Goal: Transaction & Acquisition: Purchase product/service

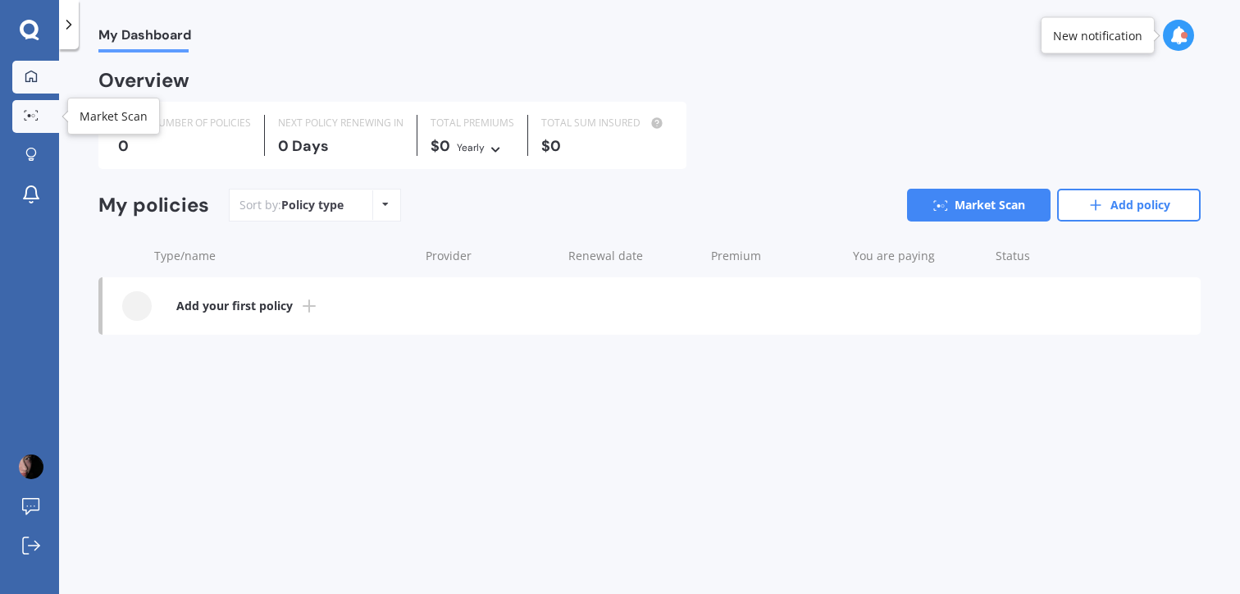
click at [34, 116] on icon at bounding box center [31, 115] width 15 height 11
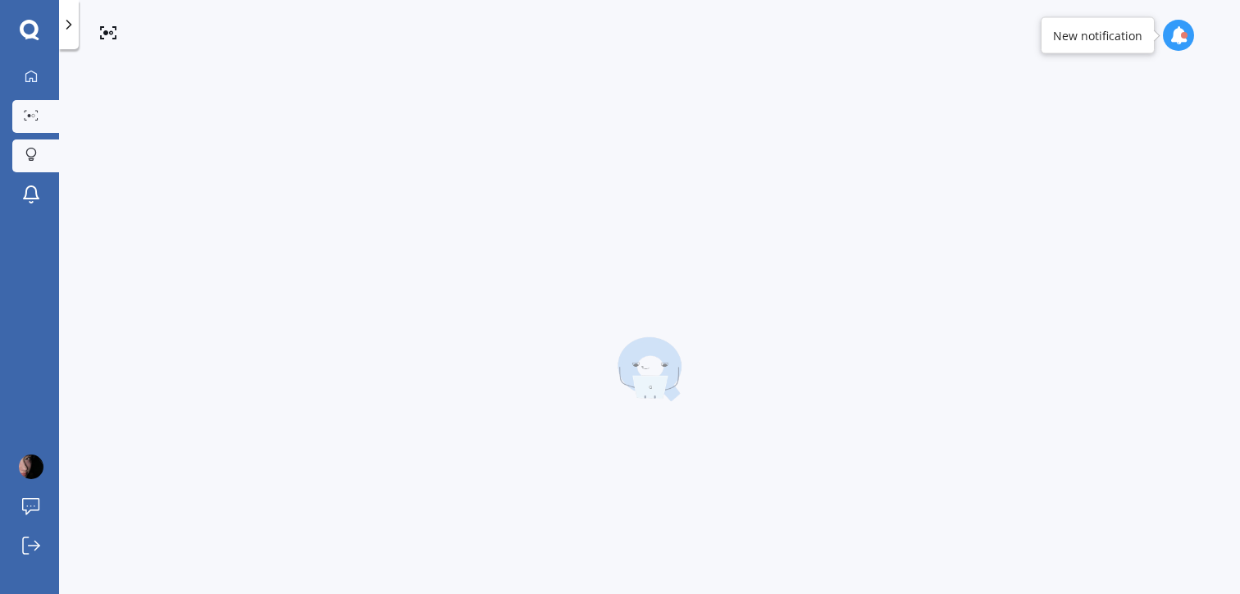
click at [37, 146] on link "Explore insurance" at bounding box center [35, 155] width 47 height 33
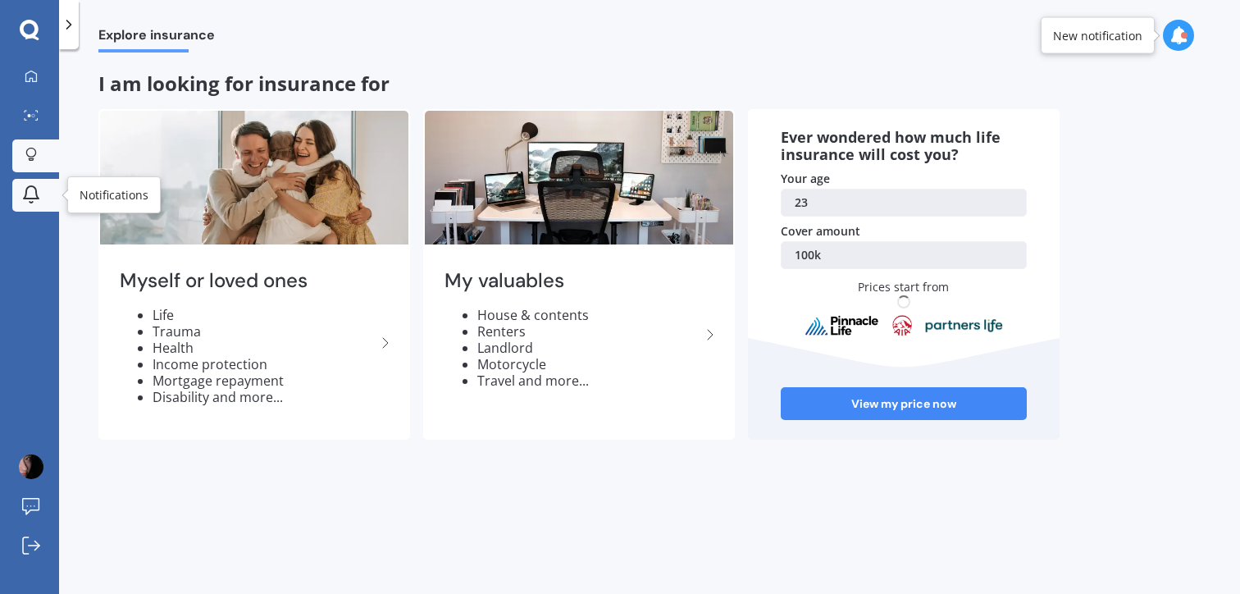
click at [48, 179] on link "Notifications" at bounding box center [35, 195] width 47 height 33
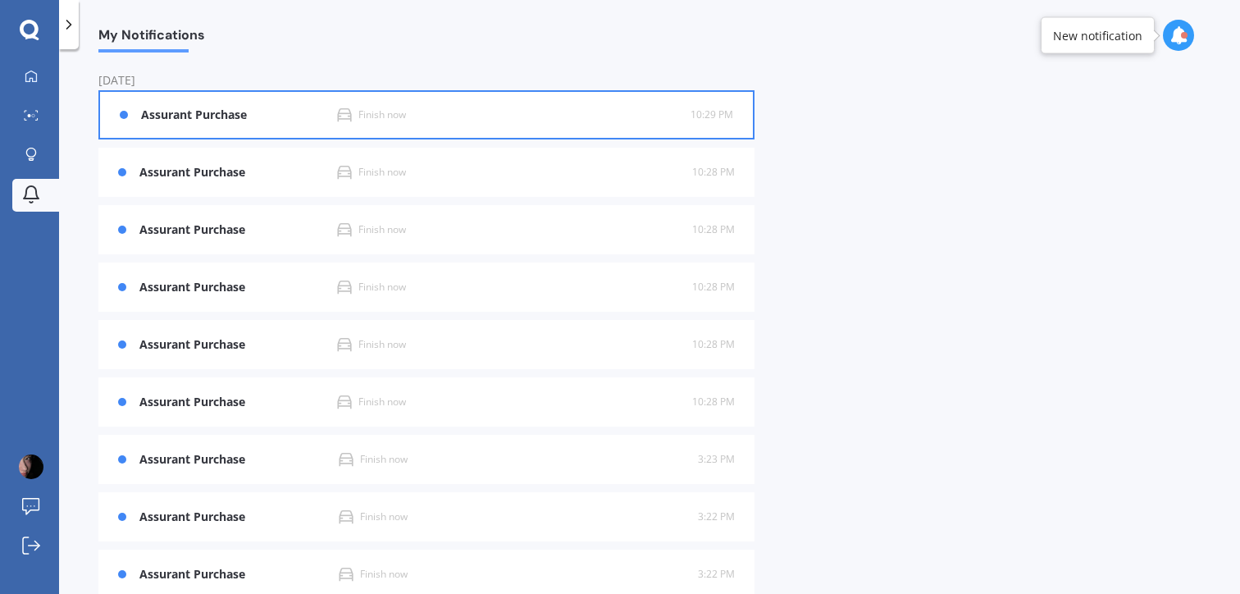
click at [239, 124] on div "Assurant Purchase Finish now 10:29 PM 10:29 PM" at bounding box center [426, 115] width 613 height 46
click at [244, 124] on div "Assurant Purchase Finish now 10:29 PM 10:29 PM" at bounding box center [426, 115] width 613 height 46
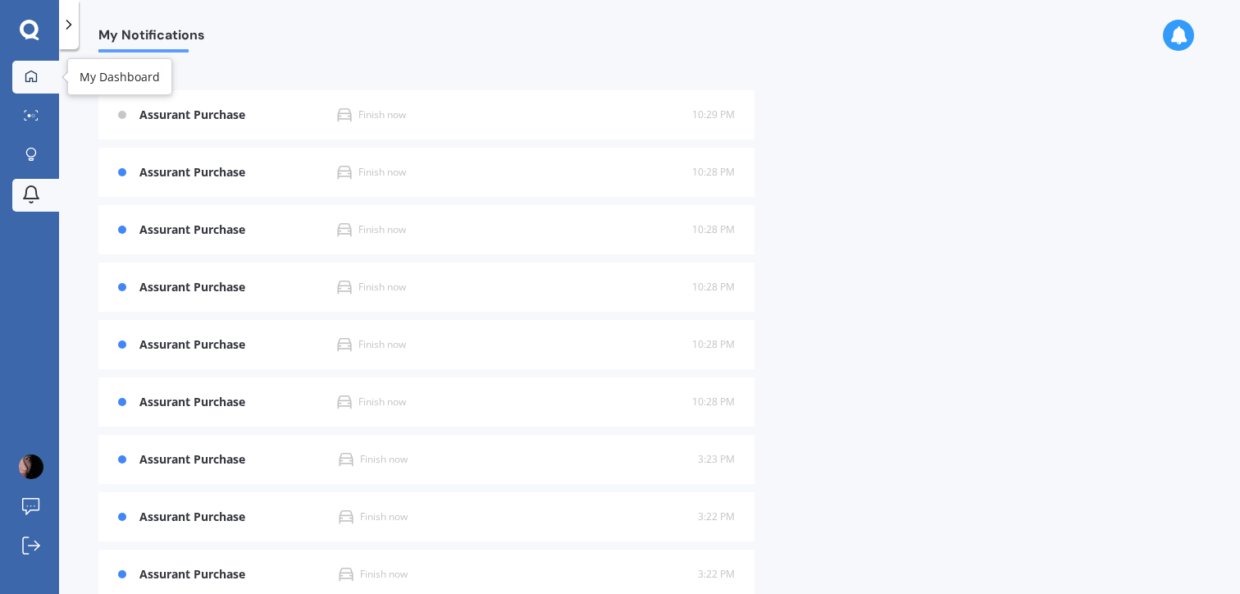
click at [39, 65] on link "My Dashboard" at bounding box center [35, 77] width 47 height 33
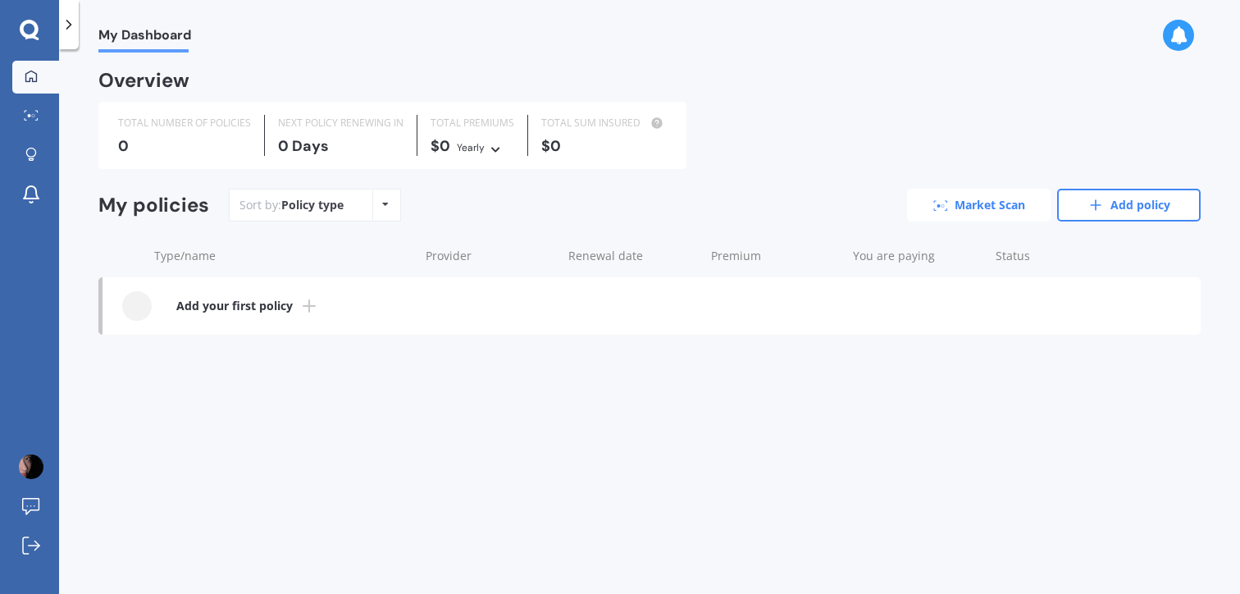
click at [927, 207] on link "Market Scan" at bounding box center [979, 205] width 144 height 33
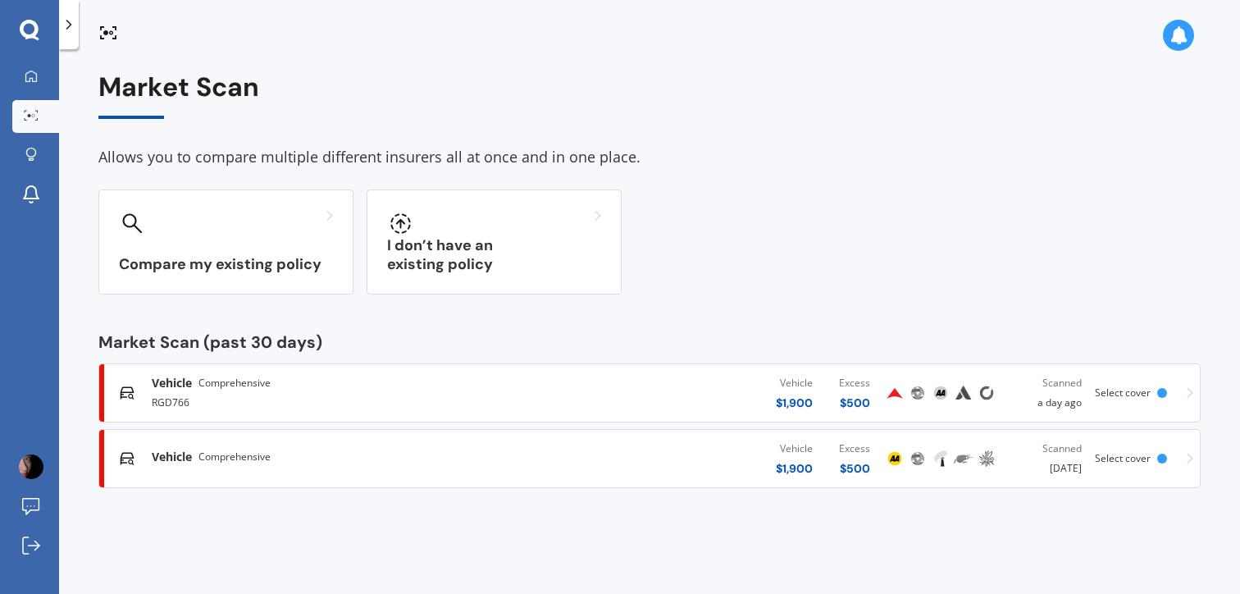
click at [1178, 391] on div "Vehicle Comprehensive RGD766 Vehicle $ 1,900 Excess $ 500 Scanned a day ago Sel…" at bounding box center [649, 392] width 1087 height 49
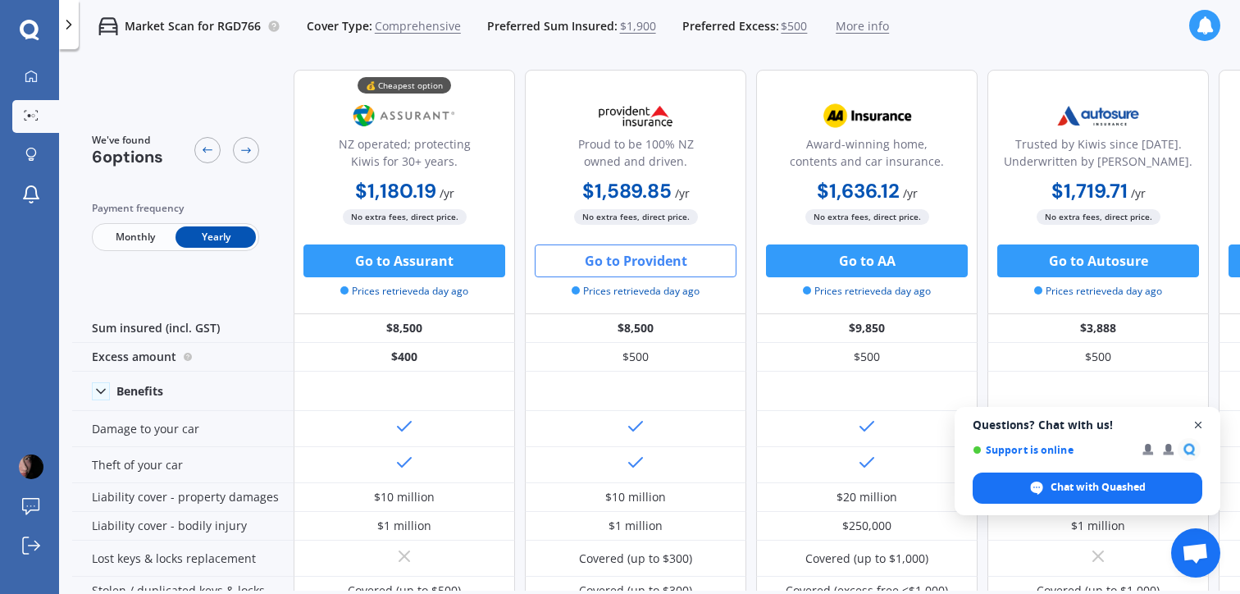
click at [1201, 421] on span "Open chat" at bounding box center [1198, 425] width 21 height 21
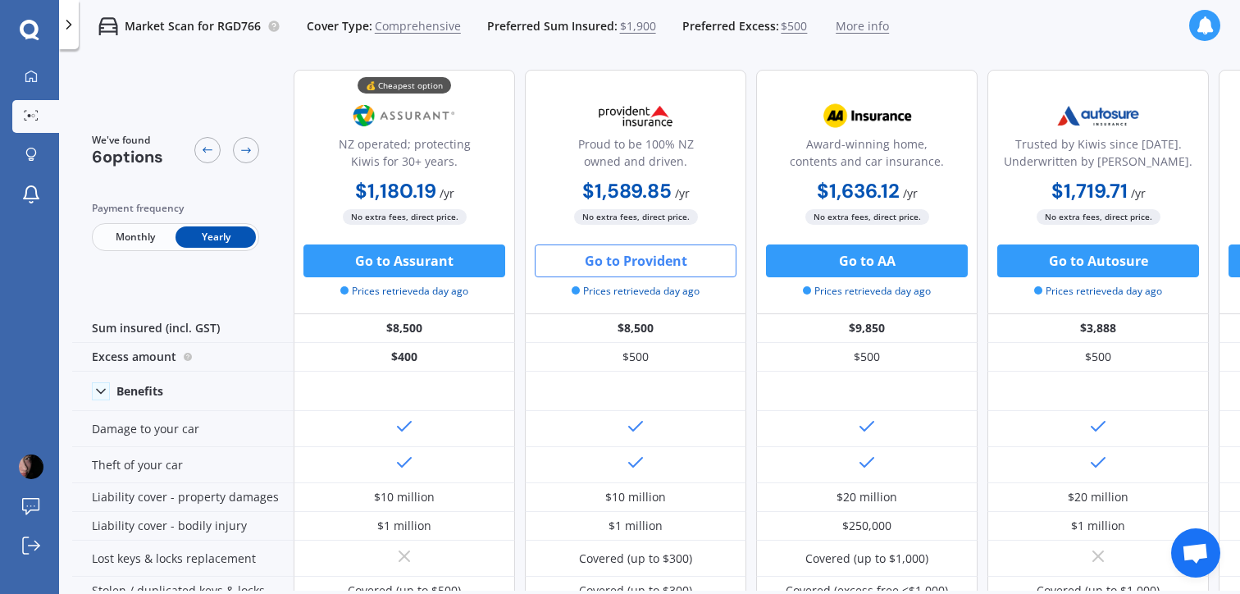
click at [667, 244] on button "Go to Provident" at bounding box center [636, 260] width 202 height 33
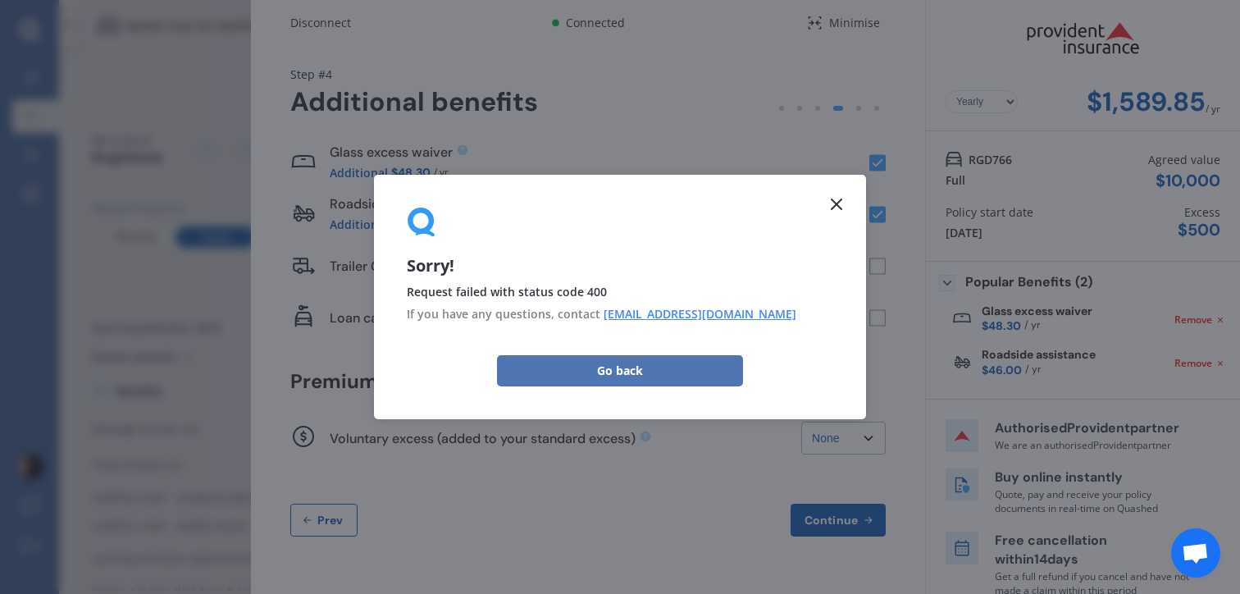
click at [634, 367] on button "Go back" at bounding box center [620, 370] width 246 height 31
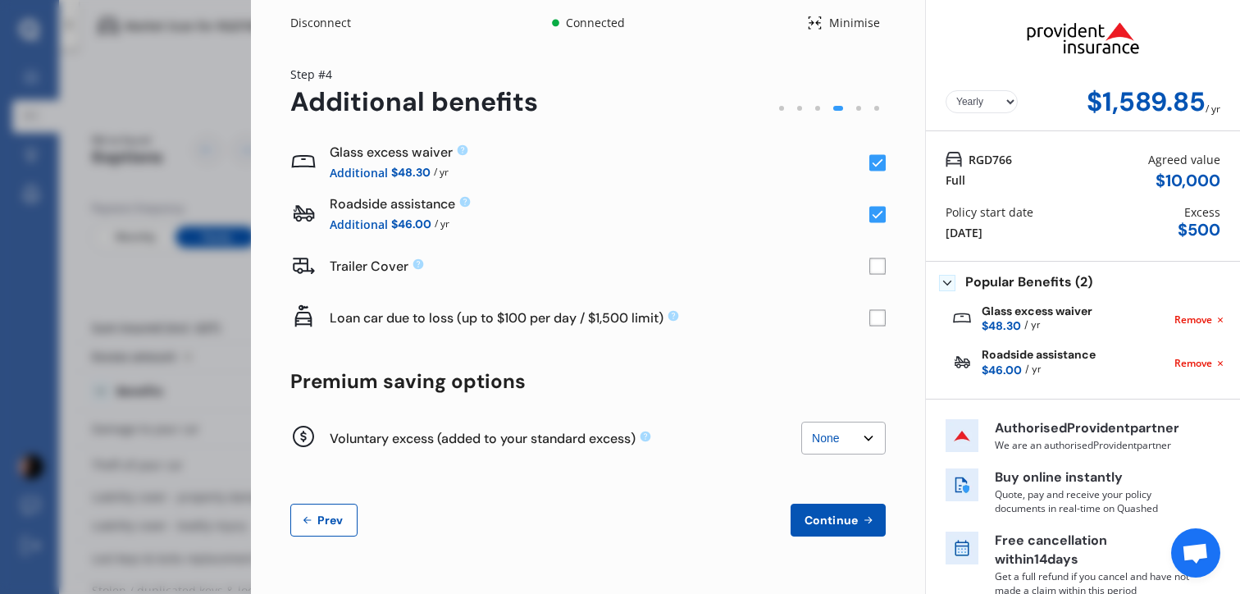
click at [871, 520] on button "Continue" at bounding box center [838, 519] width 95 height 33
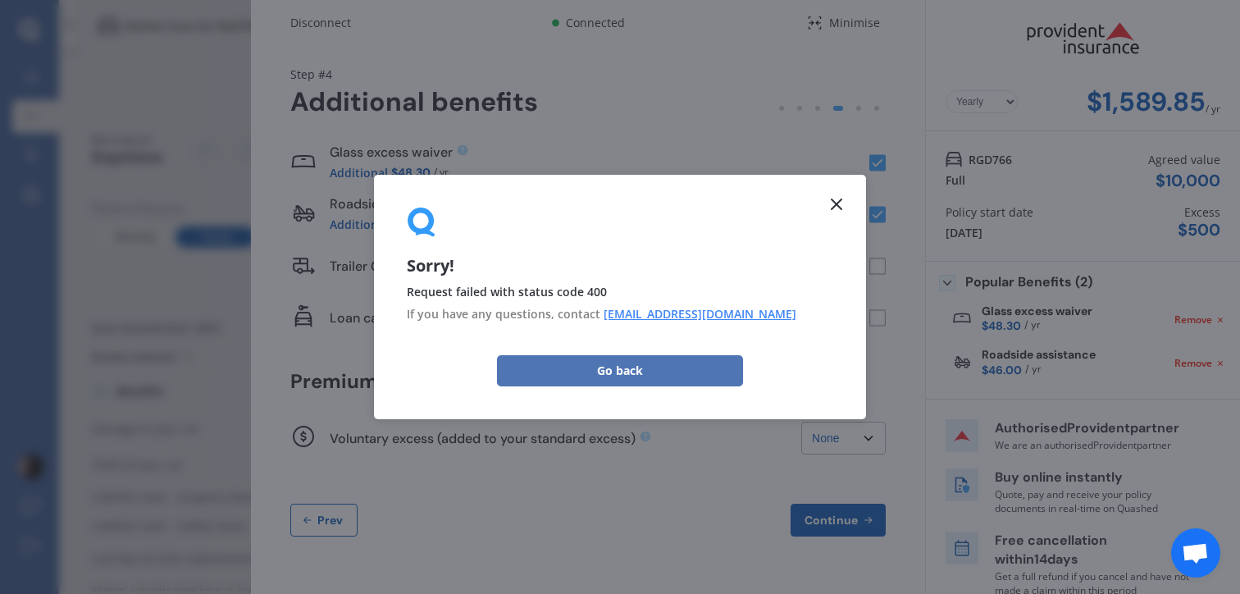
click at [632, 359] on button "Go back" at bounding box center [620, 370] width 246 height 31
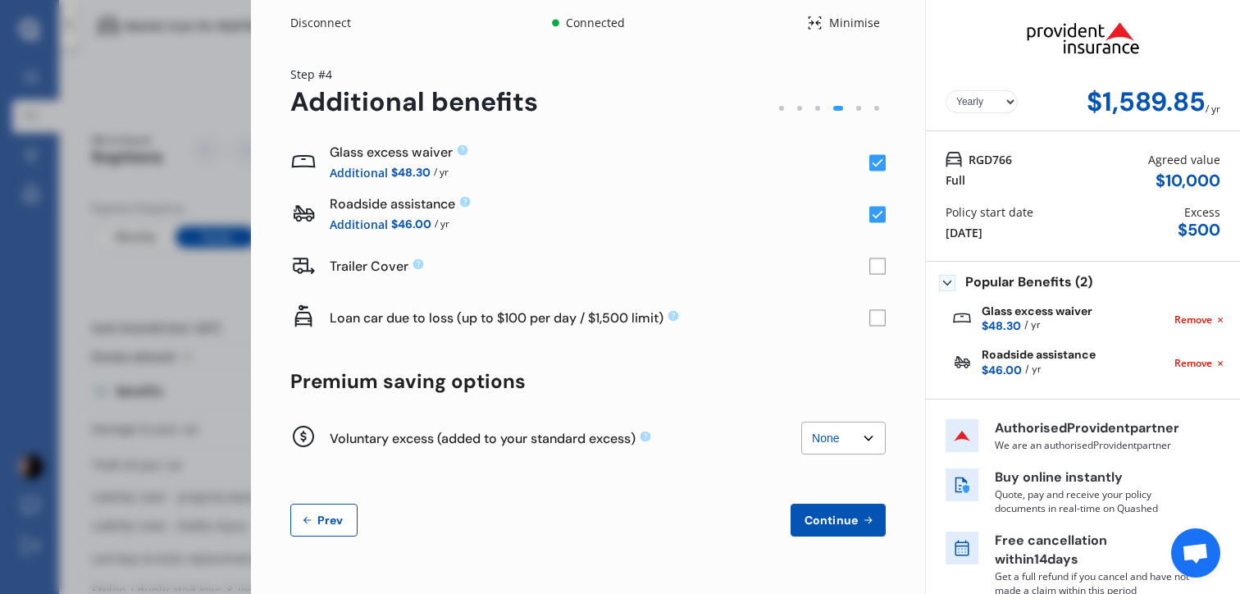
click at [294, 267] on icon at bounding box center [303, 264] width 26 height 27
click at [329, 511] on button "Prev" at bounding box center [323, 519] width 67 height 33
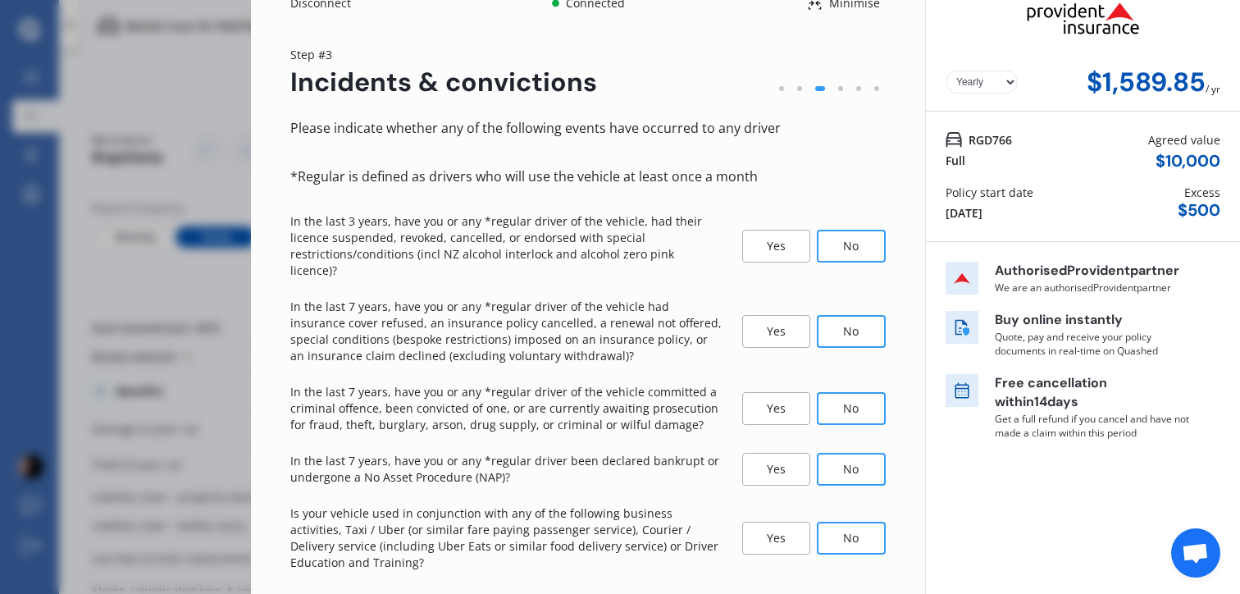
scroll to position [79, 0]
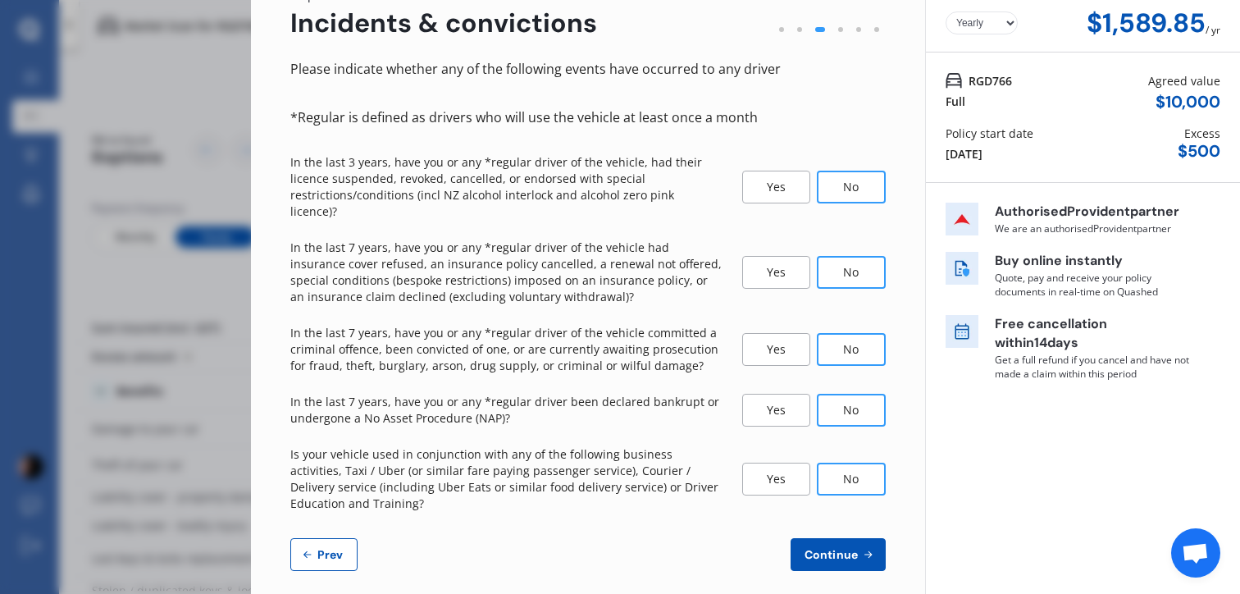
click at [823, 521] on div "Please indicate whether any of the following events have occurred to any driver…" at bounding box center [587, 314] width 595 height 513
click at [823, 548] on span "Continue" at bounding box center [831, 554] width 60 height 13
click at [823, 548] on span "Continue" at bounding box center [830, 554] width 60 height 13
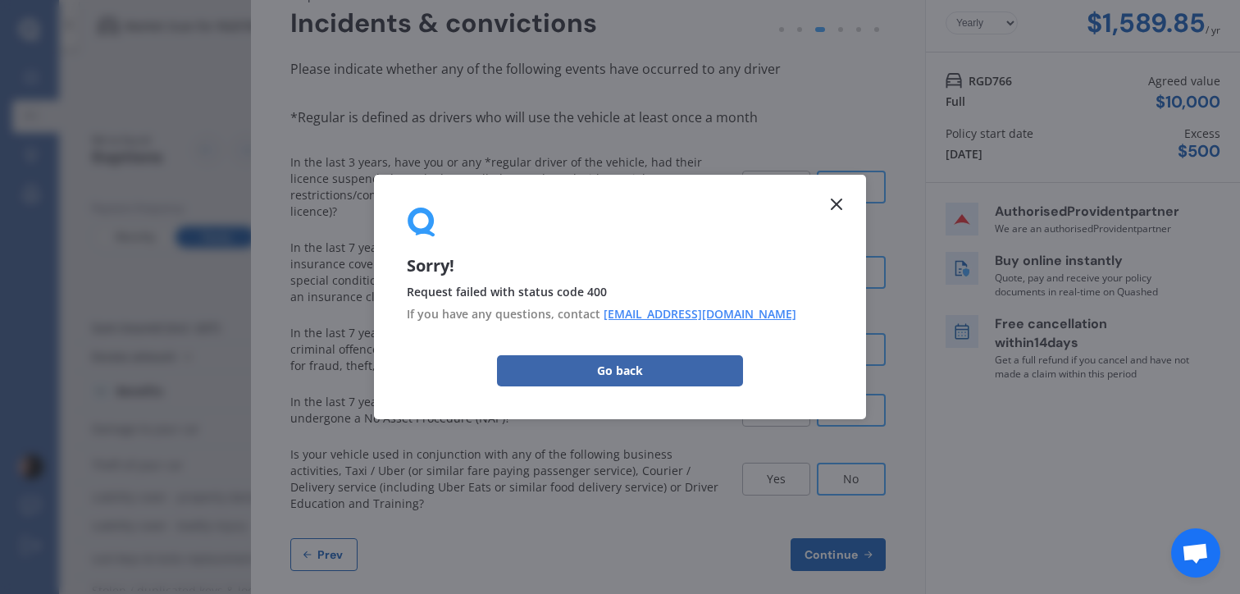
scroll to position [0, 0]
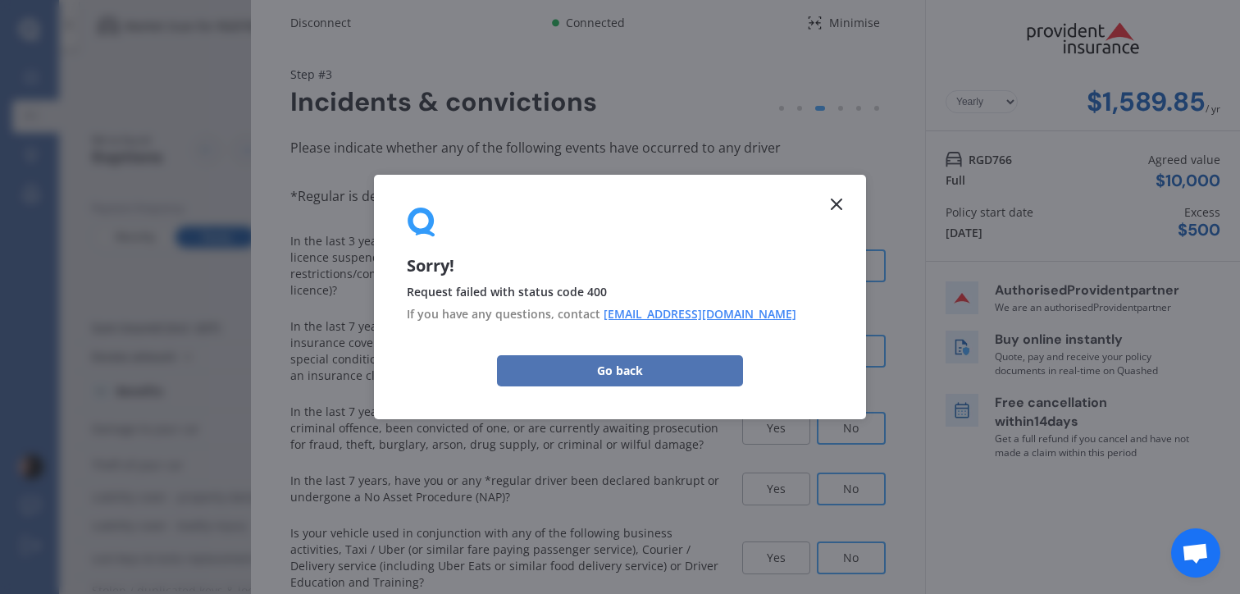
click at [713, 367] on button "Go back" at bounding box center [620, 370] width 246 height 31
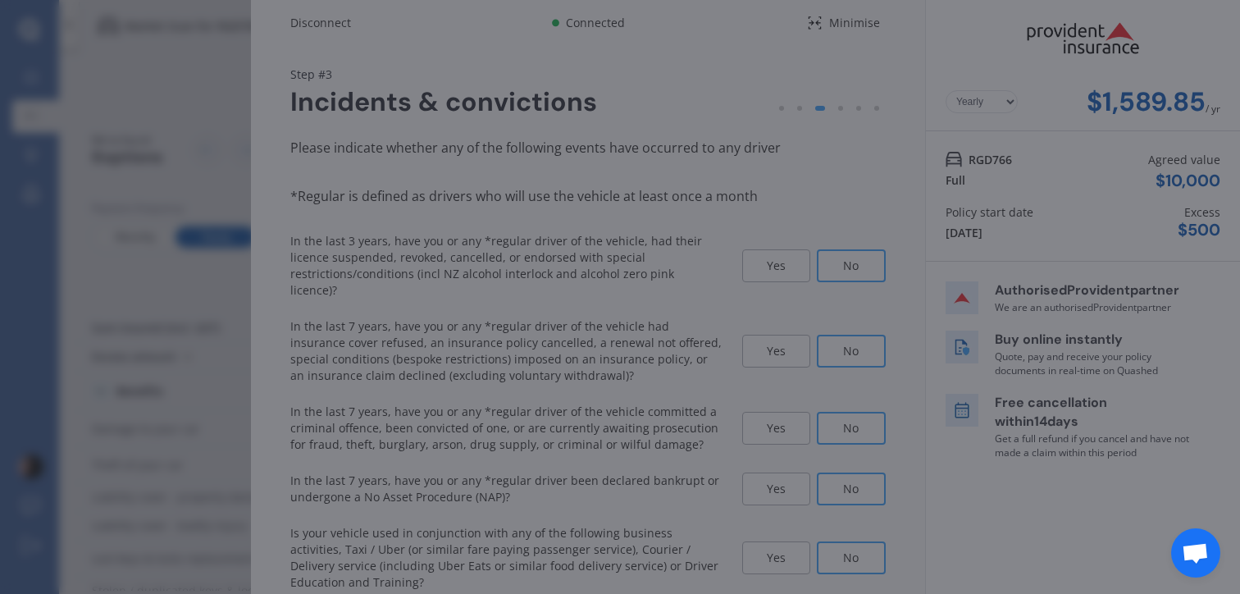
drag, startPoint x: 713, startPoint y: 367, endPoint x: 175, endPoint y: 365, distance: 537.1
click at [175, 365] on div "Sorry! Request failed with status code 400 If you have any questions, contact s…" at bounding box center [620, 297] width 1240 height 594
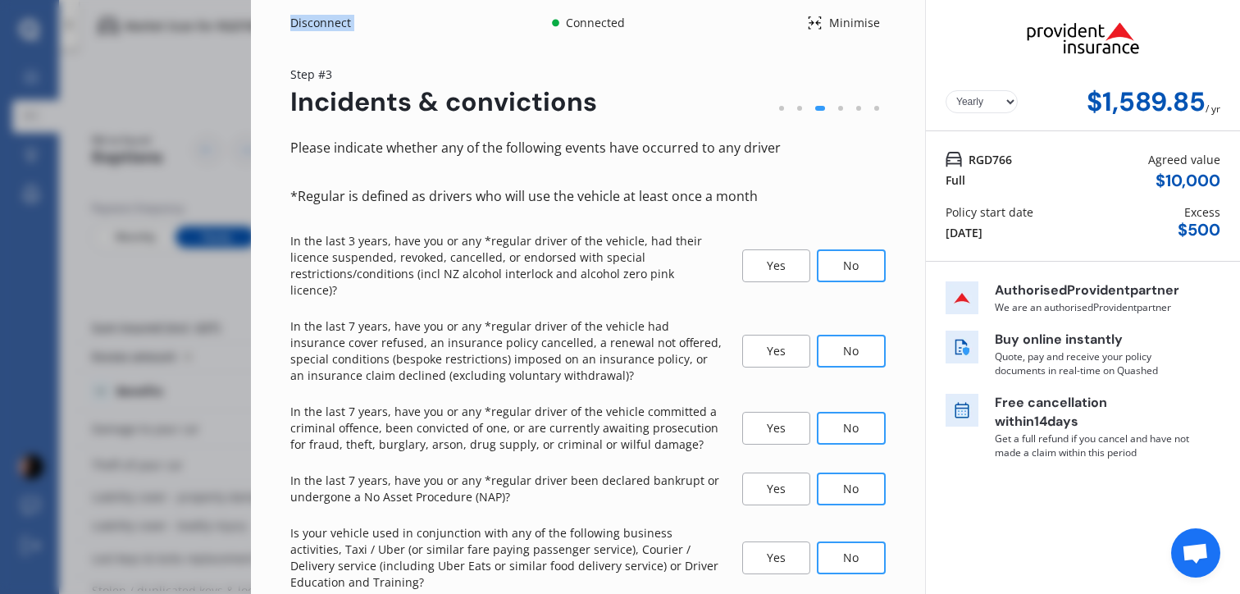
click at [175, 365] on div "Disconnect Connected Minimise Yearly Monthly $1,589.85 / yr Step # 3 Incidents …" at bounding box center [620, 297] width 1240 height 594
click at [114, 117] on div "Disconnect Connected Minimise Yearly Monthly $1,589.85 / yr Step # 3 Incidents …" at bounding box center [620, 297] width 1240 height 594
click at [69, 103] on div "Disconnect Connected Minimise Yearly Monthly $1,589.85 / yr Step # 3 Incidents …" at bounding box center [620, 297] width 1240 height 594
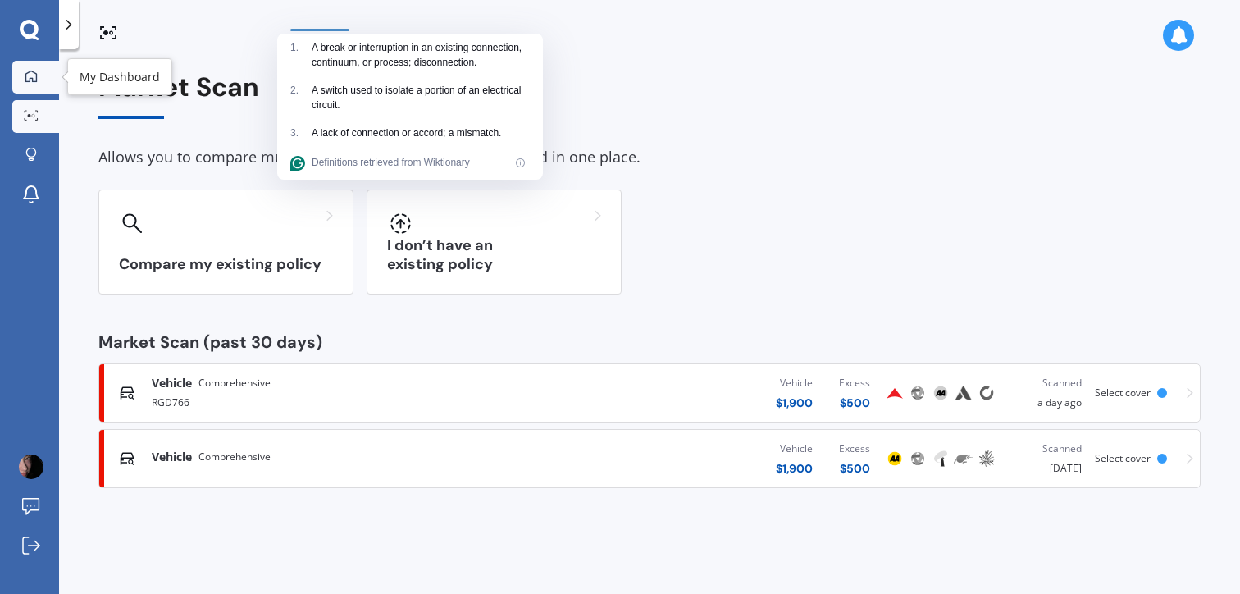
click at [50, 83] on link "My Dashboard" at bounding box center [35, 77] width 47 height 33
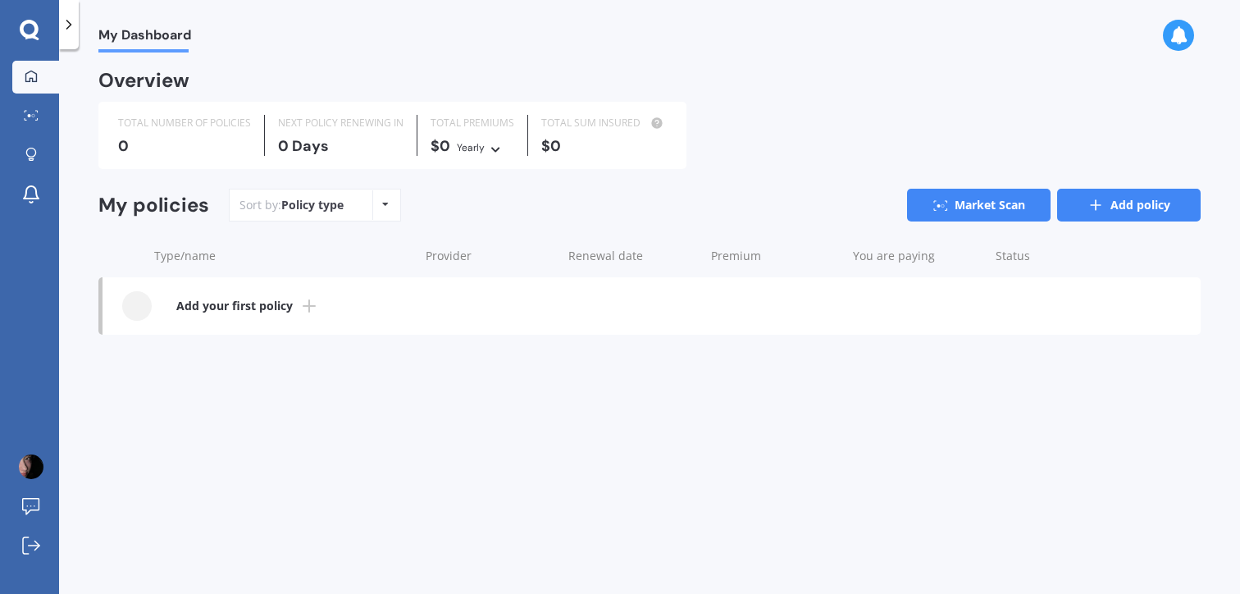
click at [1109, 189] on link "Add policy" at bounding box center [1129, 205] width 144 height 33
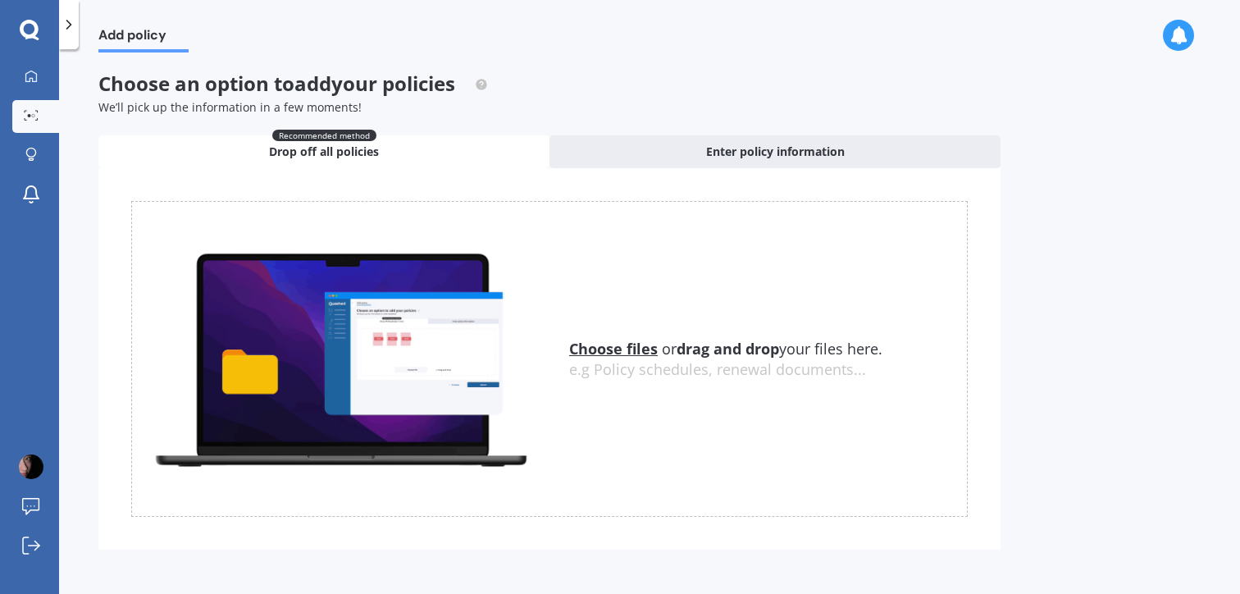
click at [24, 107] on link "Market Scan" at bounding box center [35, 116] width 47 height 33
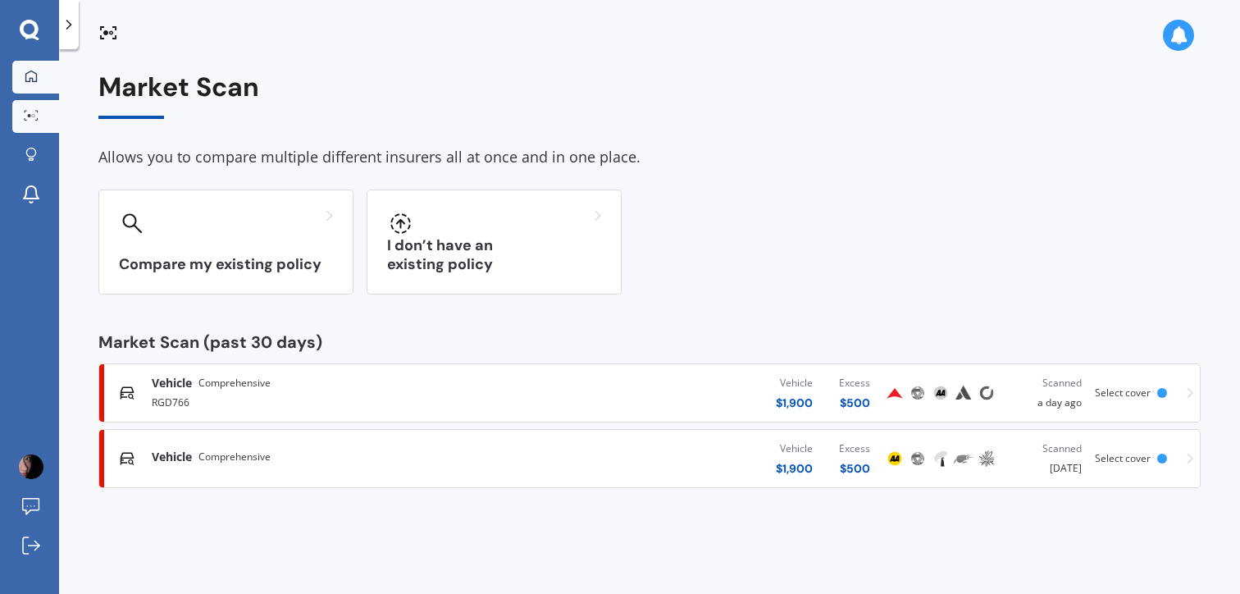
click at [12, 75] on link "My Dashboard" at bounding box center [35, 77] width 47 height 33
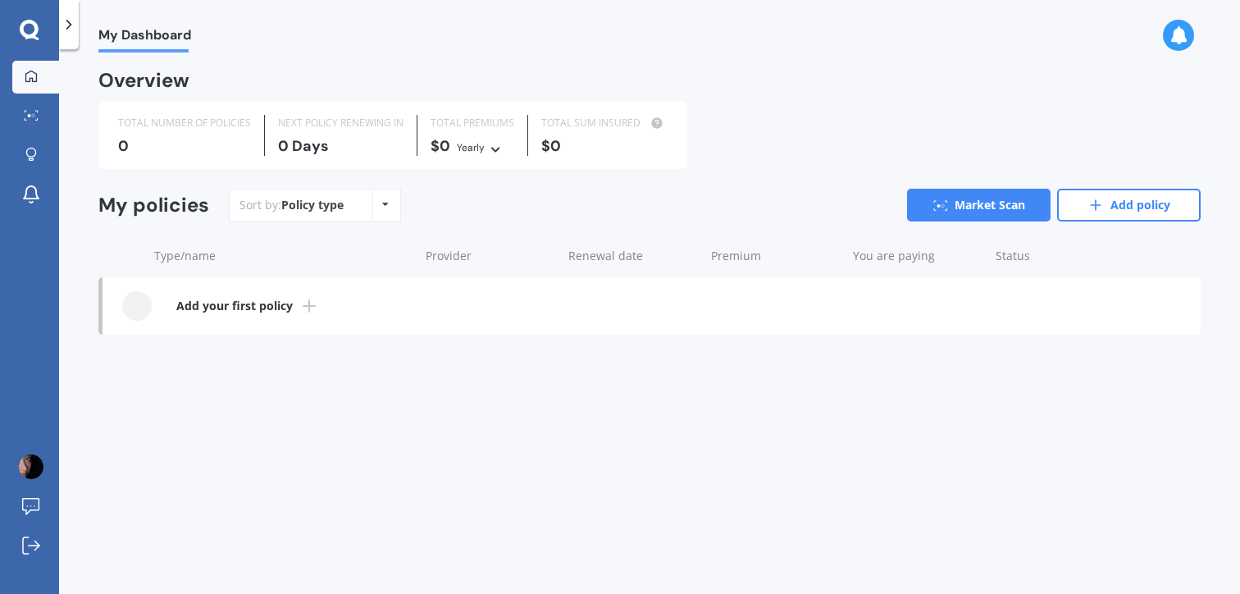
click at [27, 17] on div "My Dashboard Market Scan Explore insurance Notifications Willa cai Submit feedb…" at bounding box center [29, 297] width 59 height 594
click at [34, 27] on icon at bounding box center [30, 30] width 20 height 21
click at [44, 38] on div at bounding box center [29, 30] width 59 height 21
click at [39, 201] on icon at bounding box center [31, 195] width 20 height 20
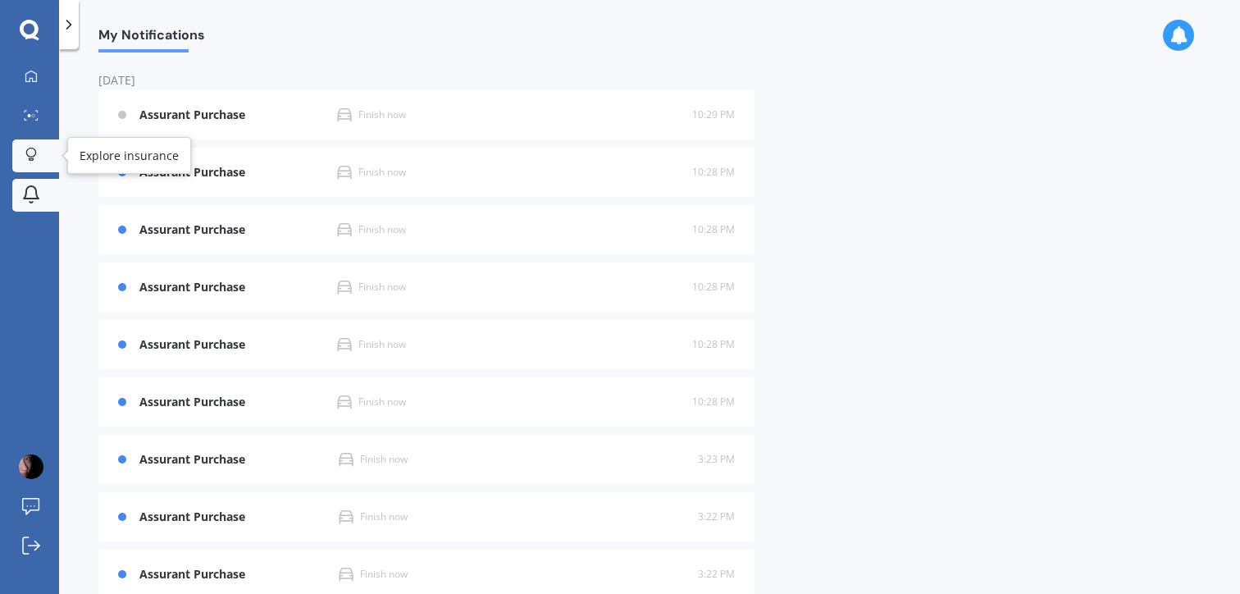
click at [39, 157] on div at bounding box center [31, 156] width 25 height 16
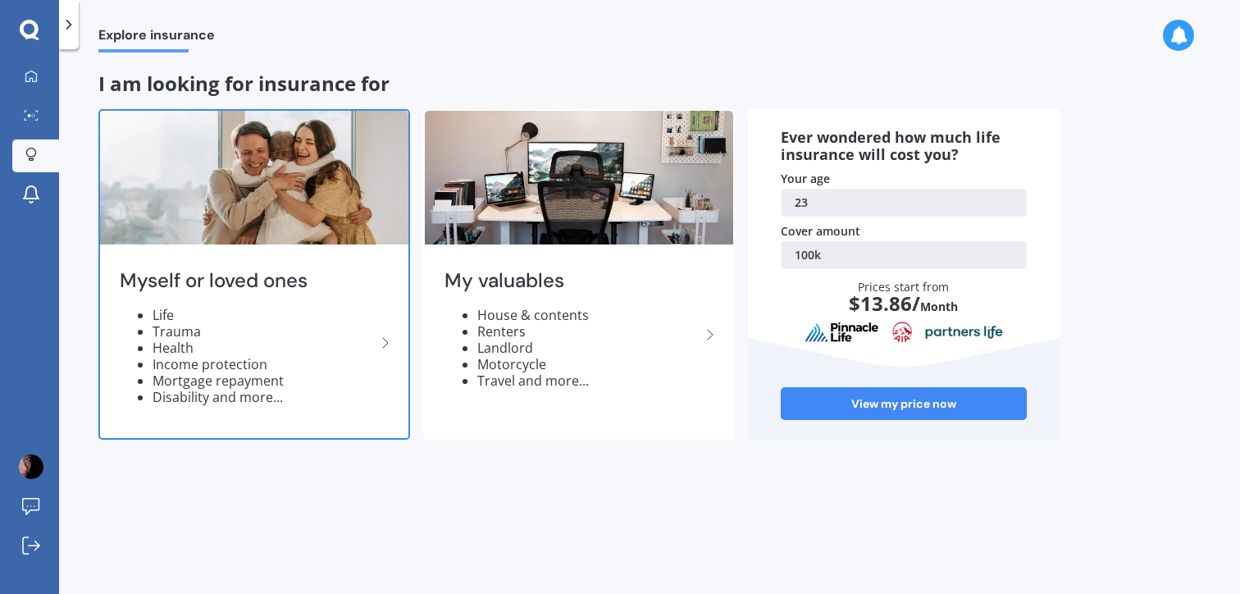
click at [186, 250] on div "Myself or loved ones Life Trauma Health Income protection Mortgage repayment Di…" at bounding box center [254, 342] width 308 height 189
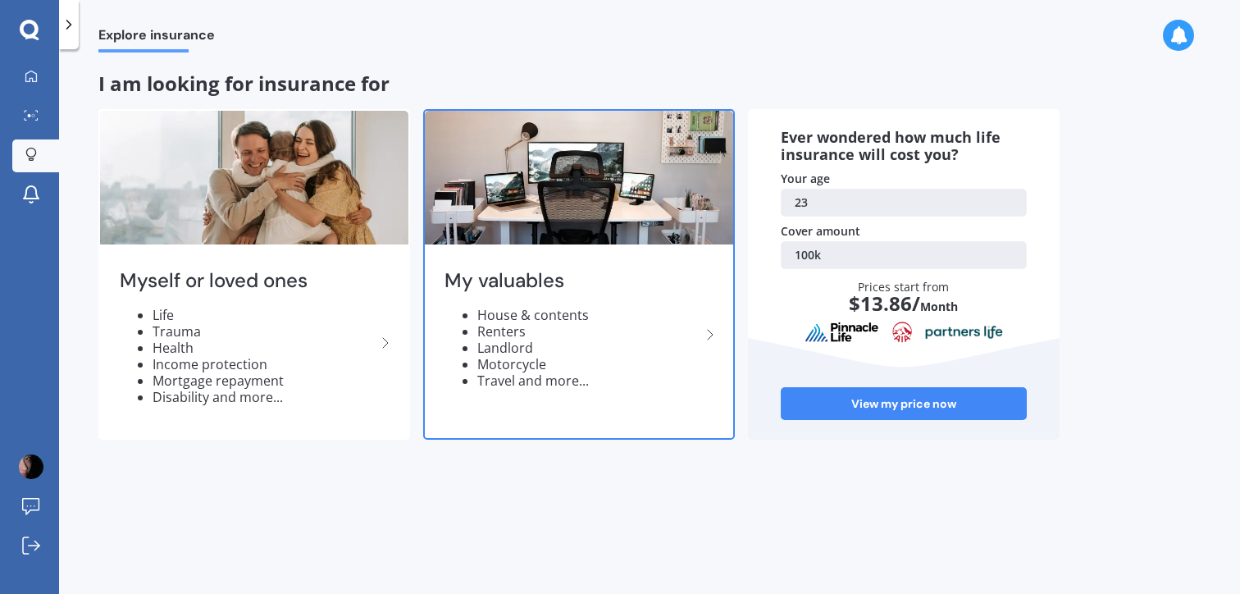
click at [595, 274] on h2 "My valuables" at bounding box center [572, 280] width 256 height 25
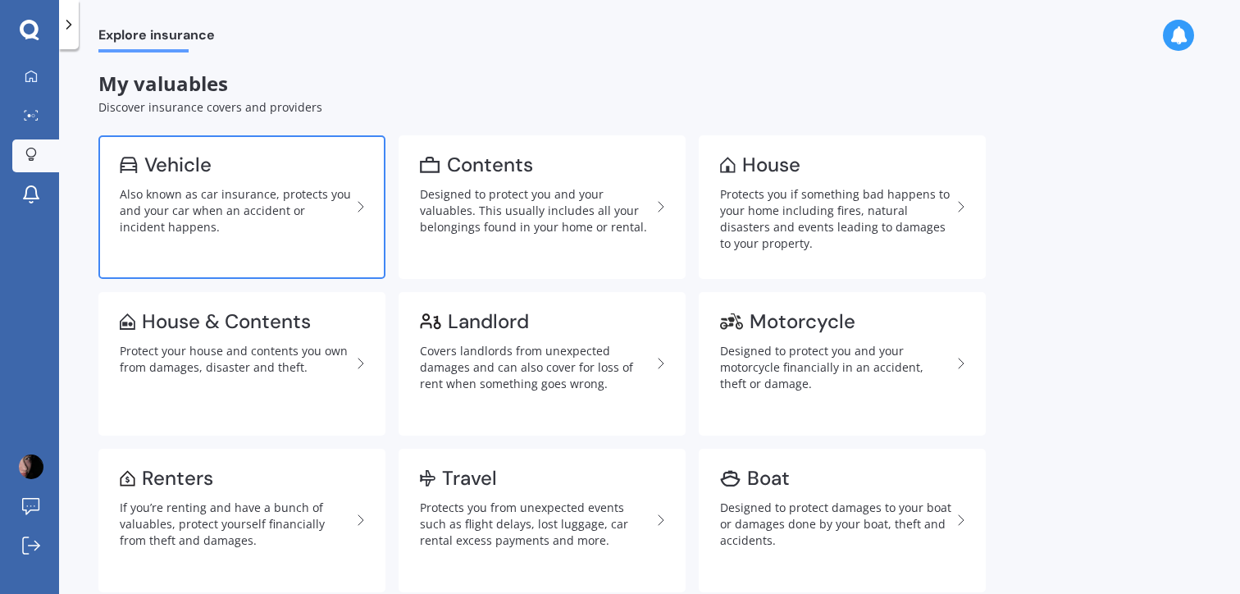
click at [333, 214] on div "Also known as car insurance, protects you and your car when an accident or inci…" at bounding box center [235, 210] width 231 height 49
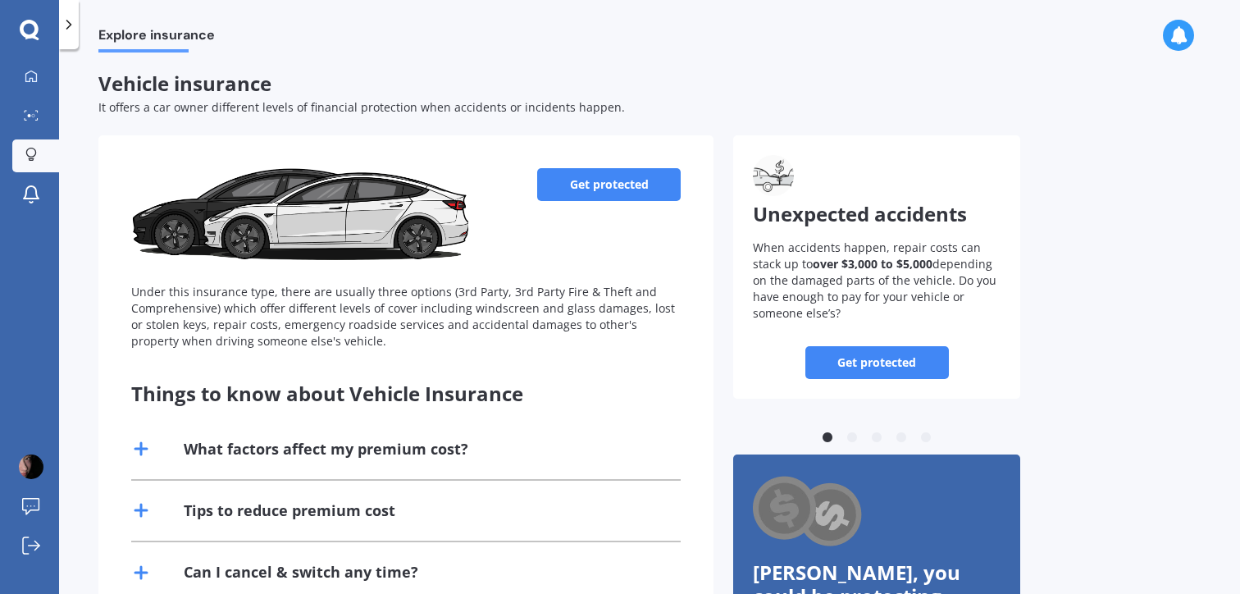
click at [639, 221] on div "Get protected Under this insurance type, there are usually three options (3rd P…" at bounding box center [405, 258] width 549 height 181
click at [632, 193] on link "Get protected" at bounding box center [609, 184] width 144 height 33
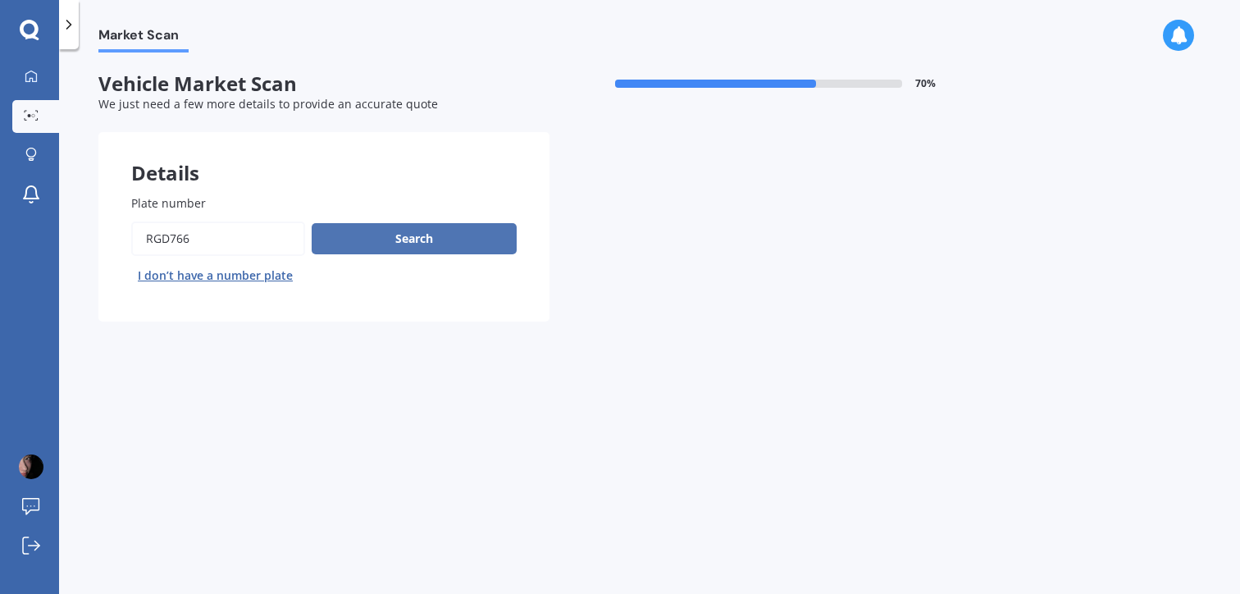
click at [401, 244] on button "Search" at bounding box center [414, 238] width 205 height 31
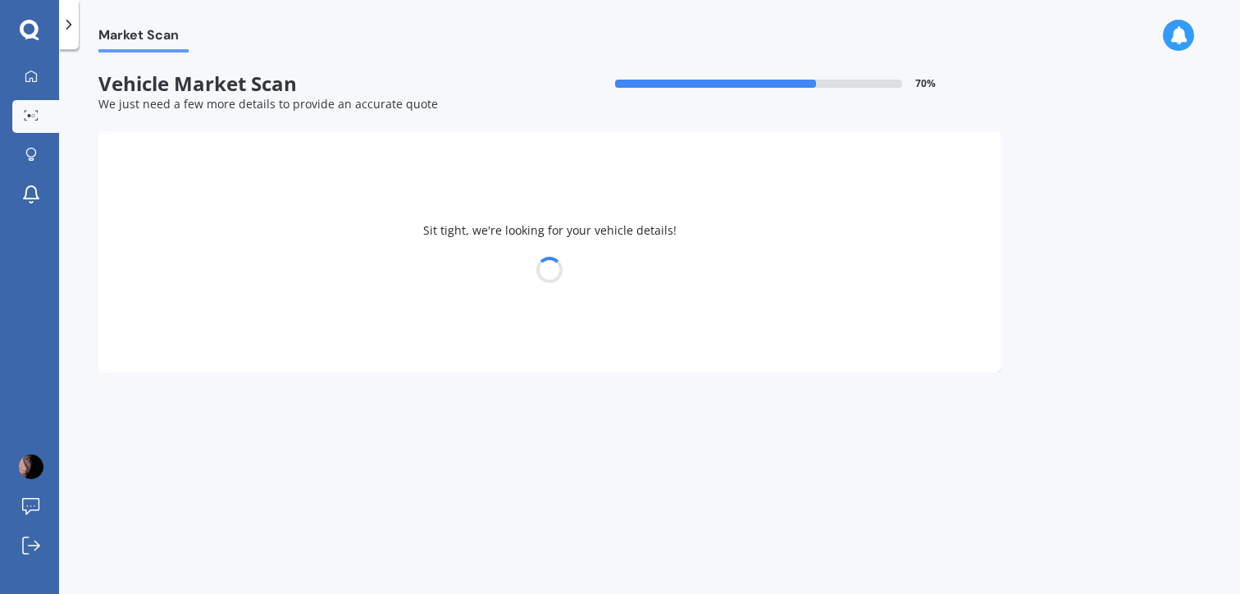
select select "09"
select select "08"
select select "2002"
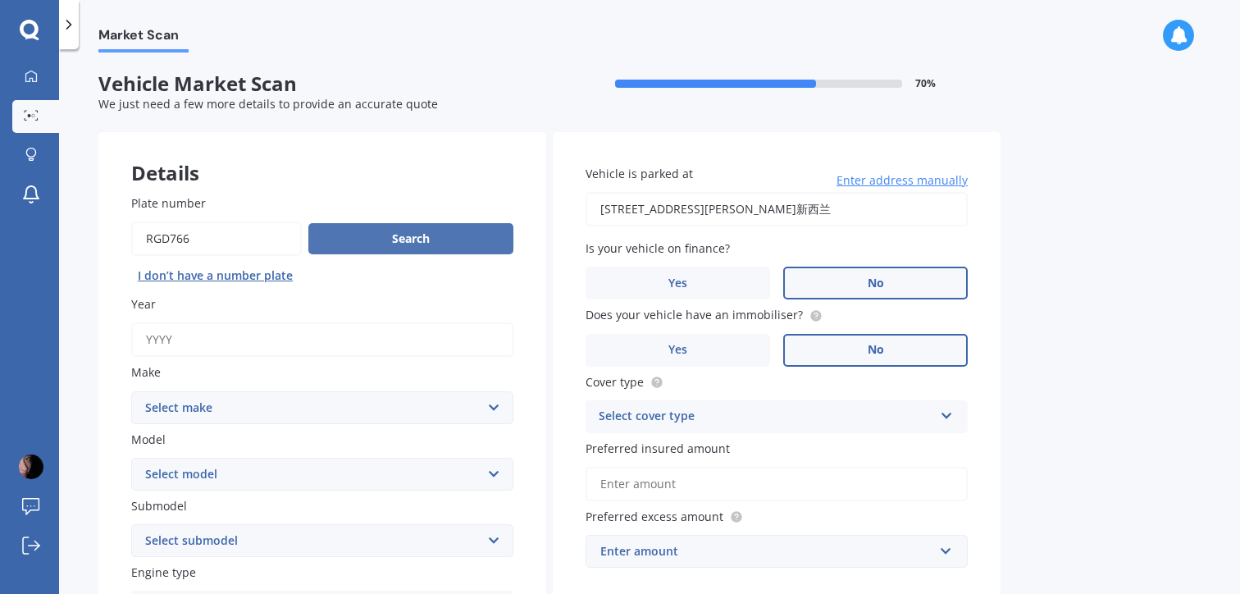
click at [401, 244] on button "Search" at bounding box center [410, 238] width 205 height 31
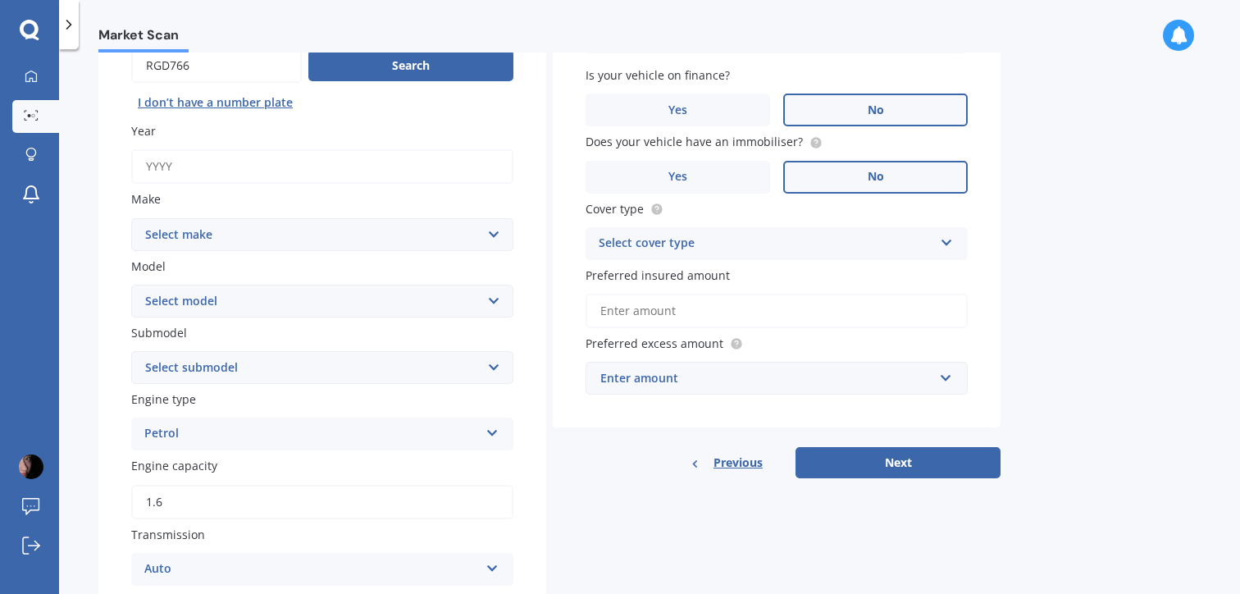
click at [303, 172] on input "Year" at bounding box center [322, 166] width 382 height 34
type input "2020"
click at [257, 226] on select "Select make AC ALFA ROMEO ASTON MARTIN AUDI AUSTIN BEDFORD Bentley BMW BYD CADI…" at bounding box center [322, 234] width 382 height 33
select select "SUBARU"
click at [131, 219] on select "Select make AC ALFA ROMEO ASTON MARTIN AUDI AUSTIN BEDFORD Bentley BMW BYD CADI…" at bounding box center [322, 234] width 382 height 33
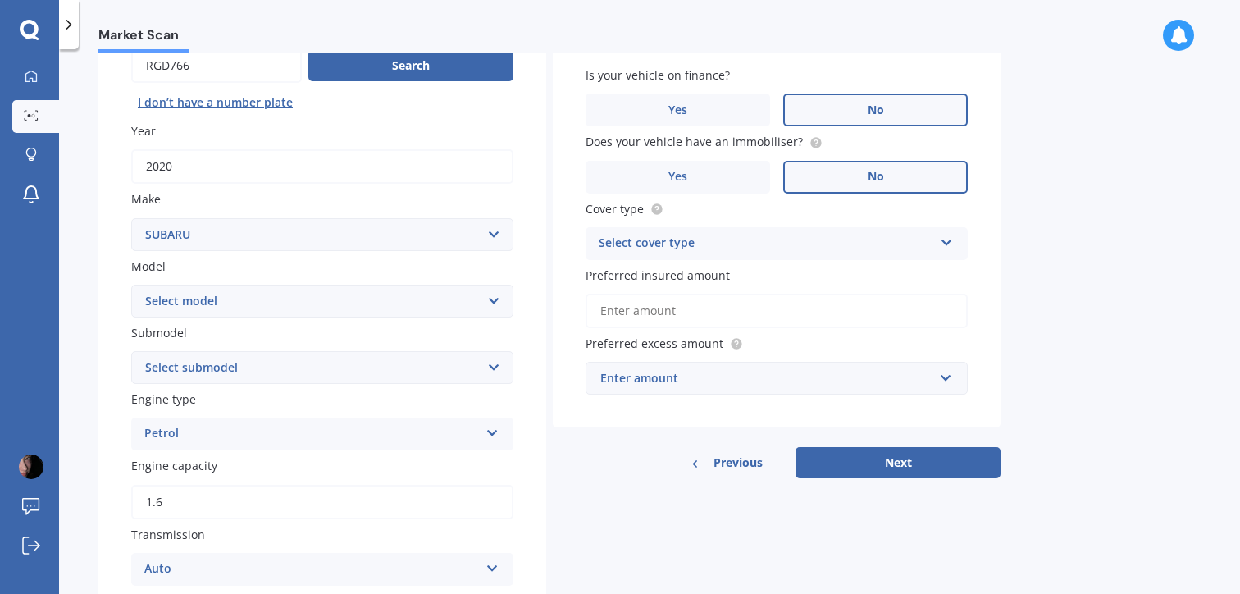
click at [242, 312] on select "Select model" at bounding box center [322, 301] width 382 height 33
select select "IMPREZA"
click at [131, 285] on select "Select model BRZ Crosstrek Dex Exiga Forester Impreza Justy Legacy Leone levorg…" at bounding box center [322, 301] width 382 height 33
click at [253, 374] on select "Select submodel" at bounding box center [322, 367] width 382 height 33
select select "SPORT 1.6 I-L"
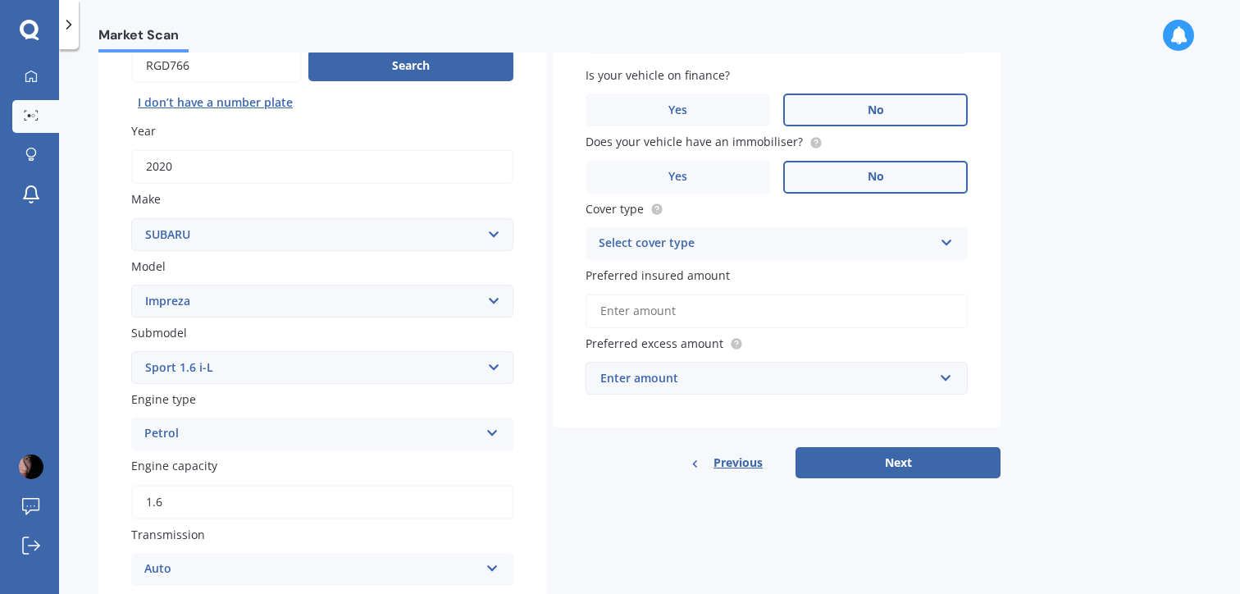
click at [131, 353] on select "Select submodel (All other turbo) 2.0i 2.0i Luxury 2.0i S Edition 2.0R 2.0R Spo…" at bounding box center [322, 367] width 382 height 33
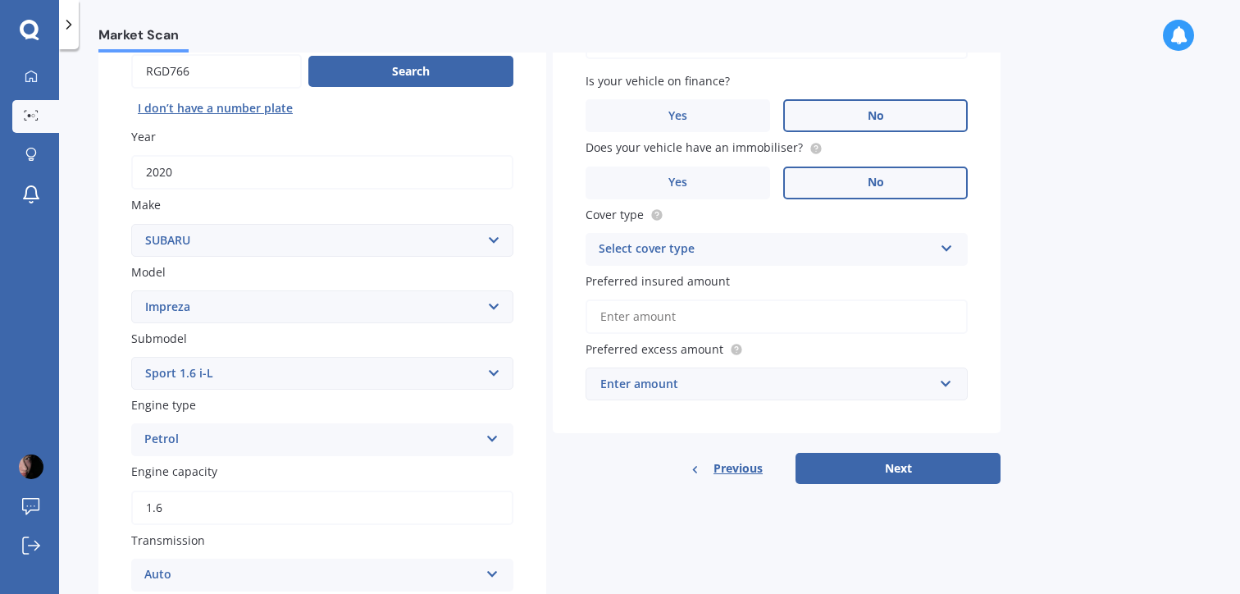
scroll to position [0, 0]
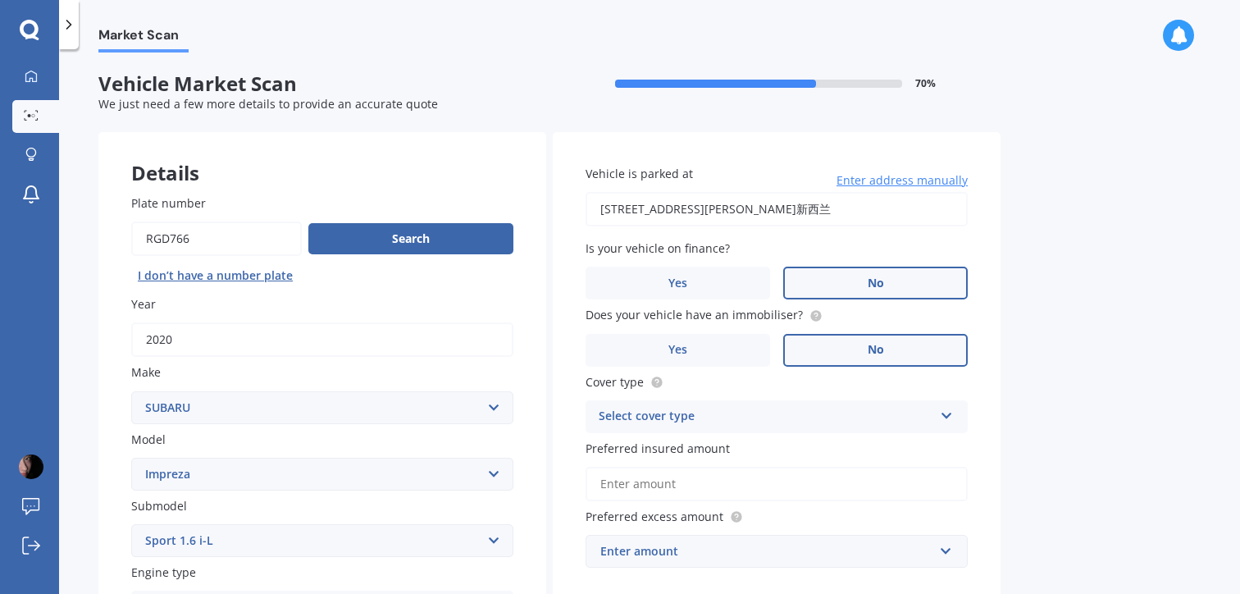
click at [748, 426] on div "Select cover type" at bounding box center [766, 417] width 335 height 20
click at [736, 455] on div "Comprehensive" at bounding box center [776, 449] width 380 height 30
click at [695, 492] on input "Preferred insured amount" at bounding box center [776, 484] width 382 height 34
click at [769, 537] on div "Enter amount $100 $400 $500 $750 $1,000 $1,500 $2,000" at bounding box center [776, 551] width 382 height 33
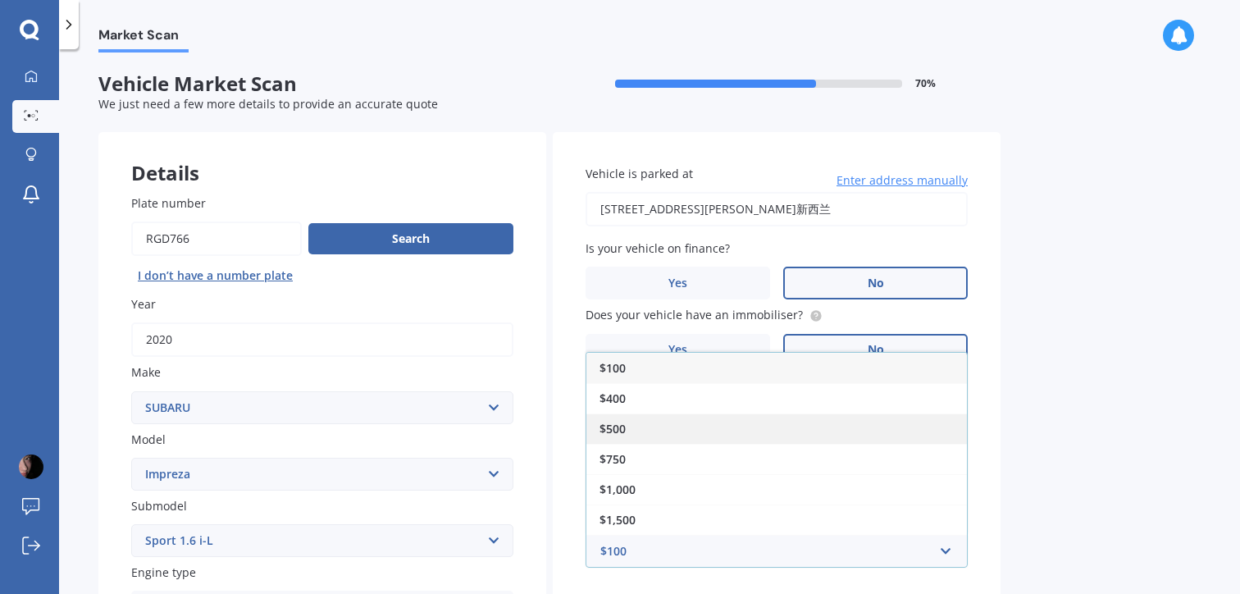
click at [727, 426] on div "$500" at bounding box center [776, 428] width 380 height 30
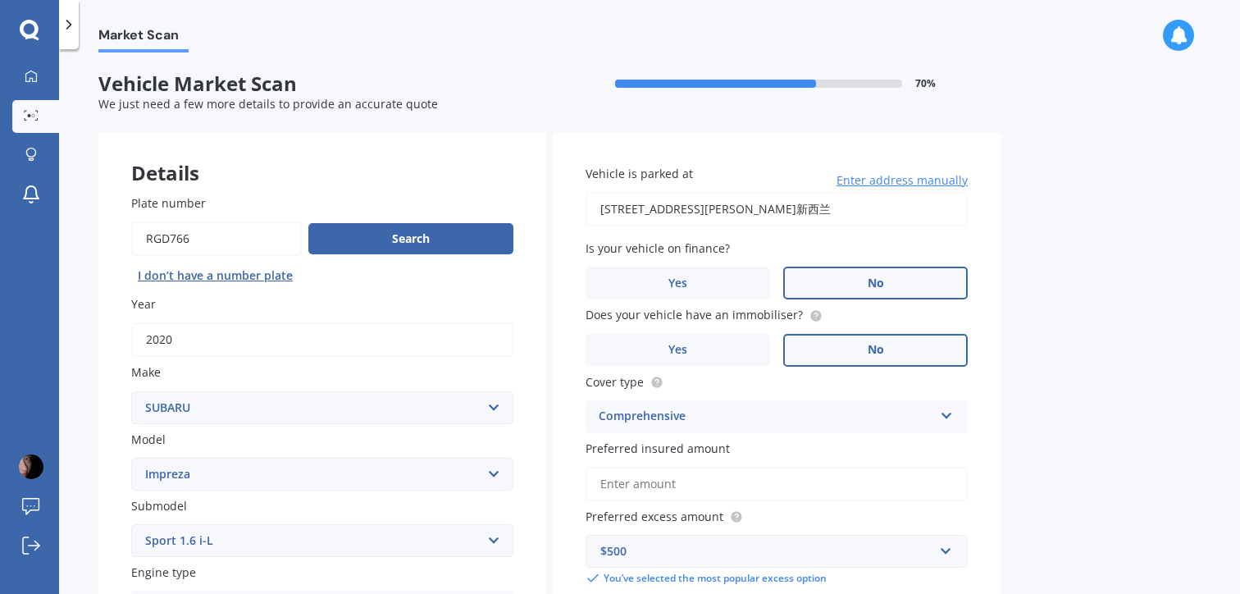
click at [716, 500] on input "Preferred insured amount" at bounding box center [776, 484] width 382 height 34
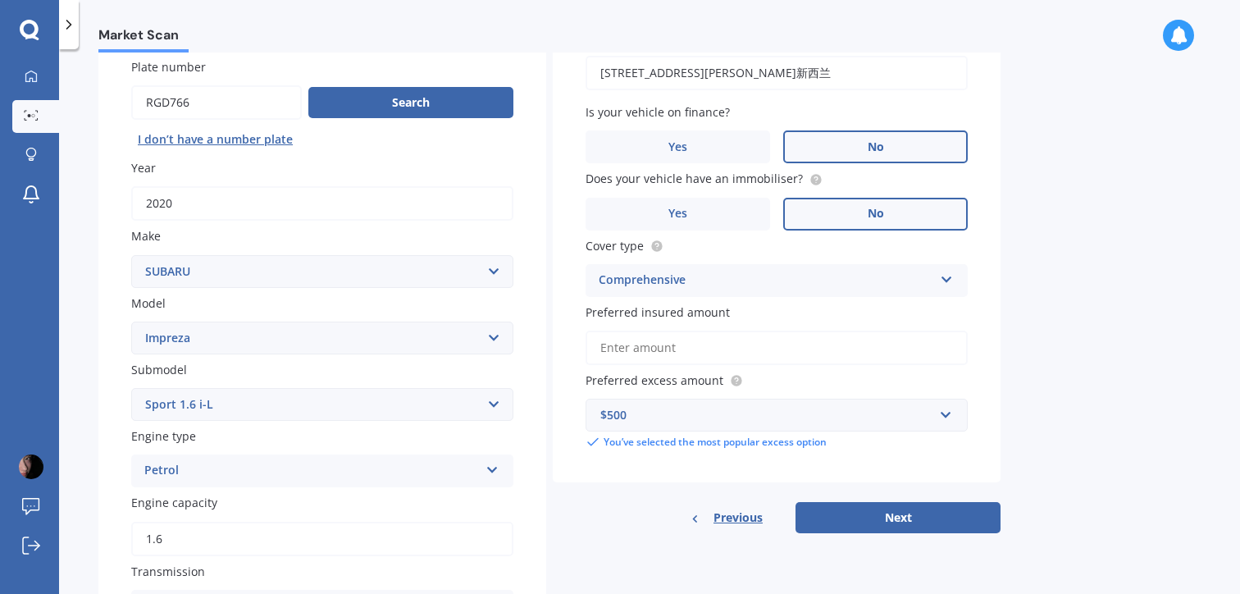
click at [941, 542] on div "Details Plate number Search I don’t have a number plate Year 2020 Make Select m…" at bounding box center [549, 492] width 902 height 992
click at [927, 507] on button "Next" at bounding box center [897, 517] width 205 height 31
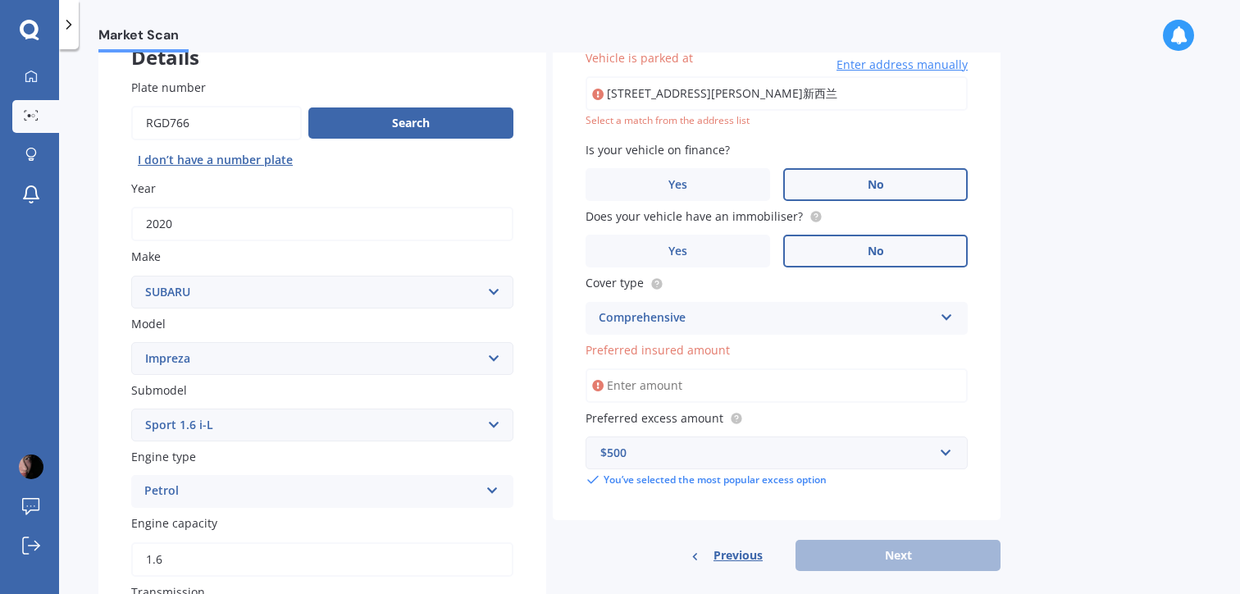
scroll to position [112, 0]
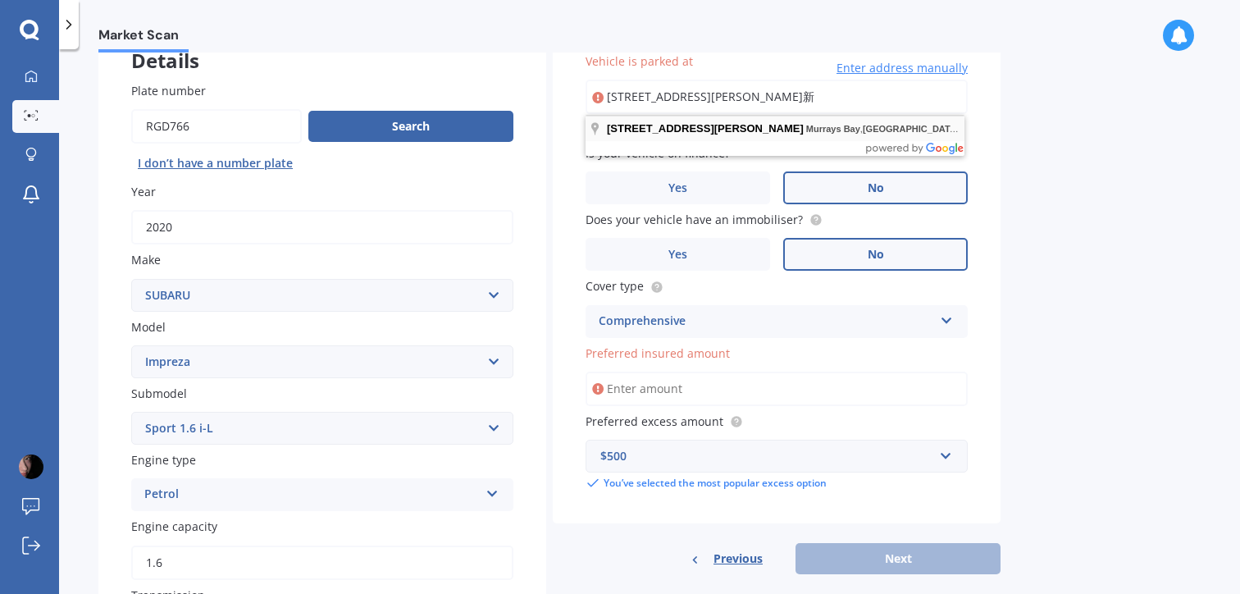
type input "64 Lyons Avenue, Murrays Bay, Auckland 0630新西兰"
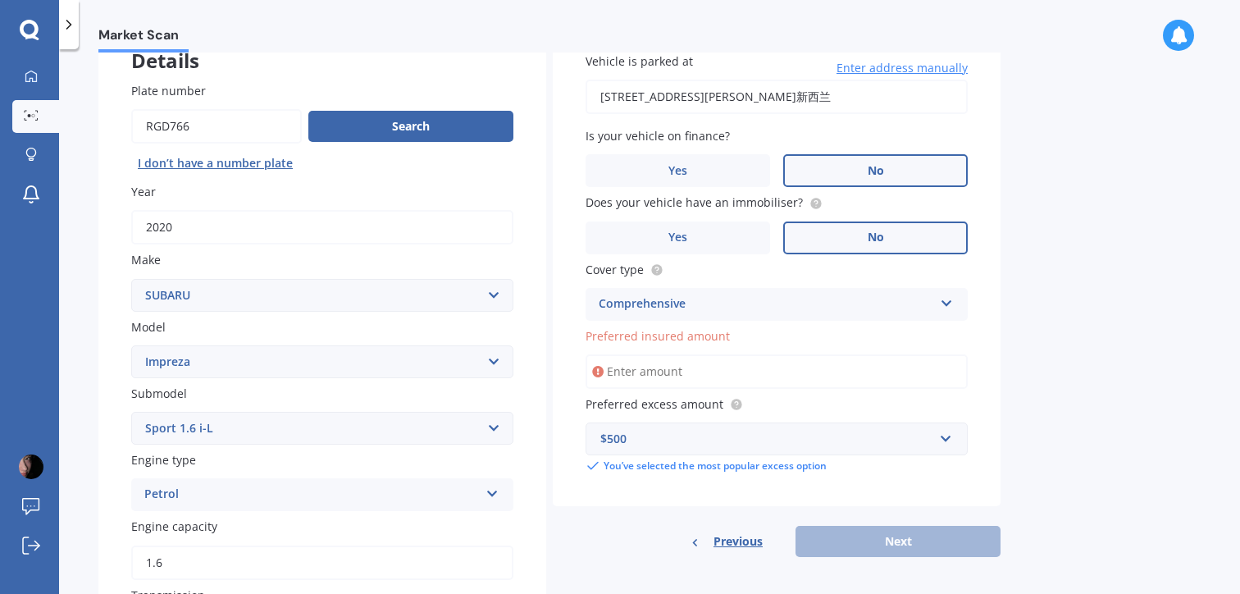
click at [688, 384] on input "Preferred insured amount" at bounding box center [776, 371] width 382 height 34
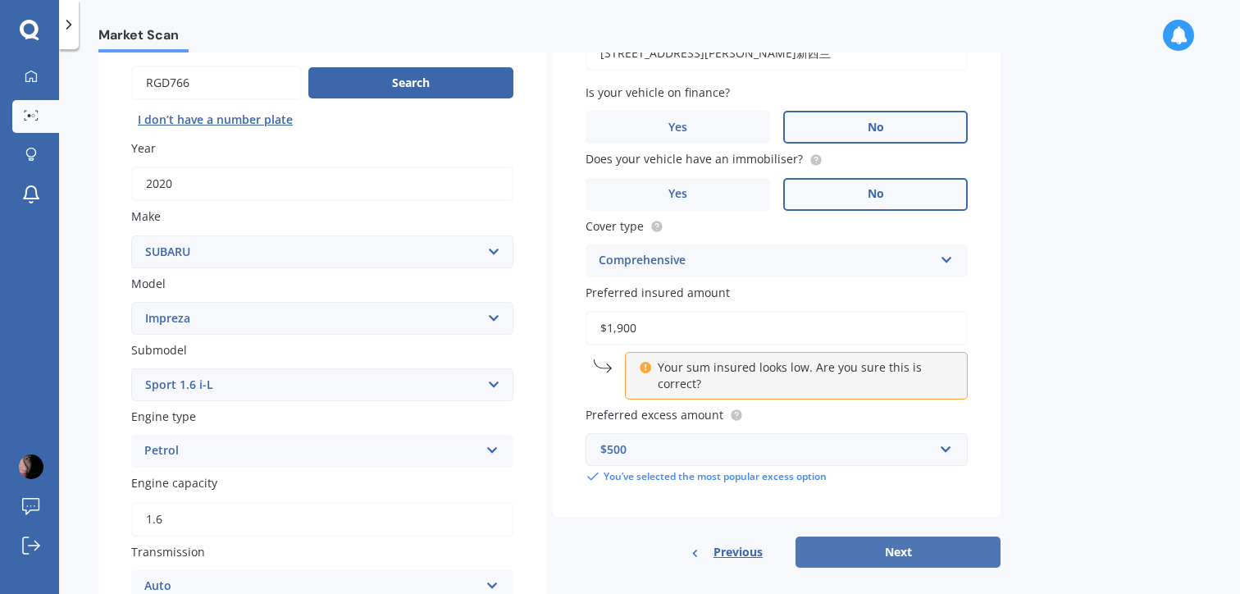
type input "$1,900"
click at [933, 558] on button "Next" at bounding box center [897, 551] width 205 height 31
select select "09"
select select "08"
select select "2002"
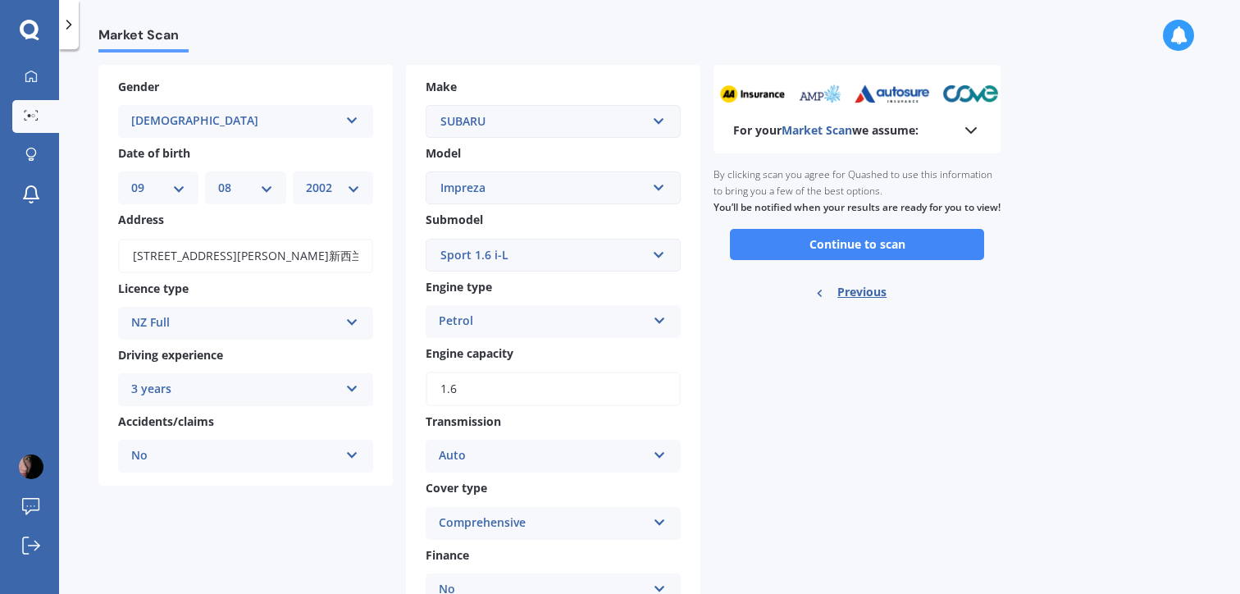
scroll to position [0, 0]
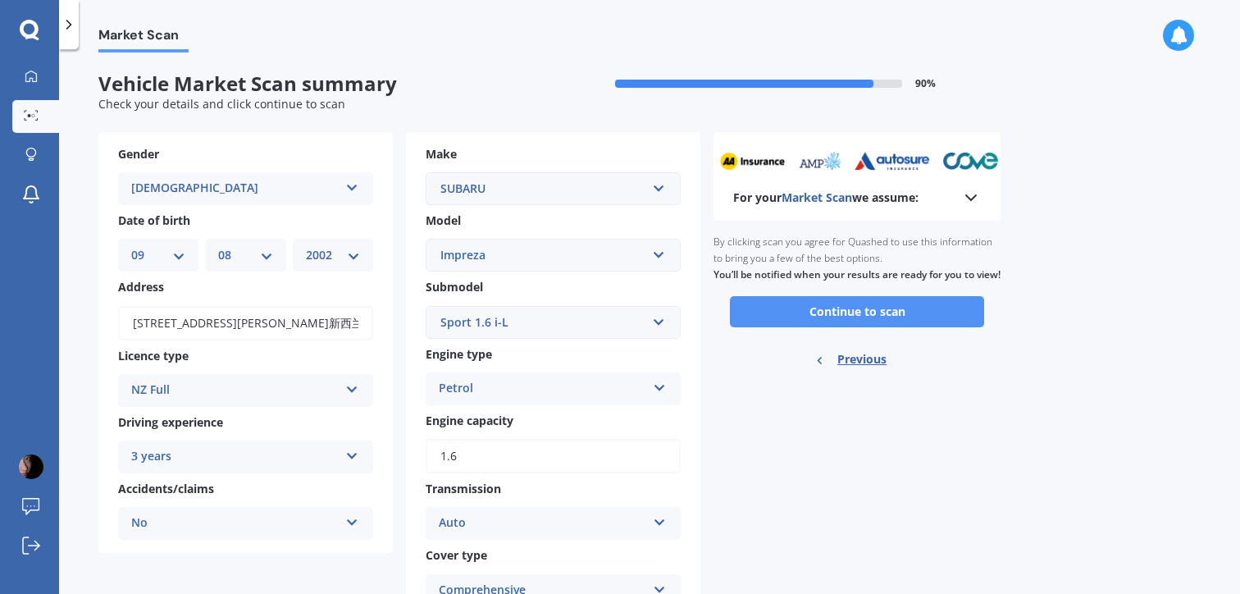
click at [912, 324] on button "Continue to scan" at bounding box center [857, 311] width 254 height 31
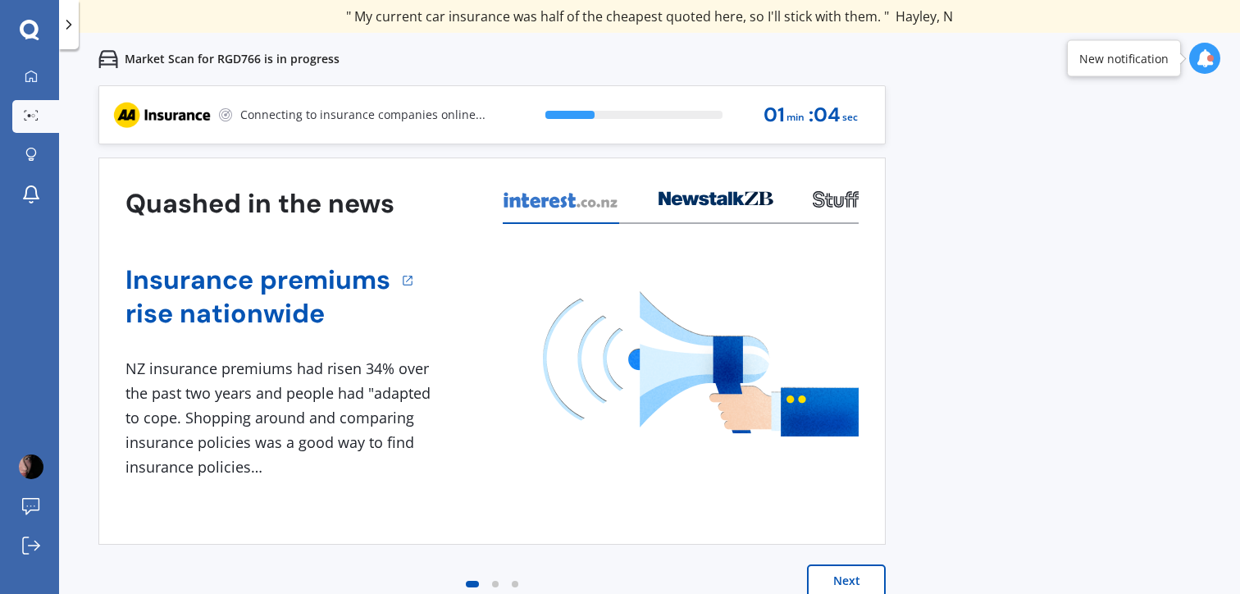
click at [842, 575] on button "Next" at bounding box center [846, 580] width 79 height 33
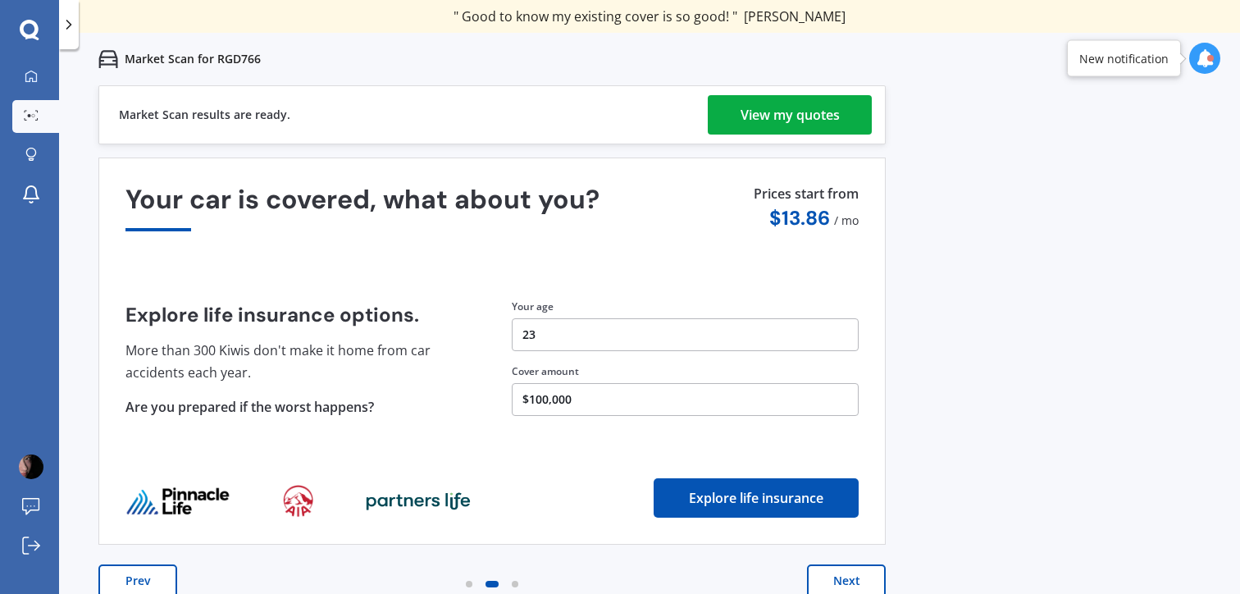
click at [813, 127] on div "View my quotes" at bounding box center [789, 114] width 99 height 39
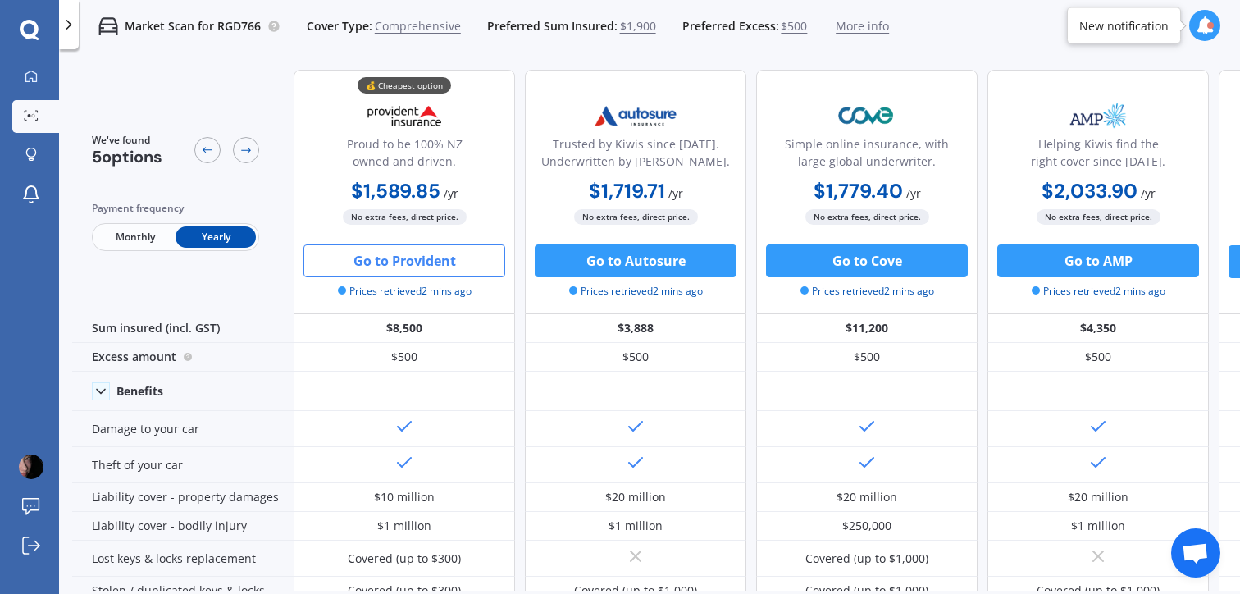
click at [474, 250] on button "Go to Provident" at bounding box center [404, 260] width 202 height 33
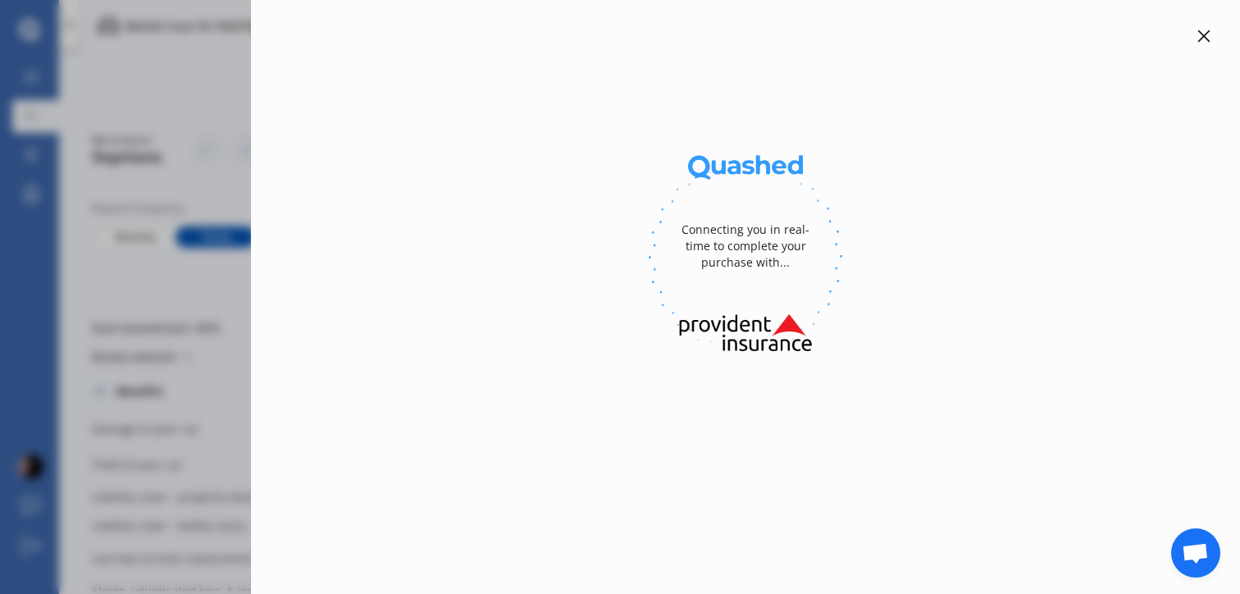
select select "full"
select select "64 Lyons Avenue, Murrays Bay, Auckland 0630新西兰"
select select "SUBARU"
select select "IMPREZA"
select select "NO"
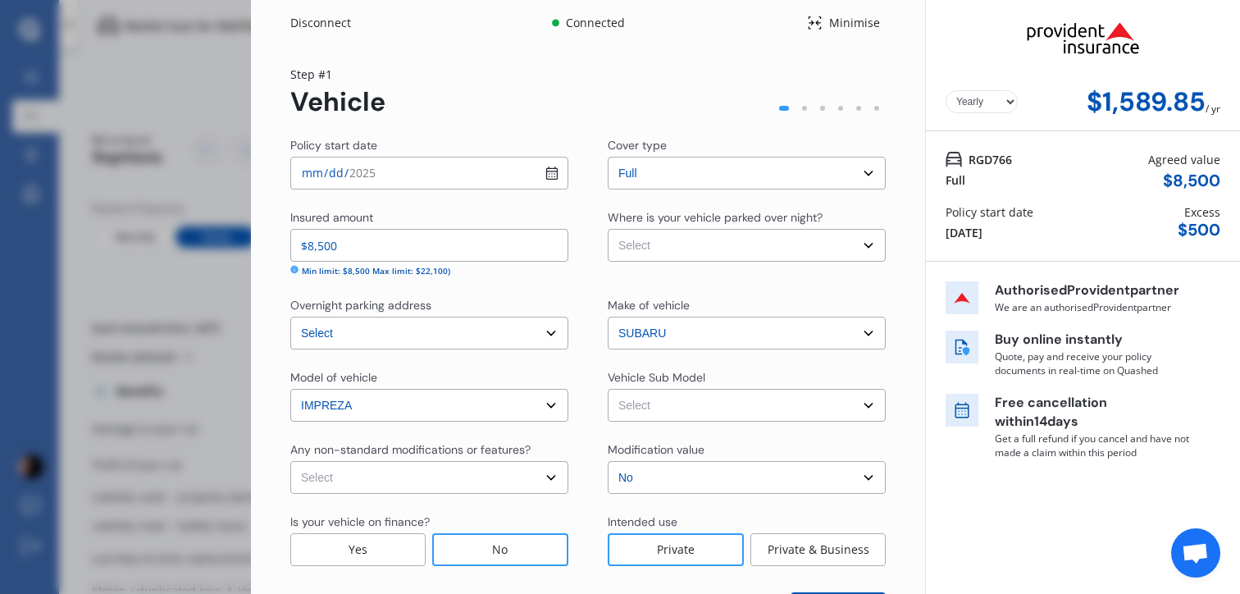
click at [462, 224] on div "Insured amount" at bounding box center [429, 219] width 278 height 20
drag, startPoint x: 465, startPoint y: 244, endPoint x: 57, endPoint y: 240, distance: 407.6
click at [57, 240] on div "Disconnect Connected Minimise Yearly Monthly $1,589.85 / yr Step # 1 Vehicle Po…" at bounding box center [620, 297] width 1240 height 594
type input "$10,000"
click at [869, 325] on select "Select make SUBARU" at bounding box center [747, 333] width 278 height 33
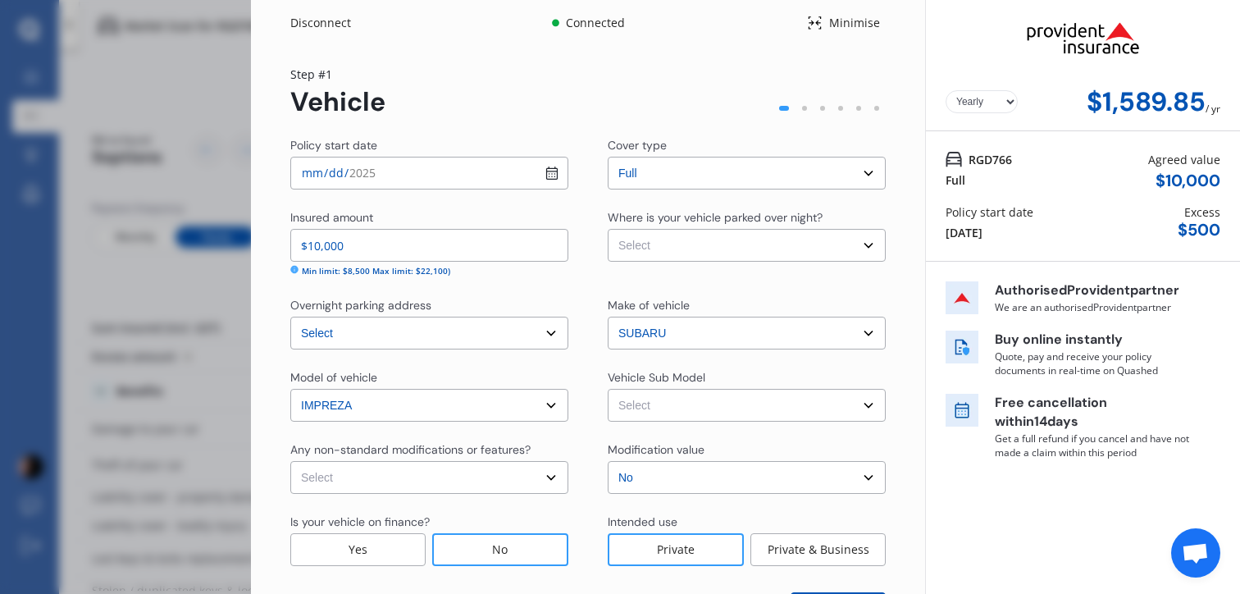
click at [608, 321] on select "Select make SUBARU" at bounding box center [747, 333] width 278 height 33
click at [903, 352] on div "Yearly Monthly $1,589.85 / yr Step # 1 Vehicle Policy start date 2025-08-22 Cov…" at bounding box center [588, 355] width 674 height 618
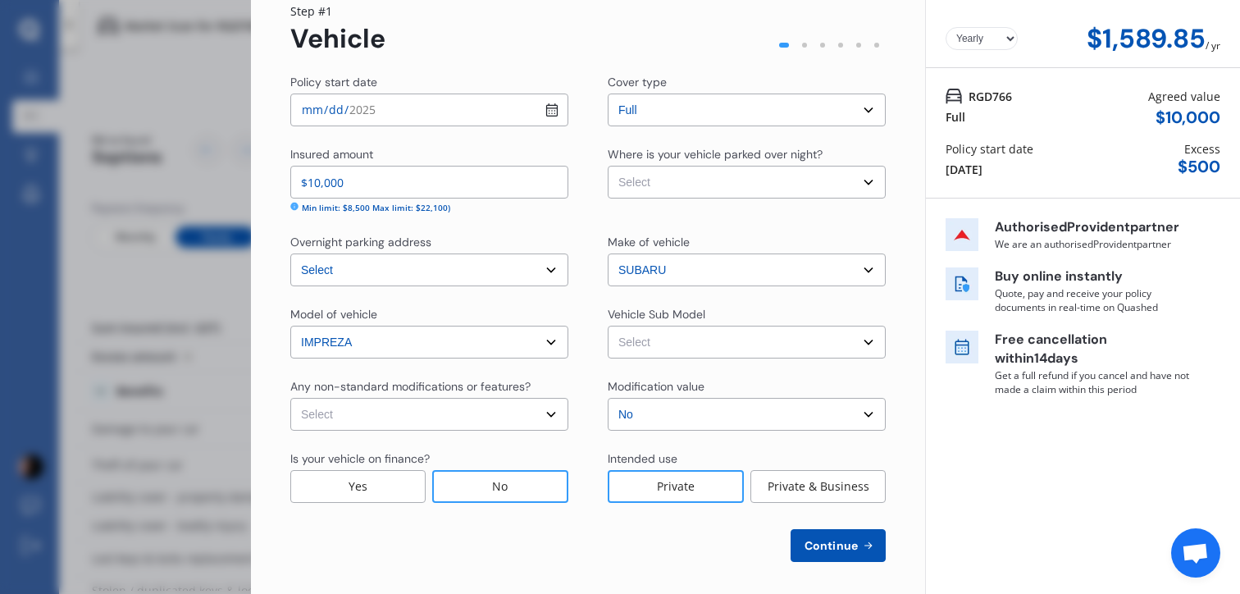
scroll to position [75, 0]
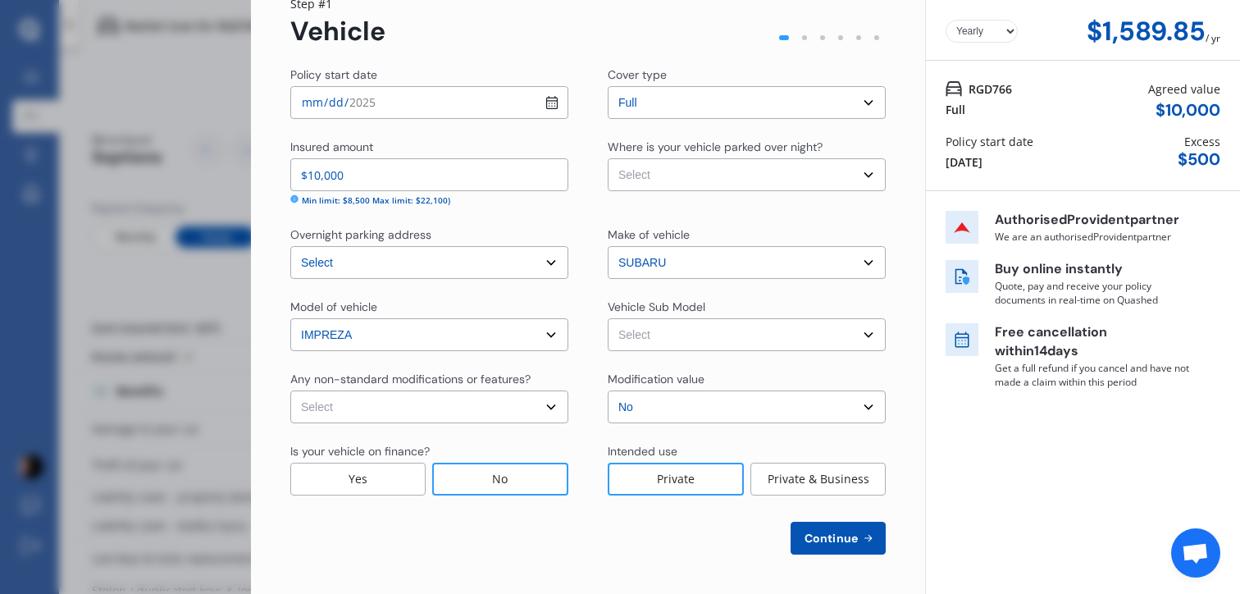
click at [807, 543] on span "Continue" at bounding box center [831, 537] width 60 height 13
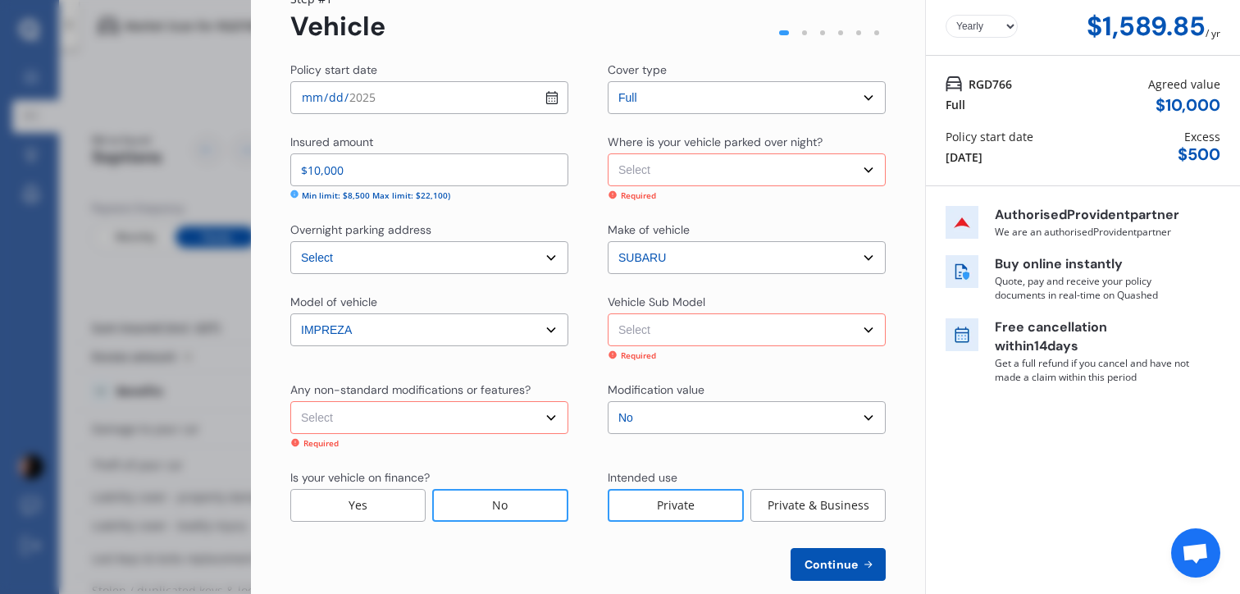
click at [694, 179] on select "Select Garage (fully enclosed) Off Street Parking Other" at bounding box center [747, 169] width 278 height 33
select select "GARAGE"
click at [608, 153] on select "Select Garage (fully enclosed) Off Street Parking Other" at bounding box center [747, 169] width 278 height 33
click at [636, 326] on select "Select Impreza G4 1.6I-L Eye Sight Sedan 4dr SLT 1sp 1.6i [IMP] Impreza G4 1.6I…" at bounding box center [747, 329] width 278 height 33
select select "NZVSUBA2020AEBS"
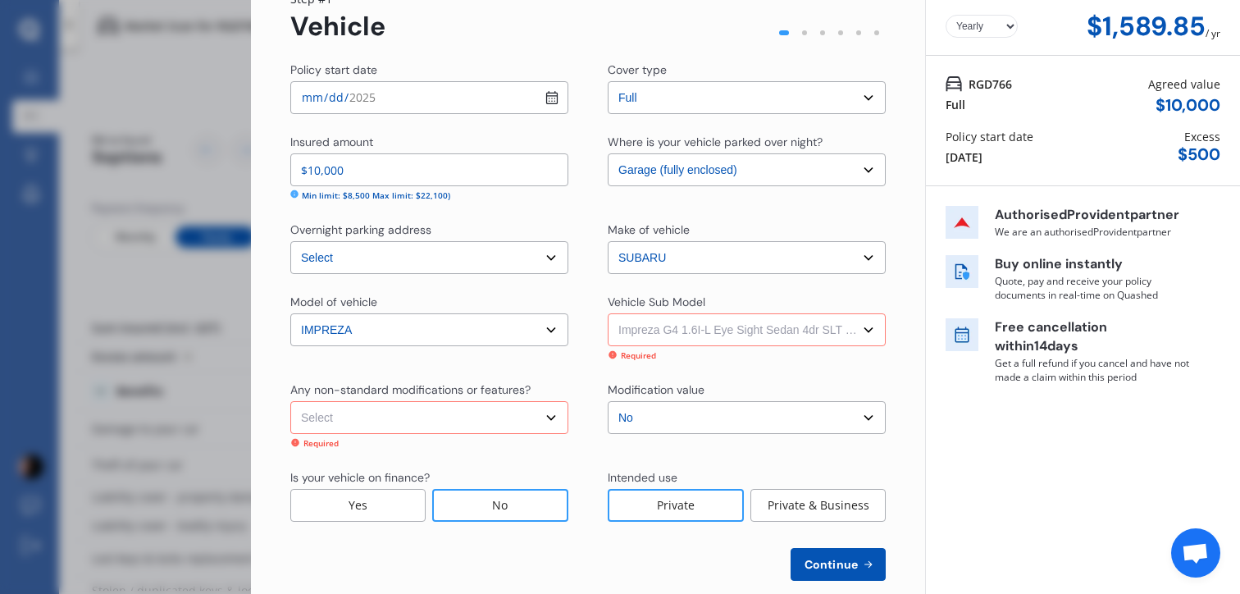
click at [608, 318] on select "Select Impreza G4 1.6I-L Eye Sight Sedan 4dr SLT 1sp 1.6i [IMP] Impreza G4 1.6I…" at bounding box center [747, 329] width 278 height 33
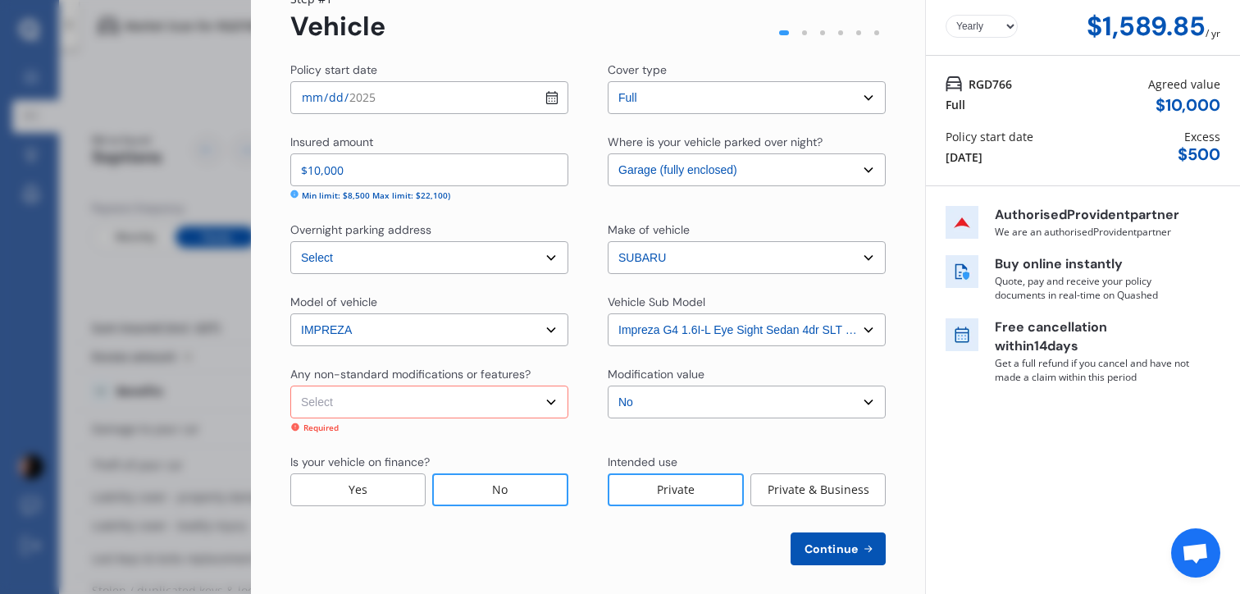
click at [509, 418] on select "Select None Nitrous Oxide System(NOS) Roll Cage Full Racing Harness" at bounding box center [429, 401] width 278 height 33
select select "none"
click at [290, 390] on select "Select None Nitrous Oxide System(NOS) Roll Cage Full Racing Harness" at bounding box center [429, 401] width 278 height 33
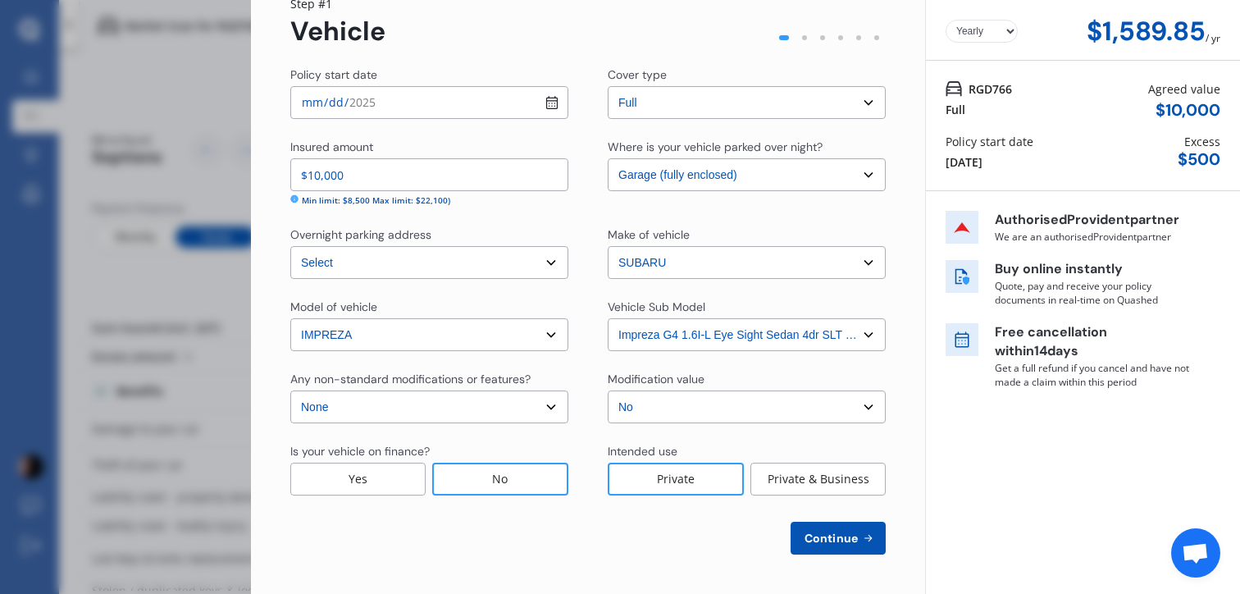
click at [822, 544] on span "Continue" at bounding box center [831, 537] width 60 height 13
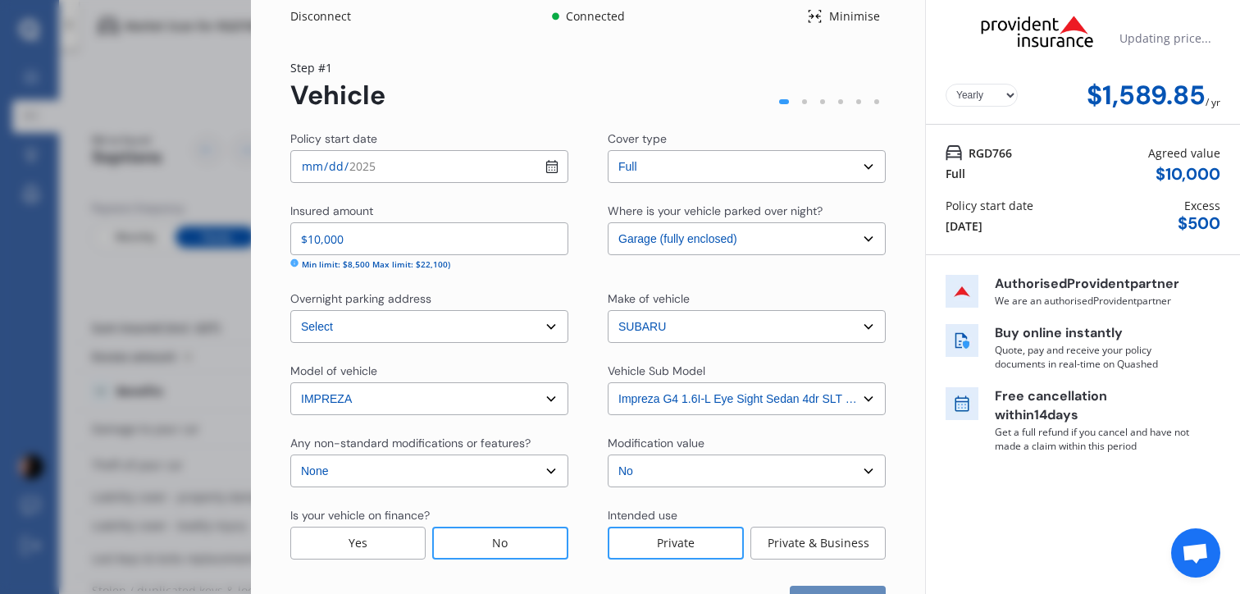
scroll to position [0, 0]
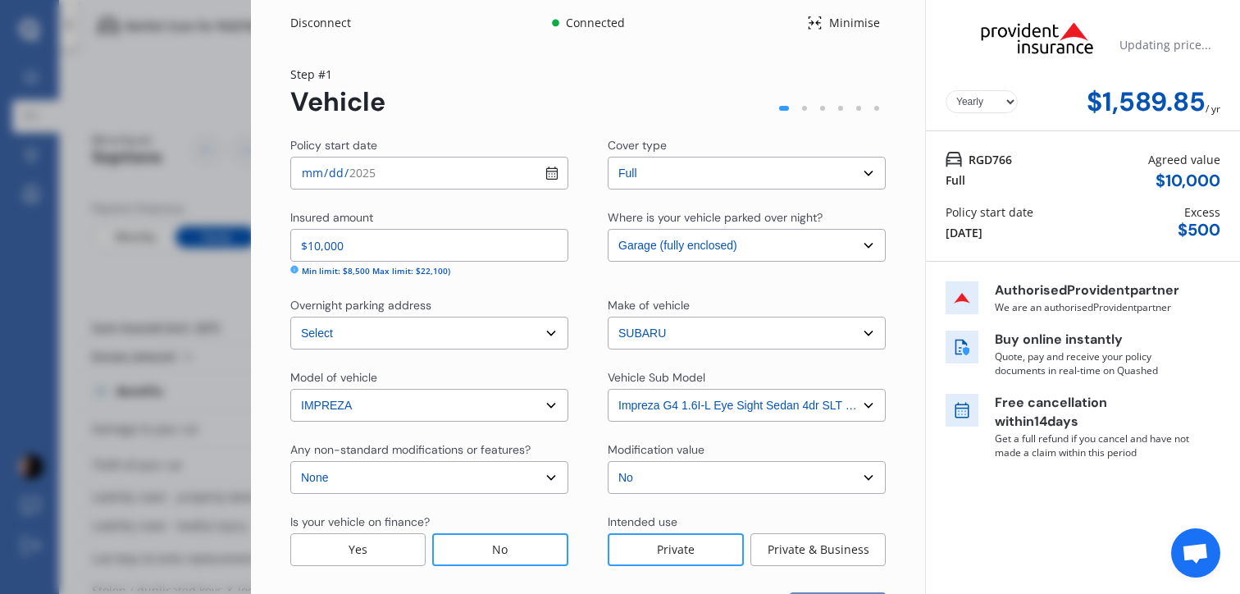
select select "09"
select select "08"
select select "2002"
select select "NZ_FULL"
select select "0"
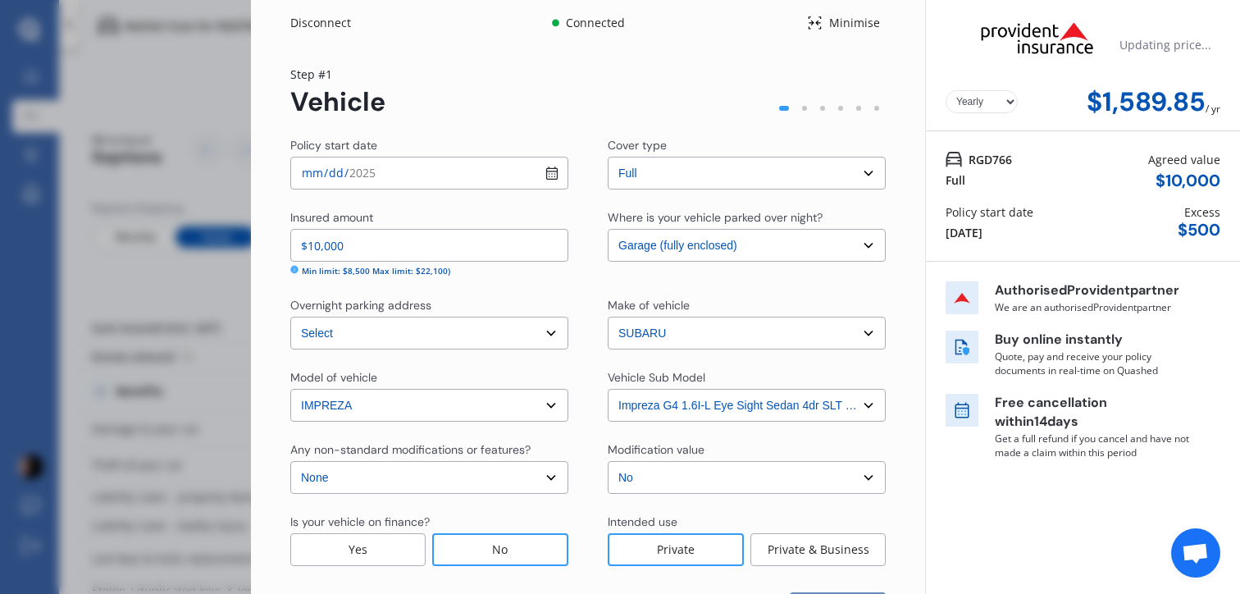
select select "25"
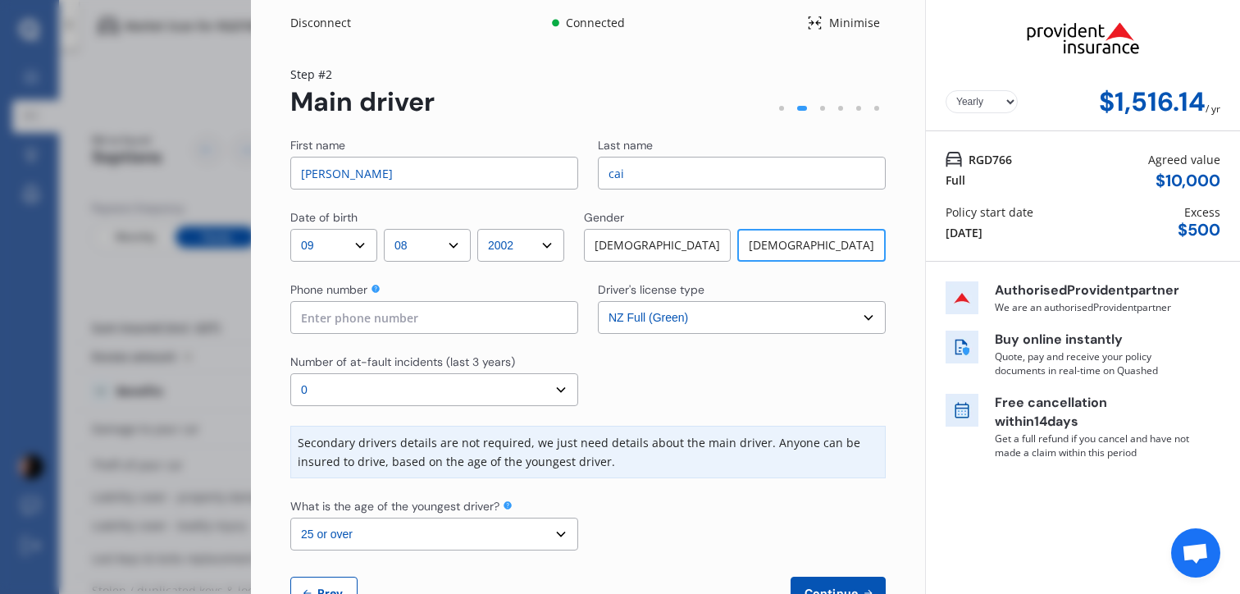
drag, startPoint x: 371, startPoint y: 185, endPoint x: 230, endPoint y: 175, distance: 142.2
click at [222, 176] on div "Disconnect Connected Minimise Yearly Monthly $1,516.14 / yr Step # 2 Main drive…" at bounding box center [620, 297] width 1240 height 594
type input "Yingxia"
click at [504, 361] on div "Number of at-fault incidents (last 3 years)" at bounding box center [402, 361] width 225 height 16
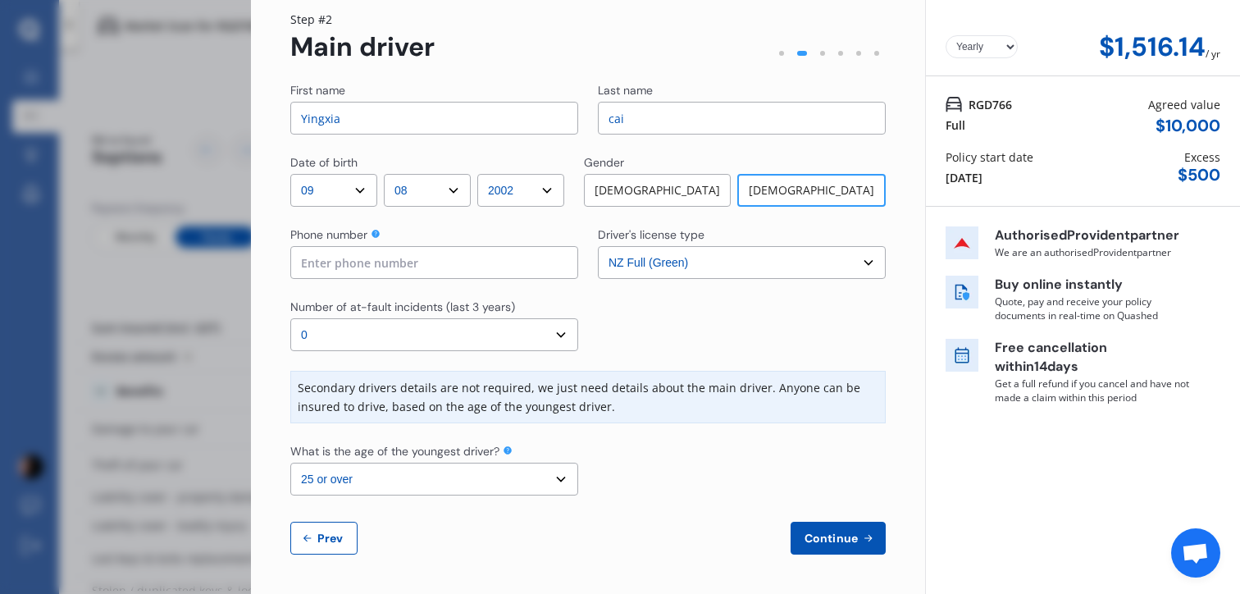
click at [500, 276] on input at bounding box center [434, 262] width 288 height 33
type input "02040356311"
click at [555, 481] on select "Select the age of the youngest driver. 16 17 18 19 20 21 22 23 24 25 or over" at bounding box center [434, 478] width 288 height 33
select select "23"
click at [290, 462] on select "Select the age of the youngest driver. 16 17 18 19 20 21 22 23 24 25 or over" at bounding box center [434, 478] width 288 height 33
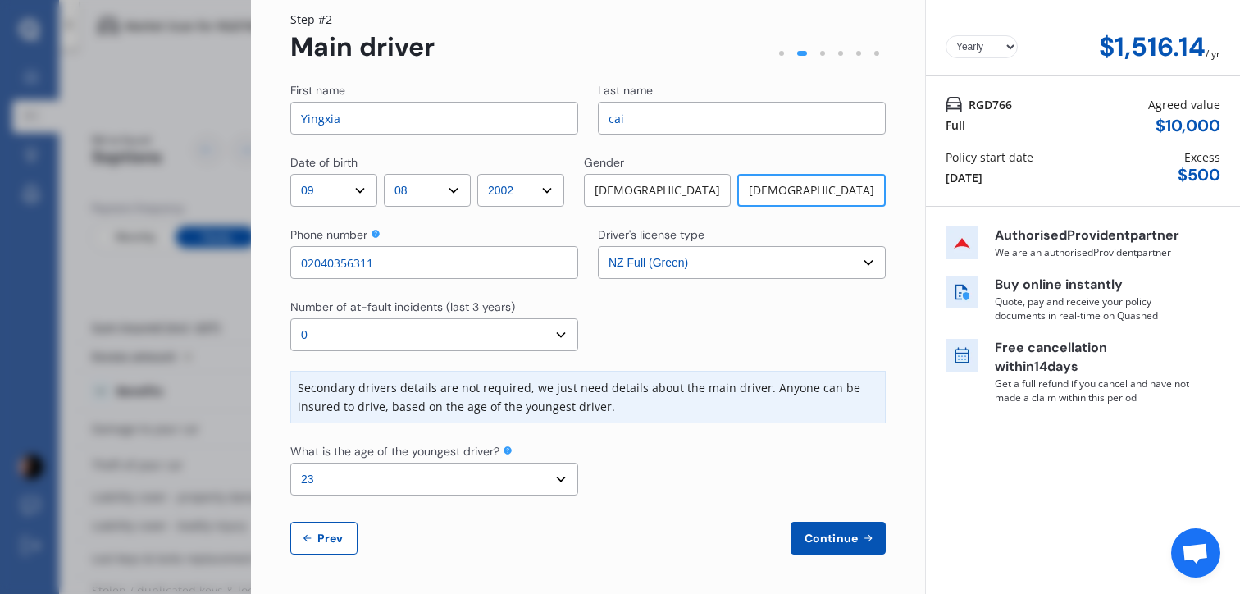
click at [841, 536] on span "Continue" at bounding box center [831, 537] width 60 height 13
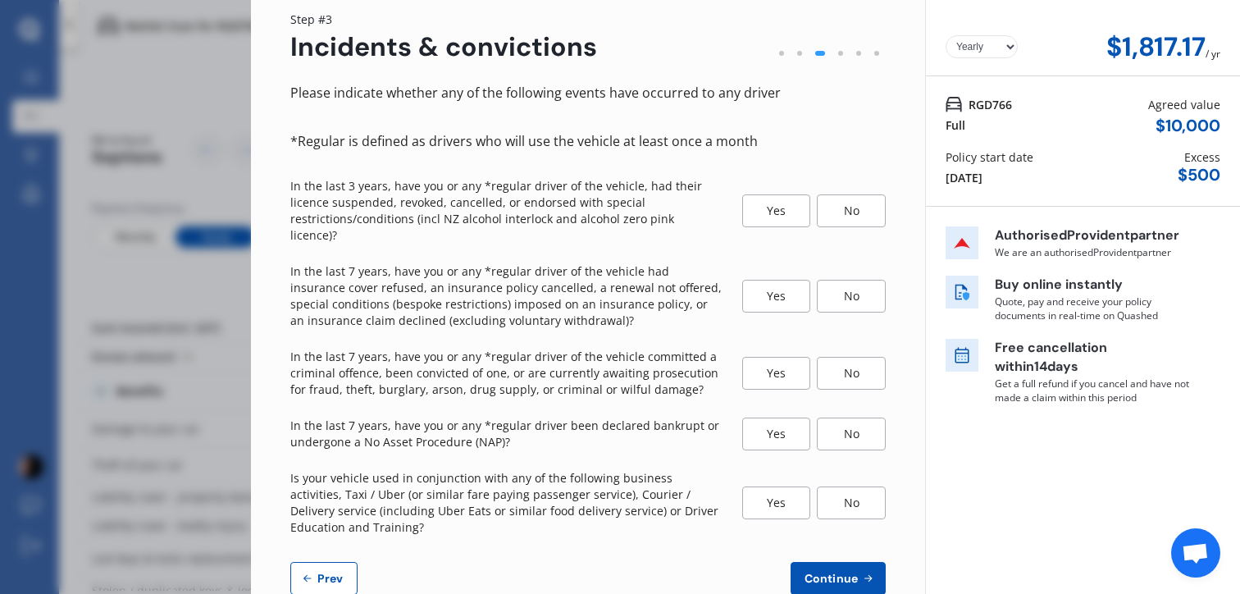
scroll to position [0, 0]
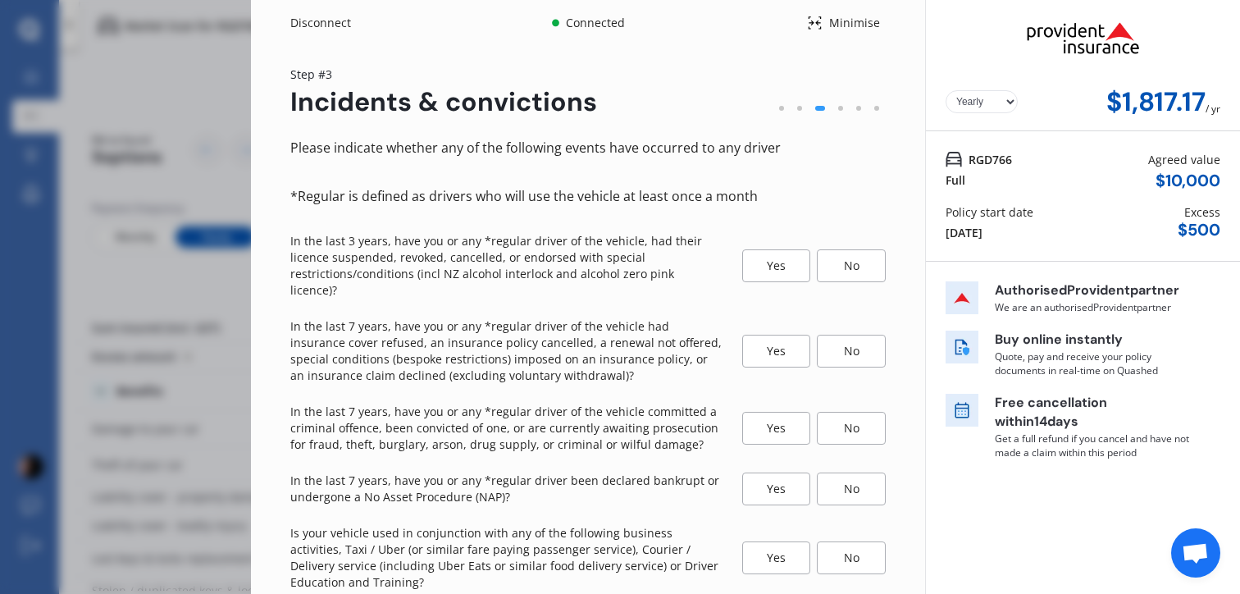
click at [844, 281] on div "Yes No" at bounding box center [814, 266] width 144 height 66
click at [860, 261] on div "No" at bounding box center [851, 265] width 69 height 33
click at [834, 335] on div "No" at bounding box center [851, 351] width 69 height 33
click at [840, 412] on div "No" at bounding box center [851, 428] width 69 height 33
click at [845, 483] on div "No" at bounding box center [851, 488] width 69 height 33
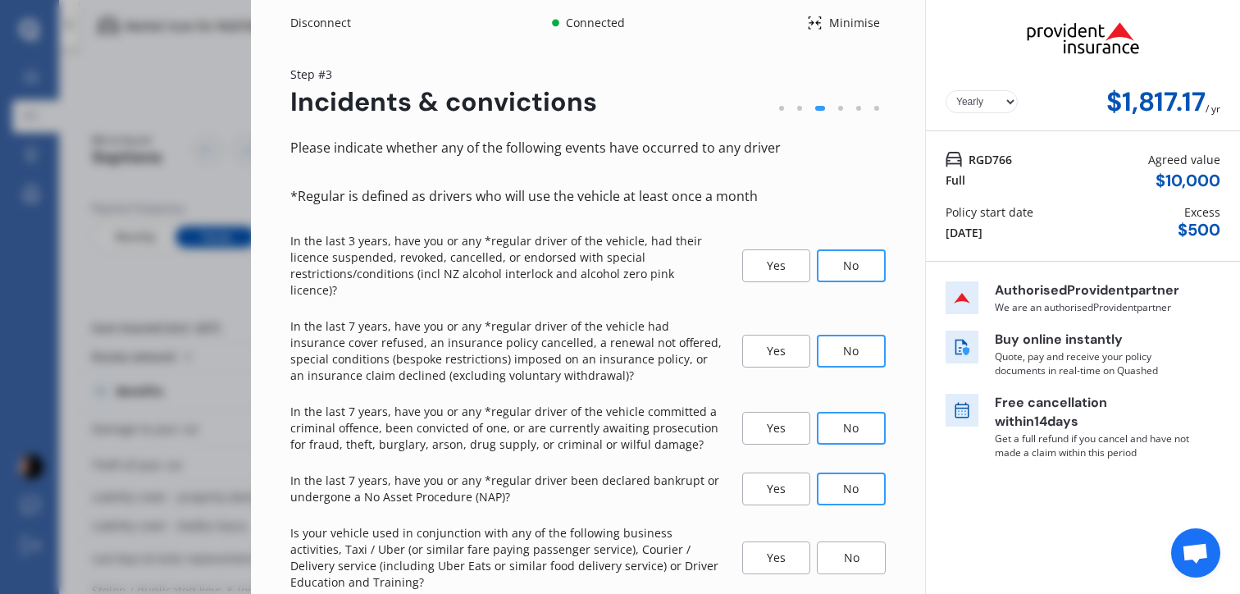
click at [845, 544] on div "No" at bounding box center [851, 557] width 69 height 33
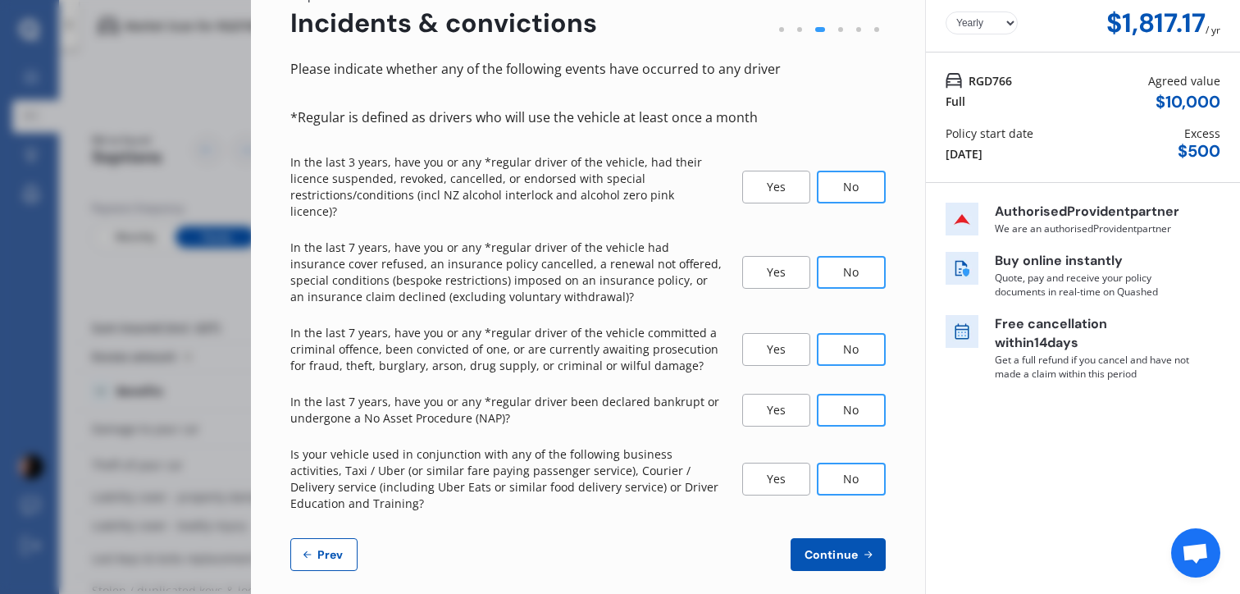
click at [982, 153] on div "22 Aug 2025" at bounding box center [963, 153] width 37 height 17
click at [326, 545] on button "Prev" at bounding box center [323, 554] width 67 height 33
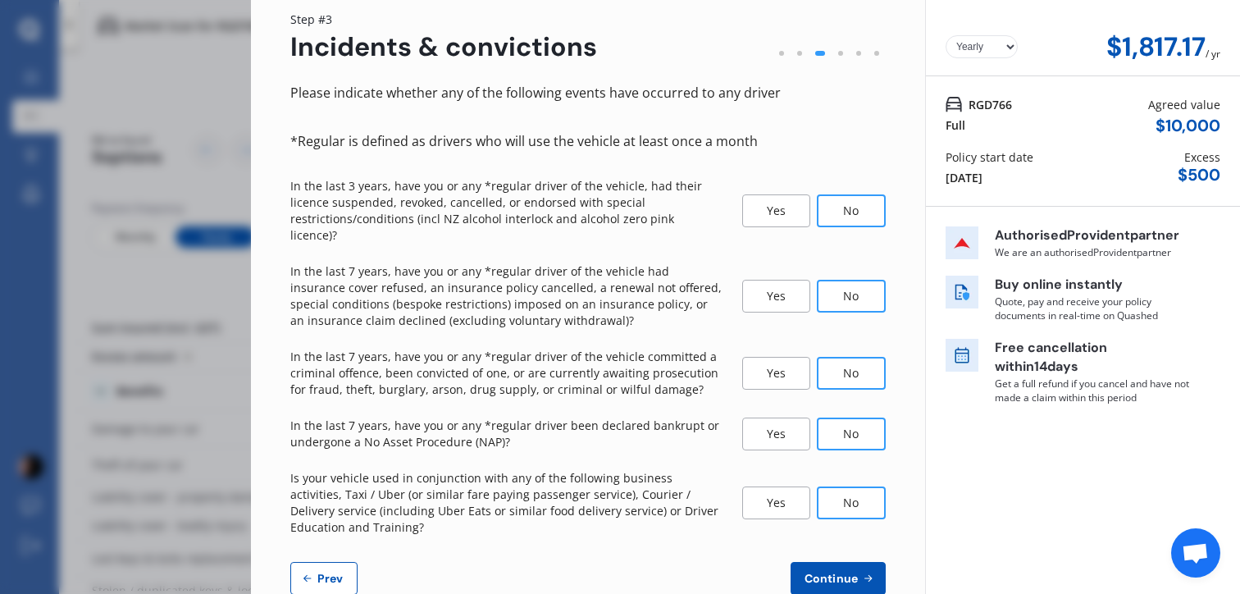
select select "09"
select select "08"
select select "2002"
select select "NZ_FULL"
select select "0"
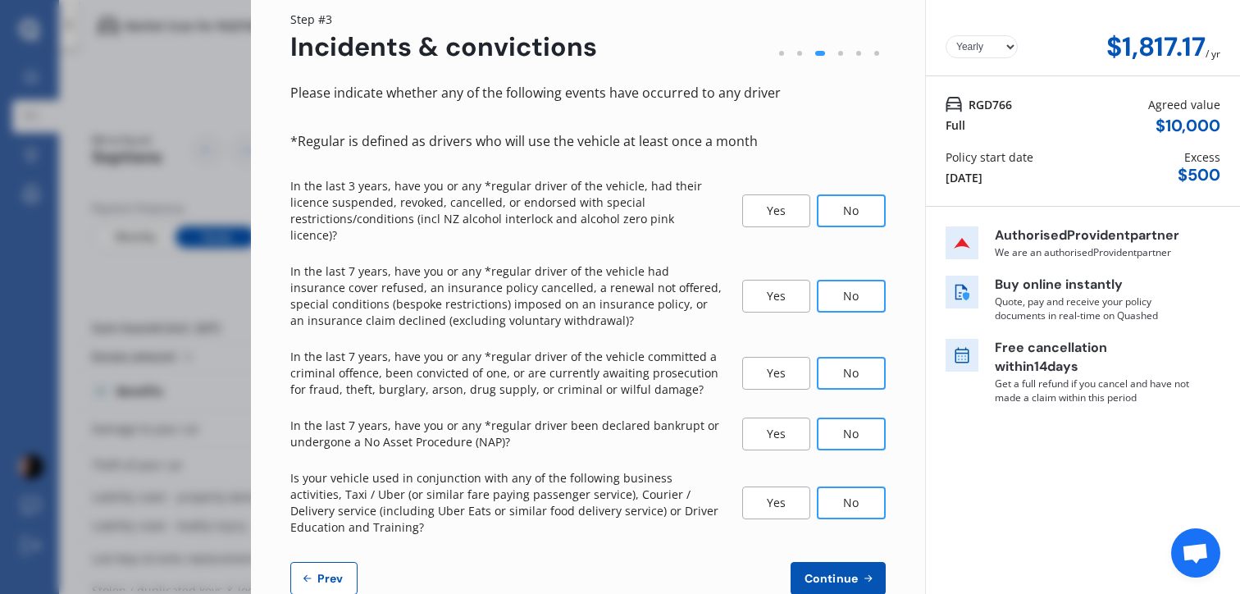
select select "23"
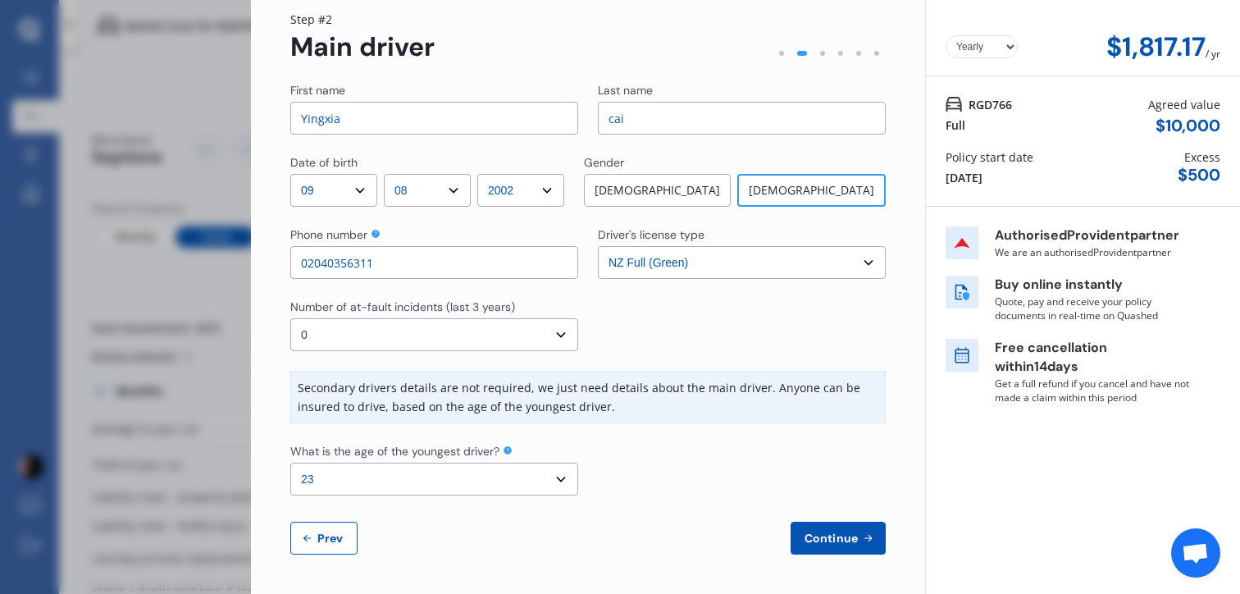
click at [326, 545] on button "Prev" at bounding box center [323, 538] width 67 height 33
select select "full"
select select "GARAGE"
select select "64 Lyons Avenue, Murrays Bay, Auckland 0630新西兰"
select select "SUBARU"
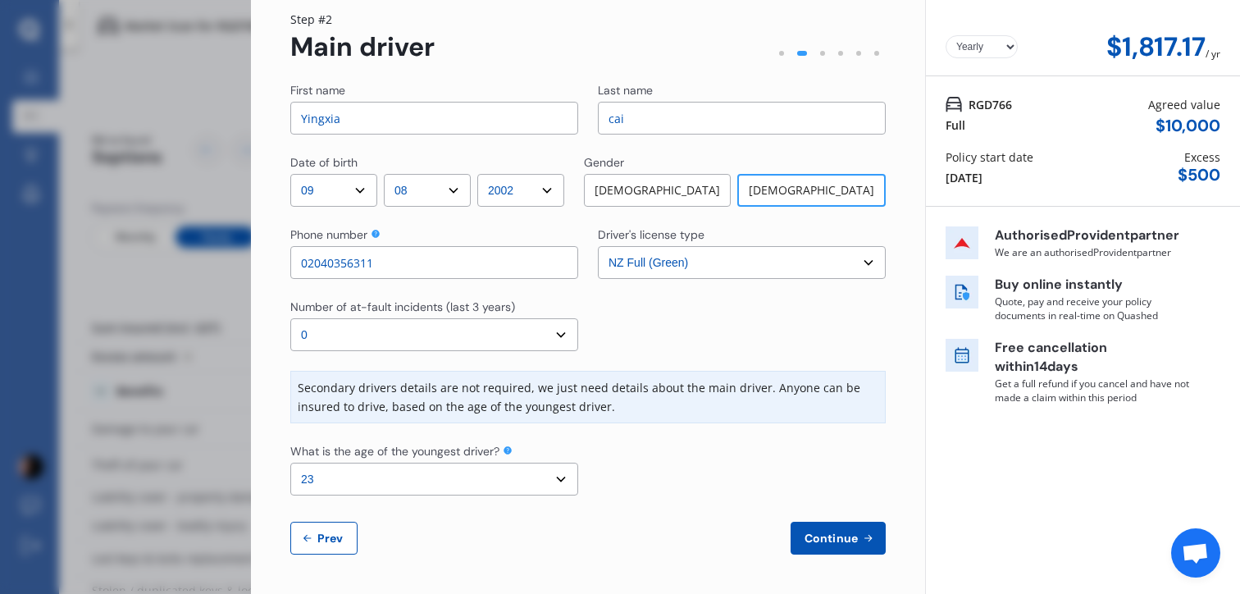
select select "IMPREZA"
select select "NZVSUBA2020AEBS"
select select "none"
select select "NO"
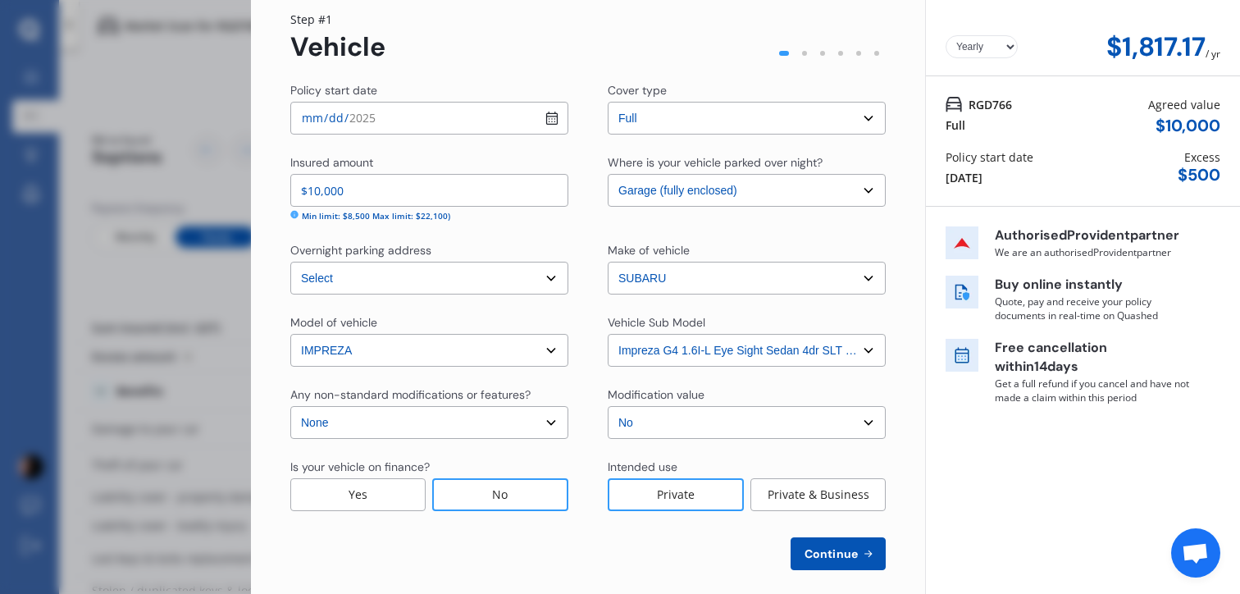
click at [358, 114] on input "2025-08-22" at bounding box center [429, 118] width 278 height 33
type input "2025-08-28"
click at [827, 560] on span "Continue" at bounding box center [831, 553] width 60 height 13
select select "09"
select select "08"
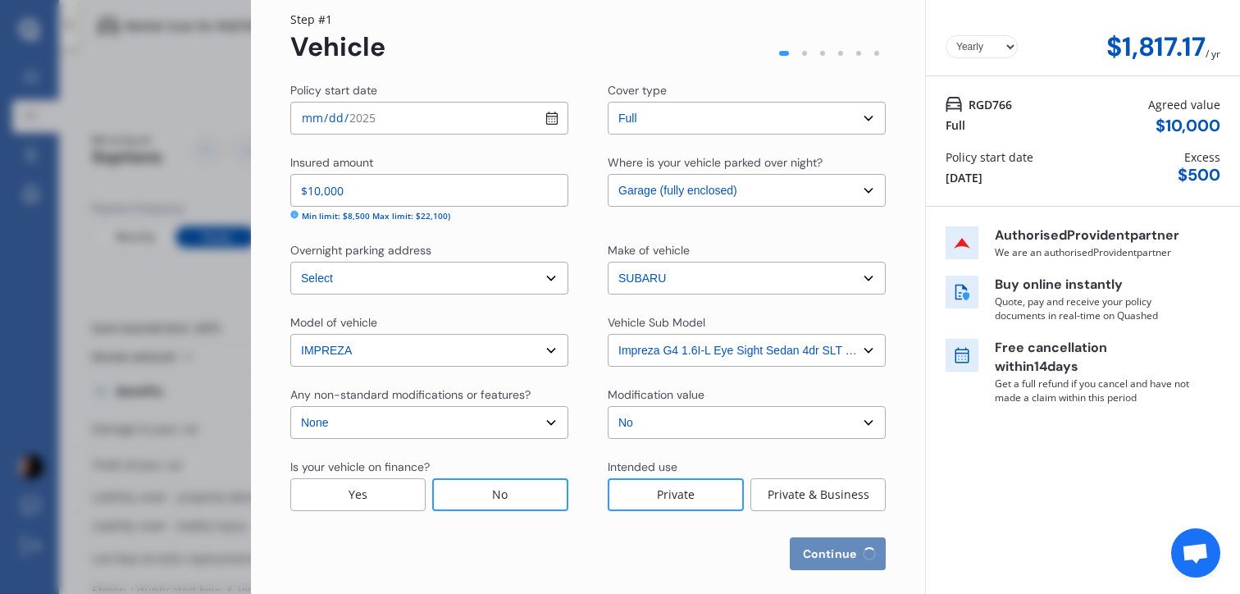
select select "2002"
select select "NZ_FULL"
select select "0"
select select "23"
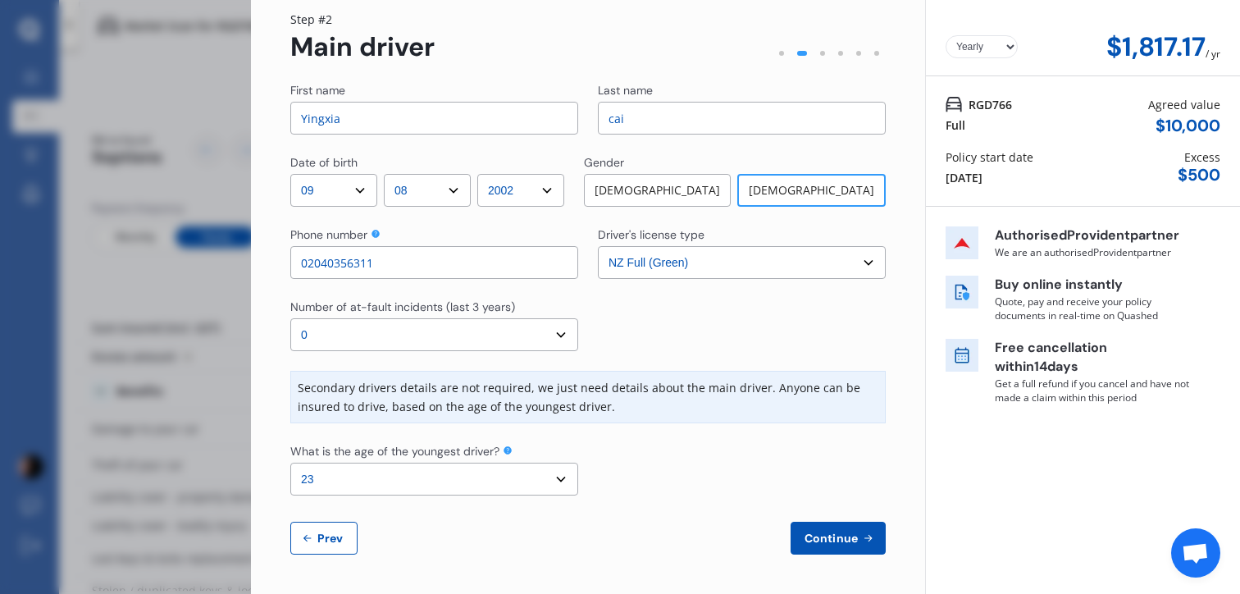
scroll to position [0, 0]
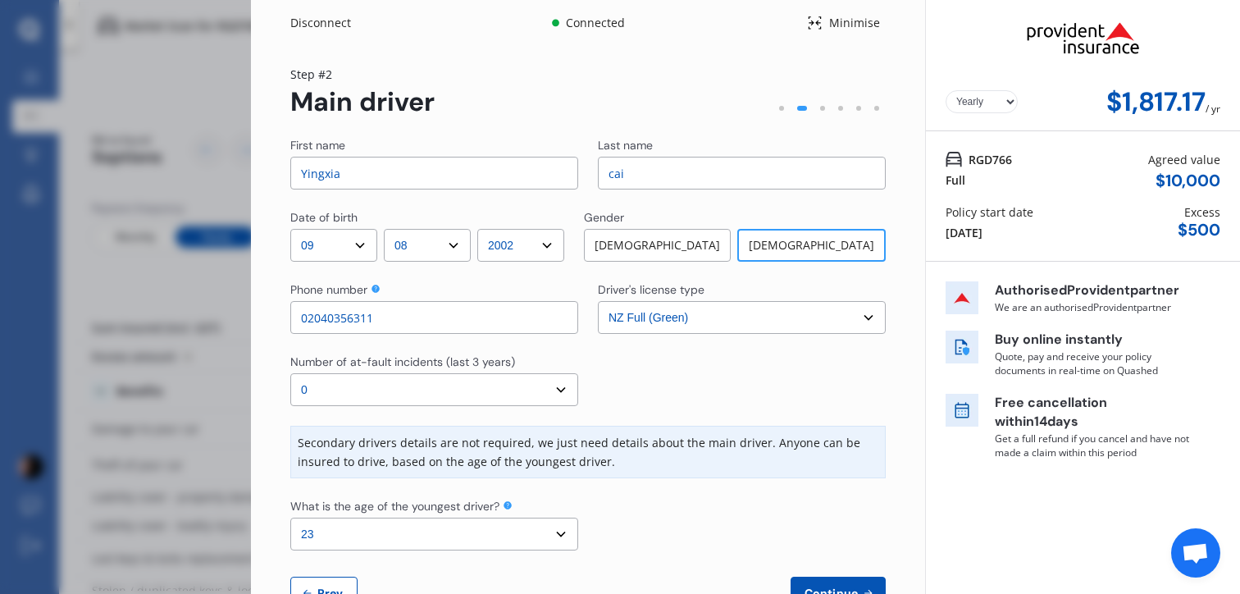
click at [827, 563] on div "First name Yingxia Last name cai Date of birth DD 01 02 03 04 05 06 07 08 09 10…" at bounding box center [587, 373] width 595 height 472
click at [832, 572] on div "First name Yingxia Last name cai Date of birth DD 01 02 03 04 05 06 07 08 09 10…" at bounding box center [587, 373] width 595 height 472
click at [832, 573] on div "First name Yingxia Last name cai Date of birth DD 01 02 03 04 05 06 07 08 09 10…" at bounding box center [587, 373] width 595 height 472
click at [832, 574] on div "First name Yingxia Last name cai Date of birth DD 01 02 03 04 05 06 07 08 09 10…" at bounding box center [587, 373] width 595 height 472
click at [838, 578] on button "Continue" at bounding box center [838, 592] width 95 height 33
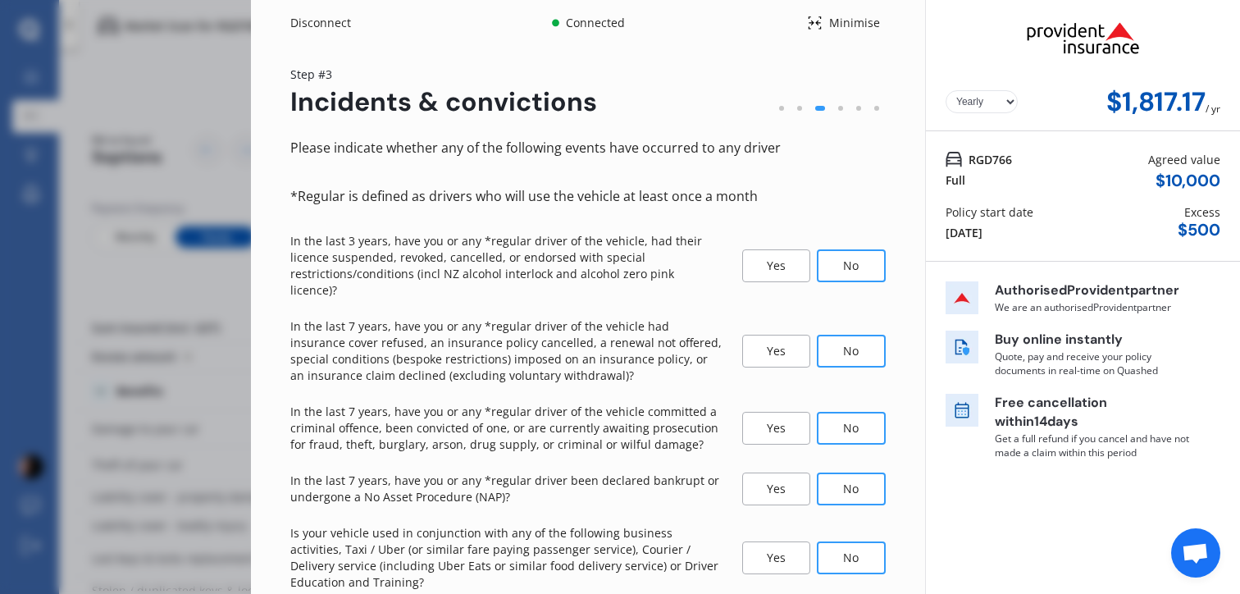
scroll to position [79, 0]
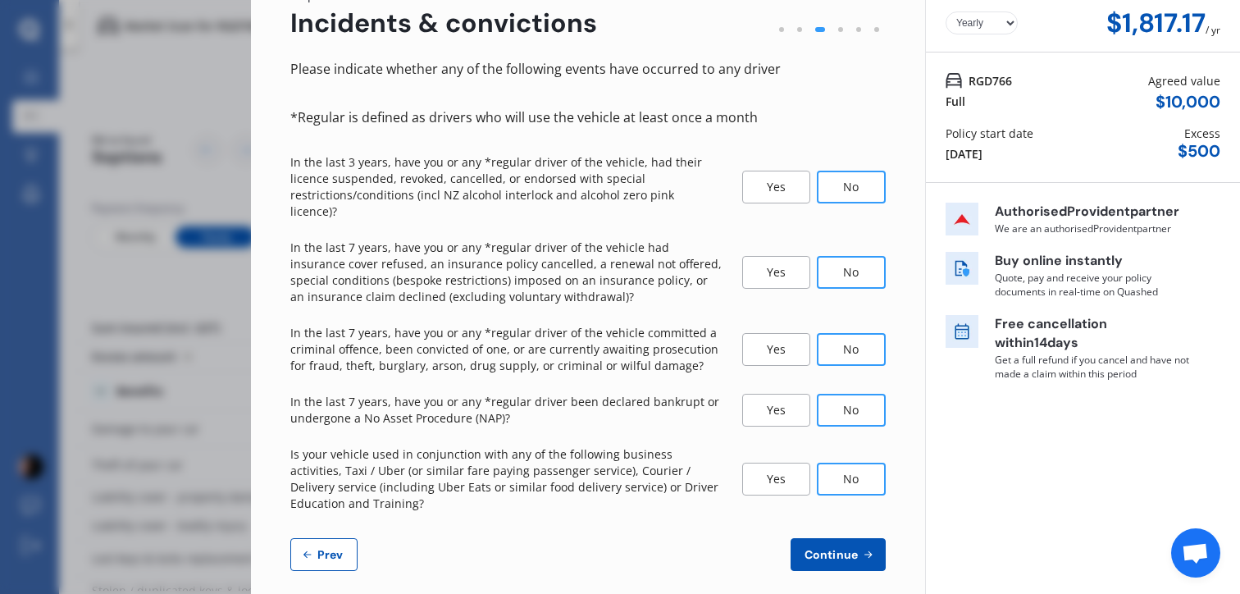
click at [844, 557] on div "Yearly Monthly $1,817.17 / yr Step # 3 Incidents & convictions Please indicate …" at bounding box center [588, 288] width 674 height 643
click at [841, 548] on span "Continue" at bounding box center [831, 554] width 60 height 13
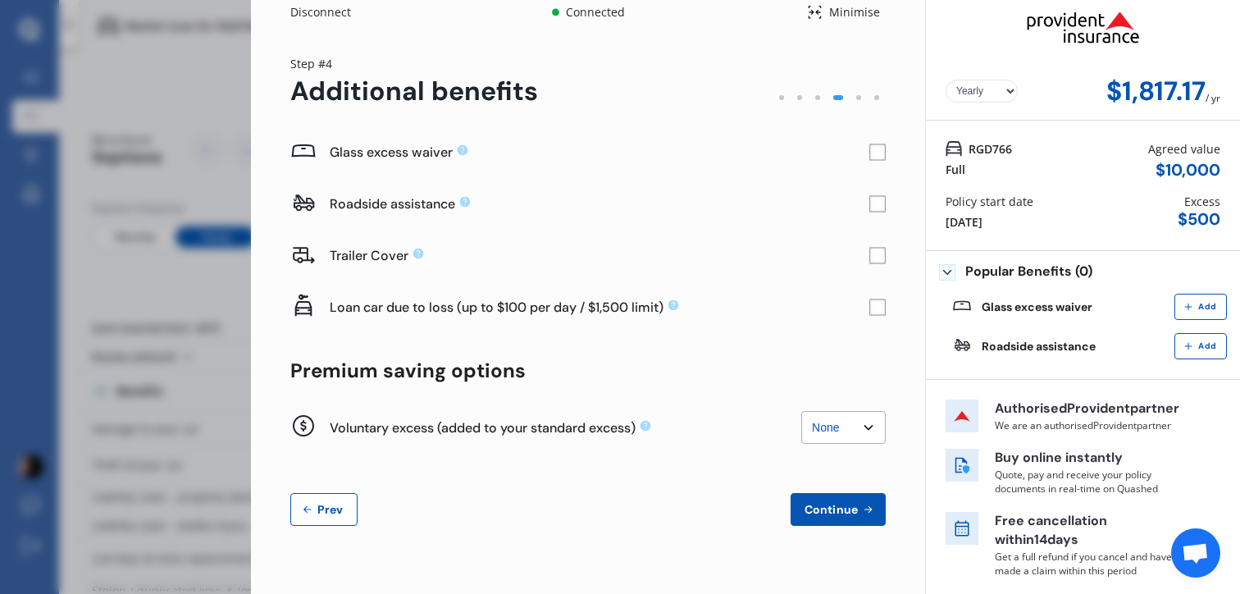
scroll to position [0, 0]
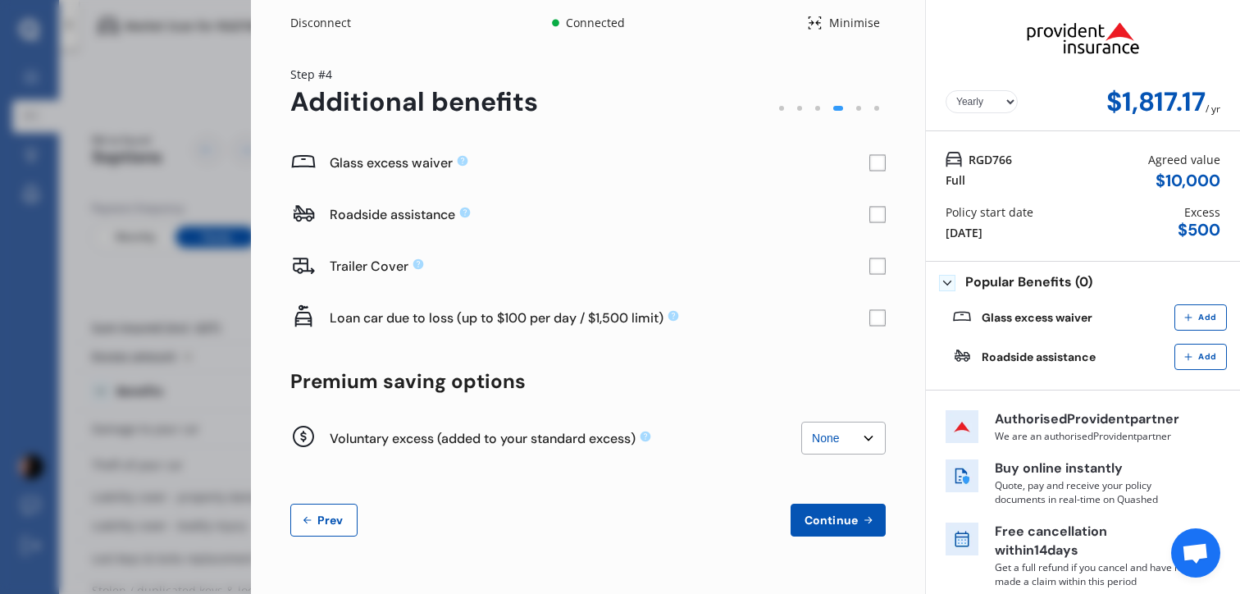
click at [870, 163] on rect at bounding box center [877, 163] width 16 height 16
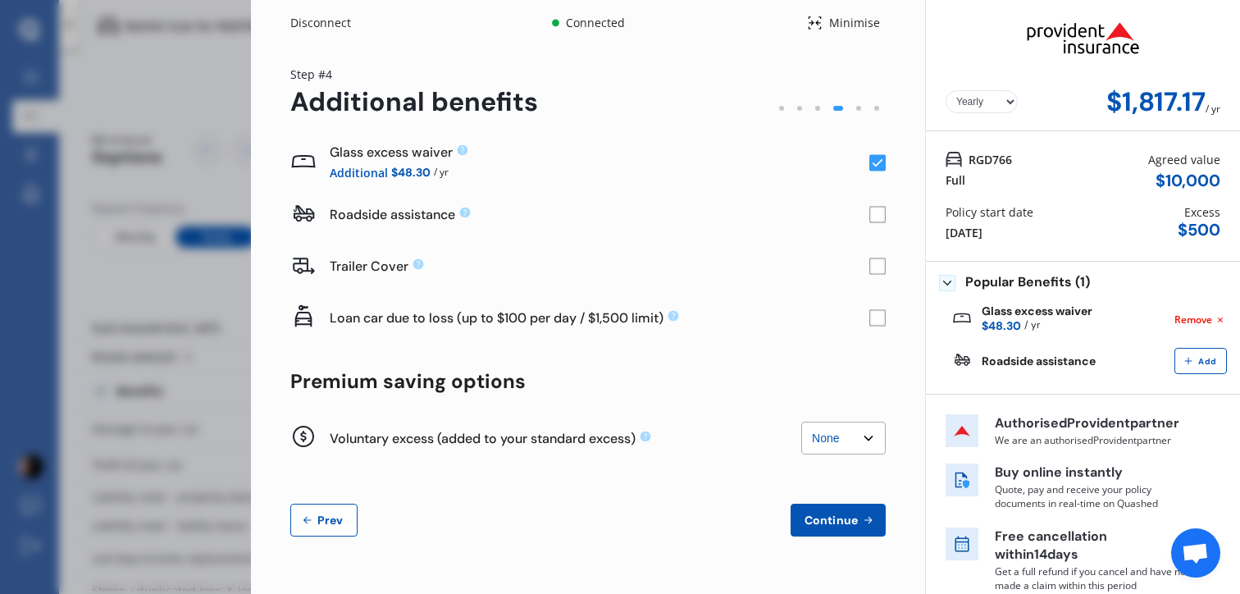
click at [870, 219] on rect at bounding box center [877, 215] width 16 height 16
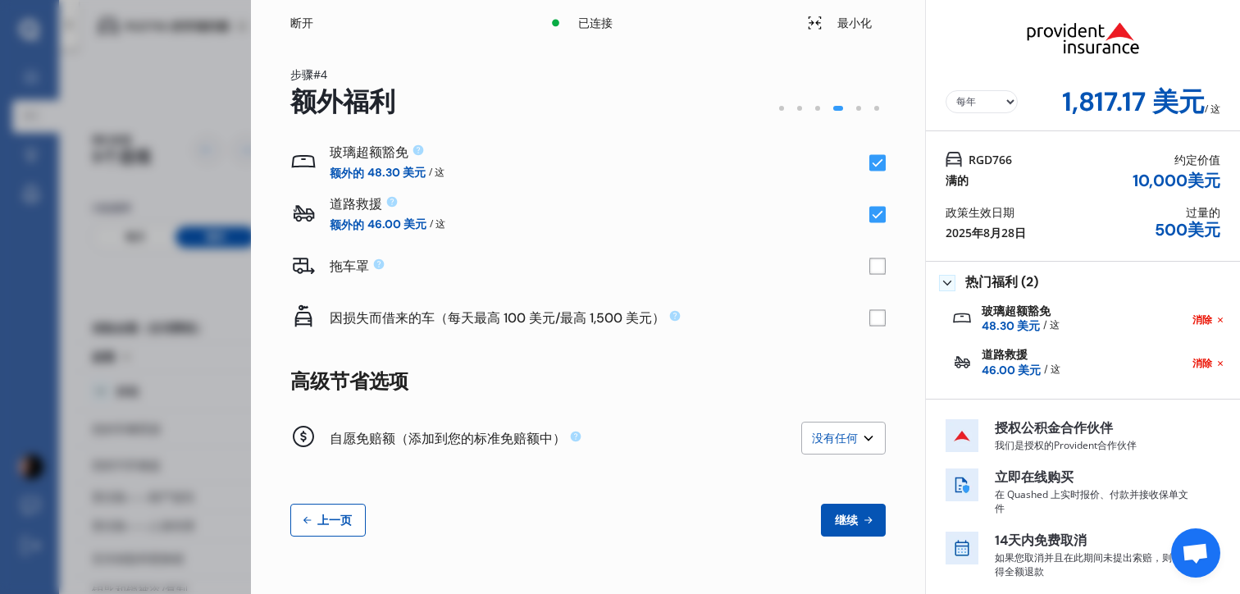
click at [848, 508] on button "继续" at bounding box center [853, 519] width 65 height 33
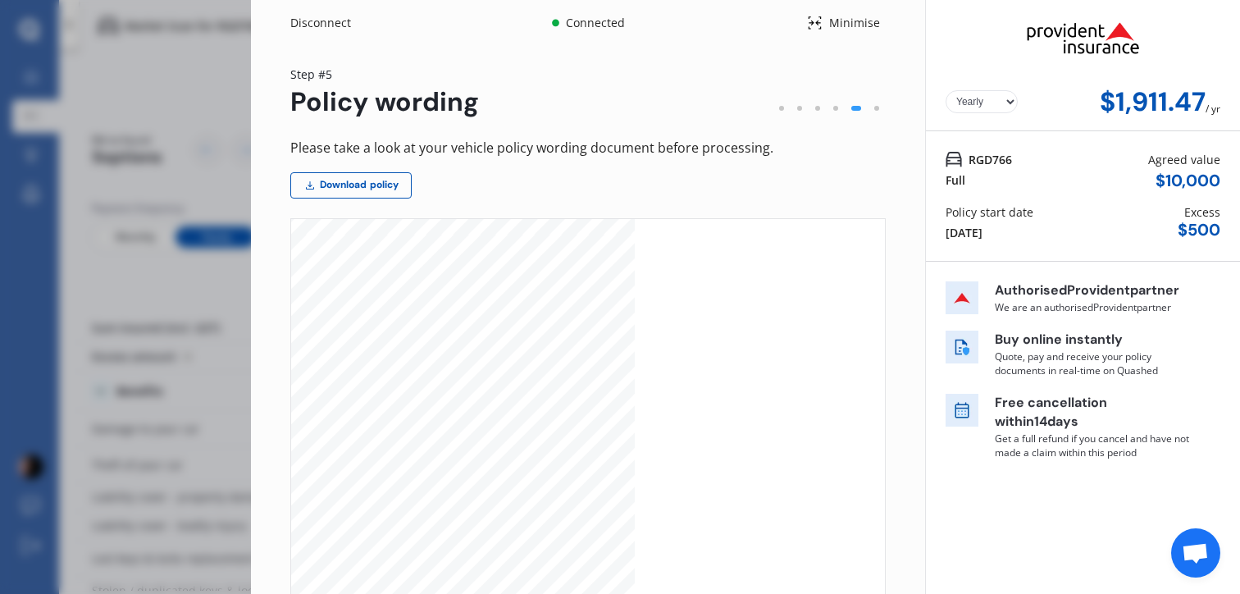
scroll to position [189, 0]
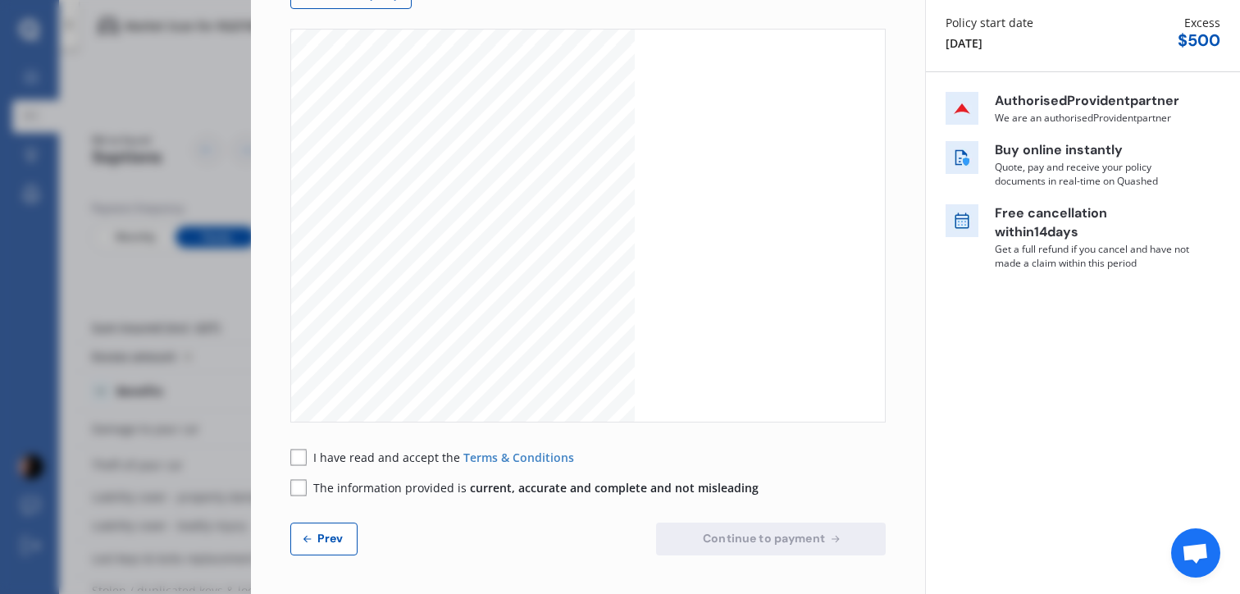
click at [298, 459] on rect at bounding box center [298, 457] width 16 height 16
click at [298, 470] on div "I have read and accept the Terms & Conditions The information provided is curre…" at bounding box center [587, 473] width 595 height 48
click at [299, 481] on rect at bounding box center [298, 487] width 16 height 16
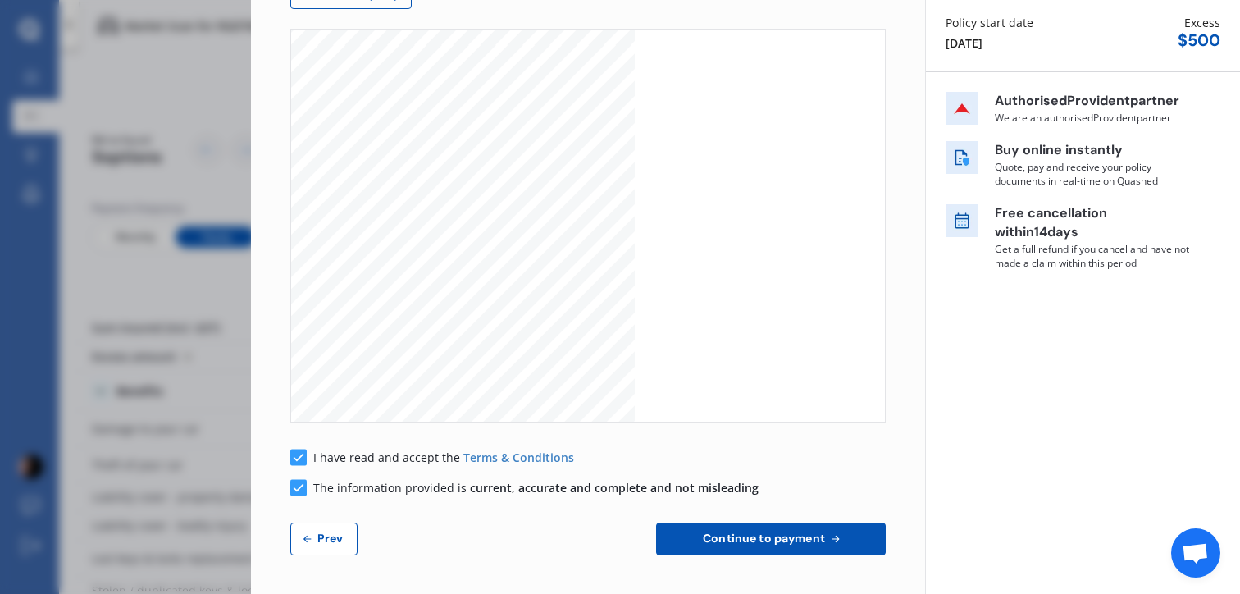
click at [781, 535] on span "Continue to payment" at bounding box center [763, 537] width 129 height 13
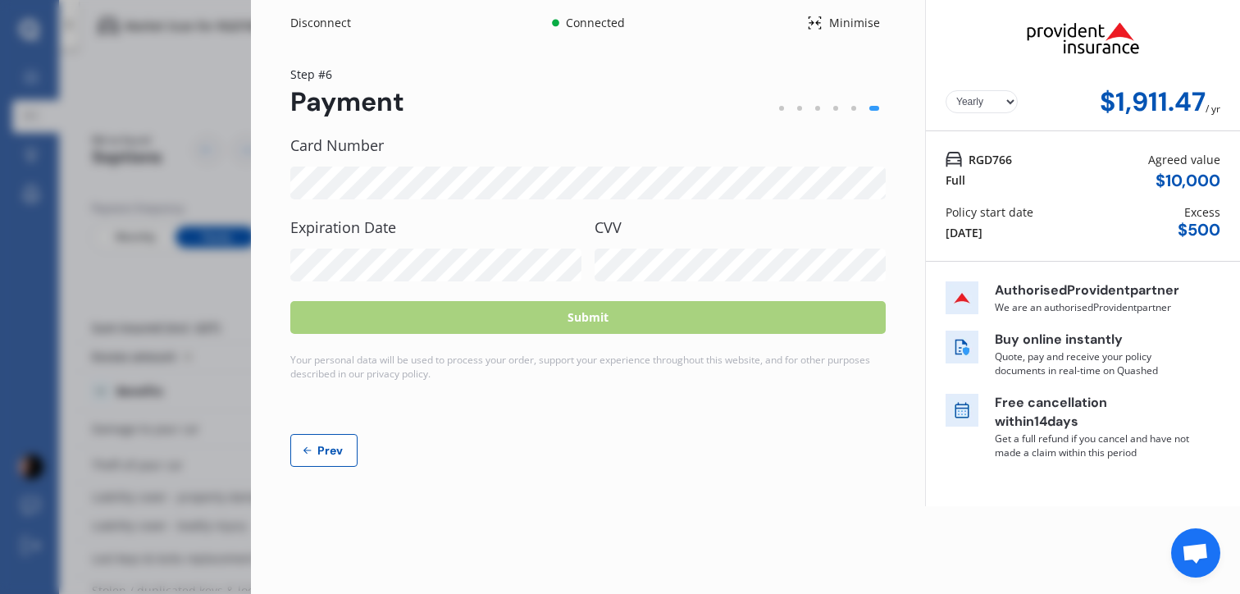
click at [1032, 284] on p "Authorised Provident partner" at bounding box center [1093, 290] width 197 height 19
drag, startPoint x: 1048, startPoint y: 323, endPoint x: 980, endPoint y: 261, distance: 92.3
click at [980, 262] on div "Authorised Provident partner We are an authorised Provident partner Buy online …" at bounding box center [1102, 369] width 314 height 214
click at [1014, 431] on p "Free cancellation within 14 days" at bounding box center [1093, 413] width 197 height 38
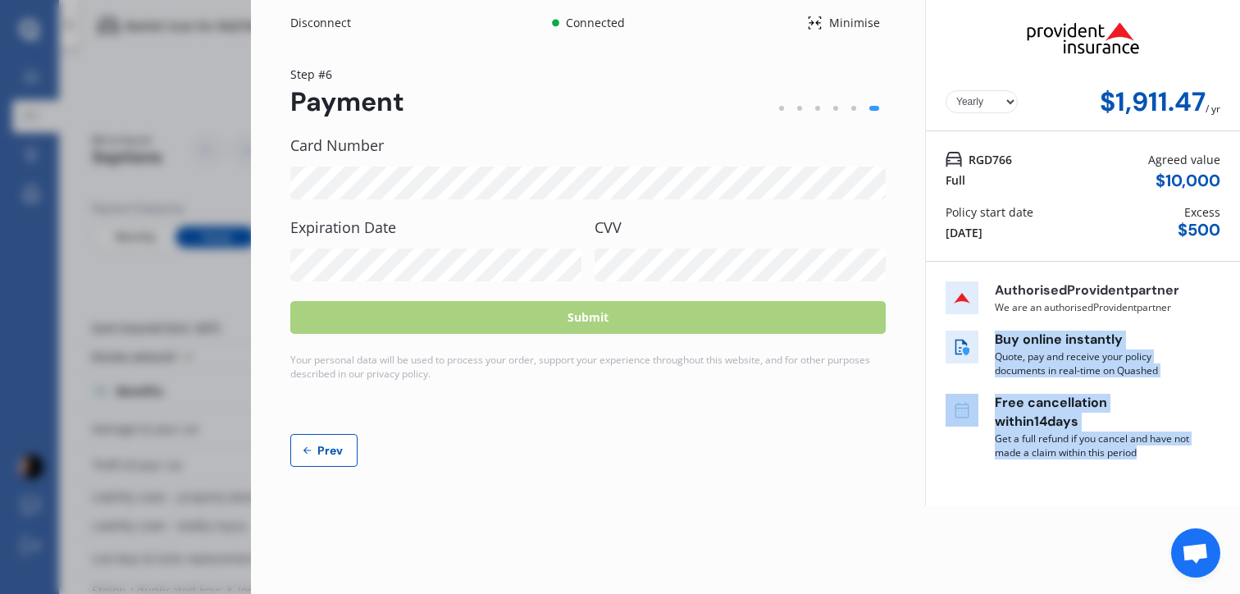
drag, startPoint x: 991, startPoint y: 352, endPoint x: 1104, endPoint y: 493, distance: 180.3
click at [1105, 476] on div "Authorised Provident partner We are an authorised Provident partner Buy online …" at bounding box center [1068, 378] width 246 height 194
click at [1104, 476] on div "Authorised Provident partner We are an authorised Provident partner Buy online …" at bounding box center [1068, 378] width 246 height 194
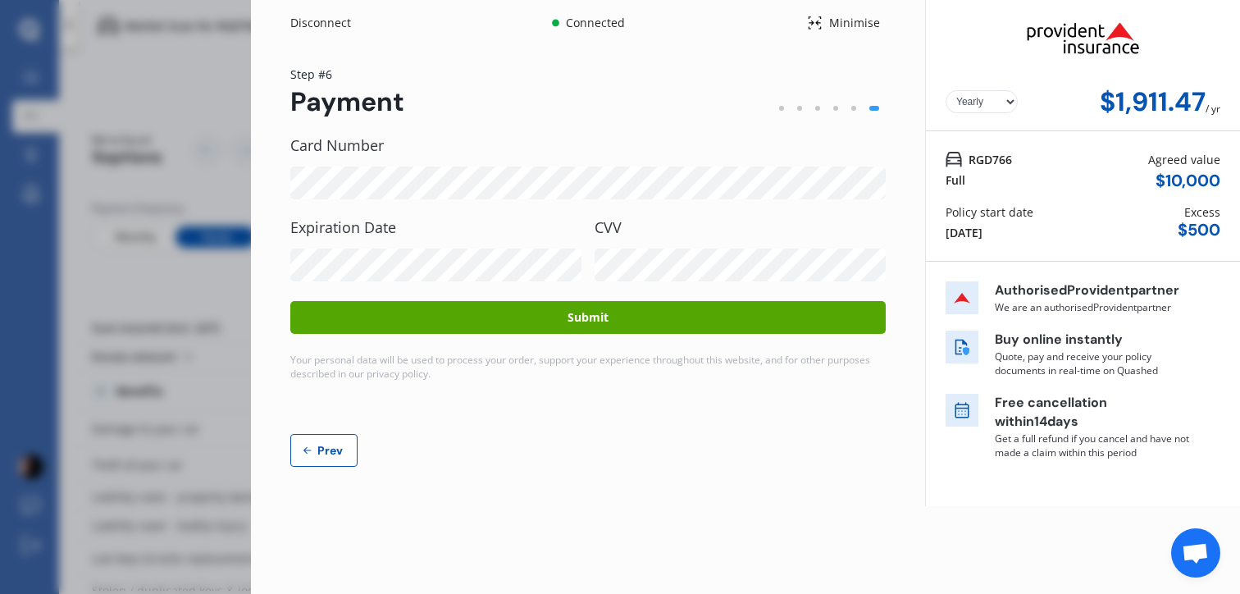
click at [992, 96] on select "Yearly Monthly" at bounding box center [981, 101] width 72 height 23
click at [617, 332] on button "Submit" at bounding box center [587, 317] width 595 height 33
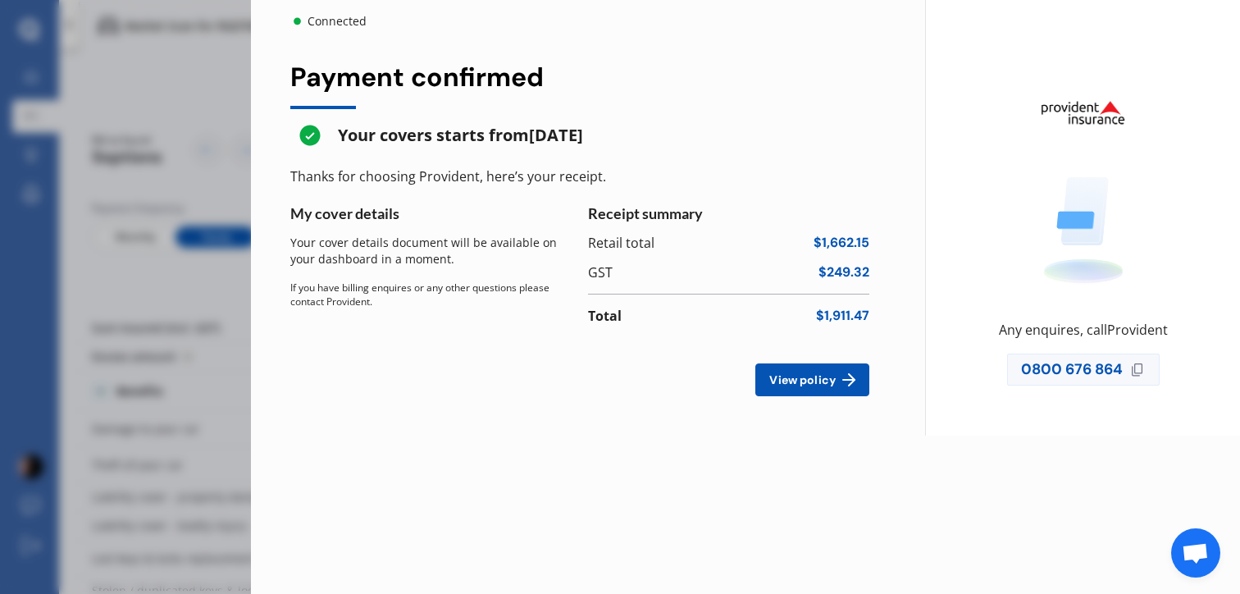
click at [1139, 372] on icon at bounding box center [1137, 370] width 16 height 16
click at [1131, 367] on icon at bounding box center [1137, 370] width 16 height 16
click at [1144, 385] on div "Any enquires, call Provident 0800 676 864" at bounding box center [1083, 217] width 314 height 435
click at [794, 354] on div "Receipt summary Retail total $1,662.15 GST $249.32 Total $1,911.47 View policy" at bounding box center [737, 300] width 298 height 192
click at [806, 376] on span "View policy" at bounding box center [802, 379] width 73 height 13
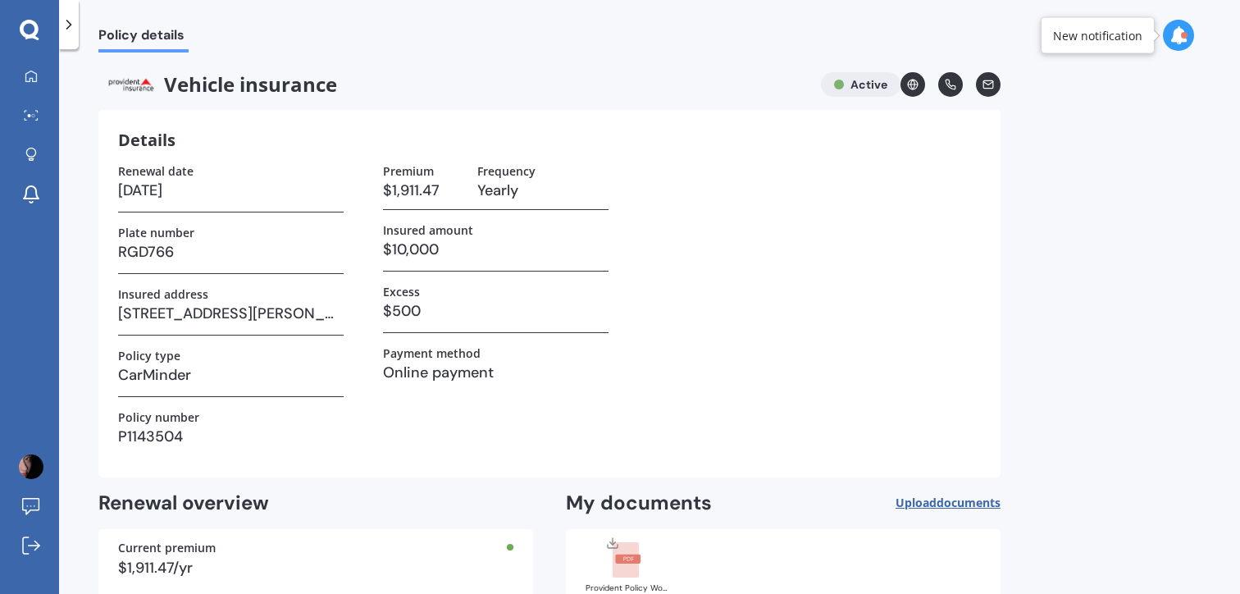
click at [985, 88] on icon at bounding box center [988, 83] width 10 height 7
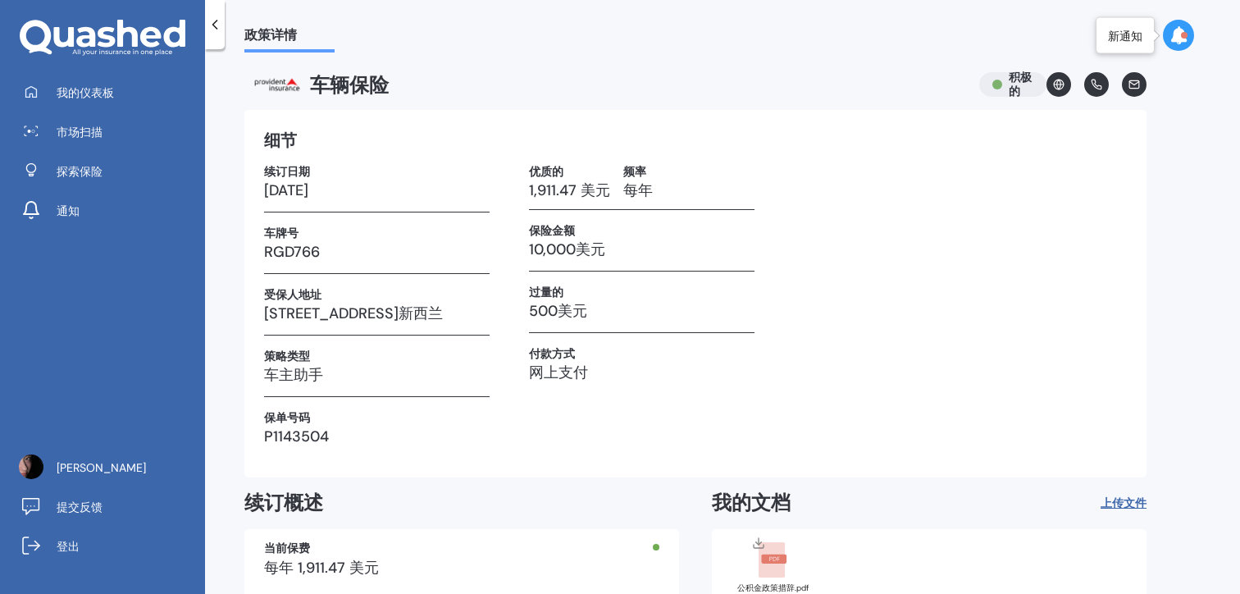
scroll to position [97, 0]
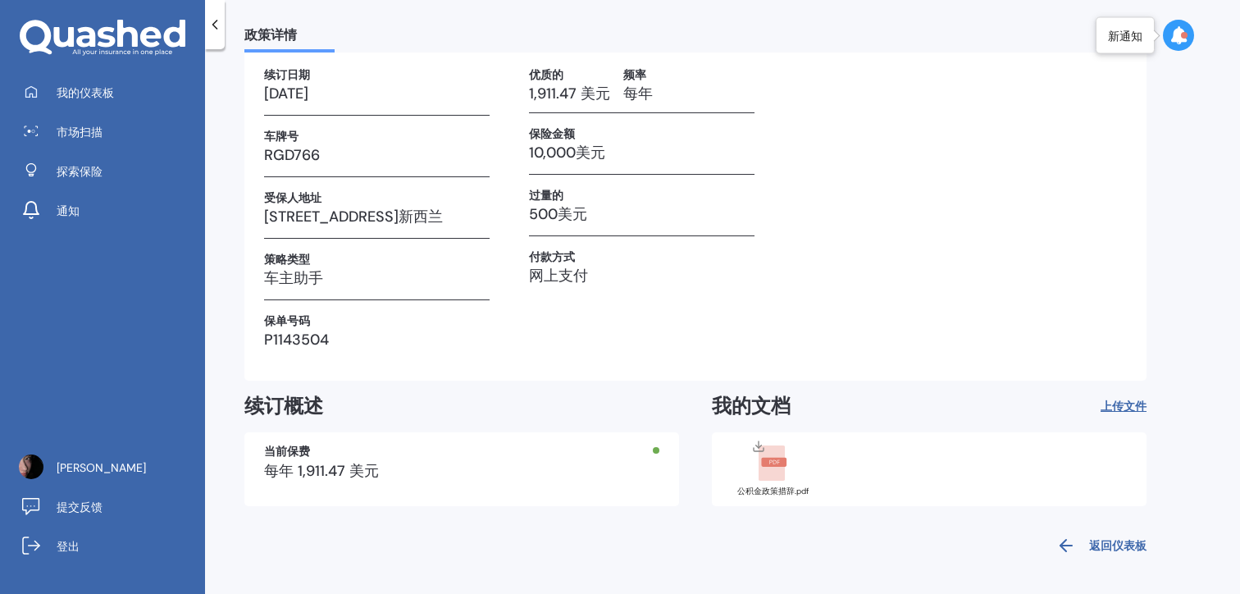
click at [763, 465] on rect at bounding box center [773, 462] width 25 height 9
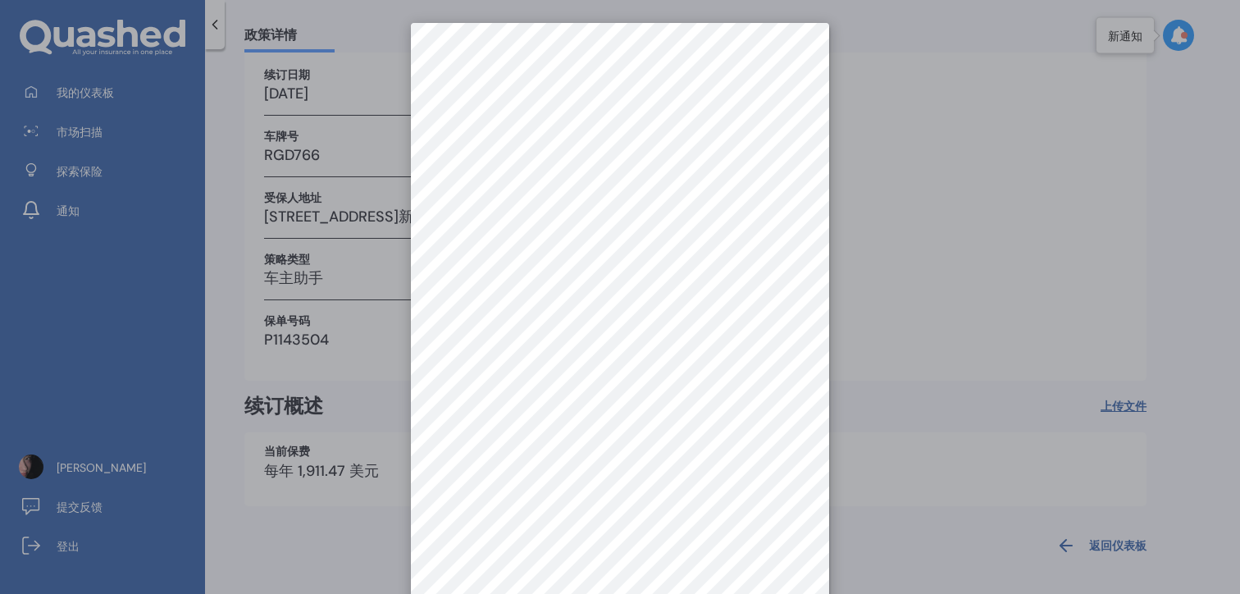
scroll to position [0, 0]
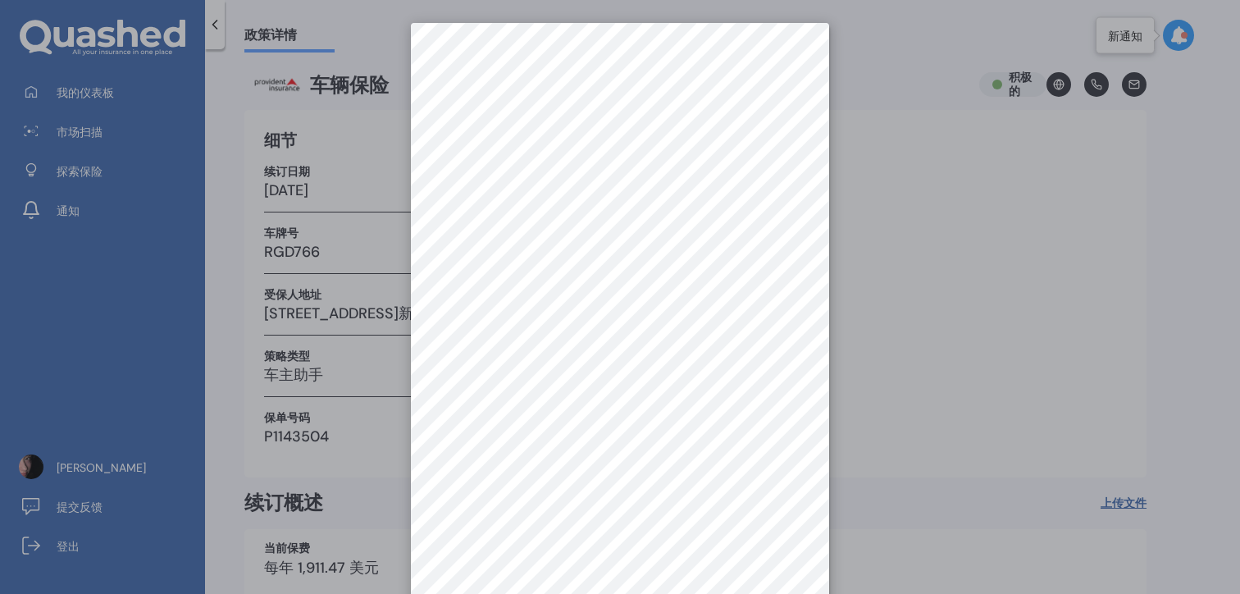
click at [981, 371] on div at bounding box center [620, 297] width 1240 height 594
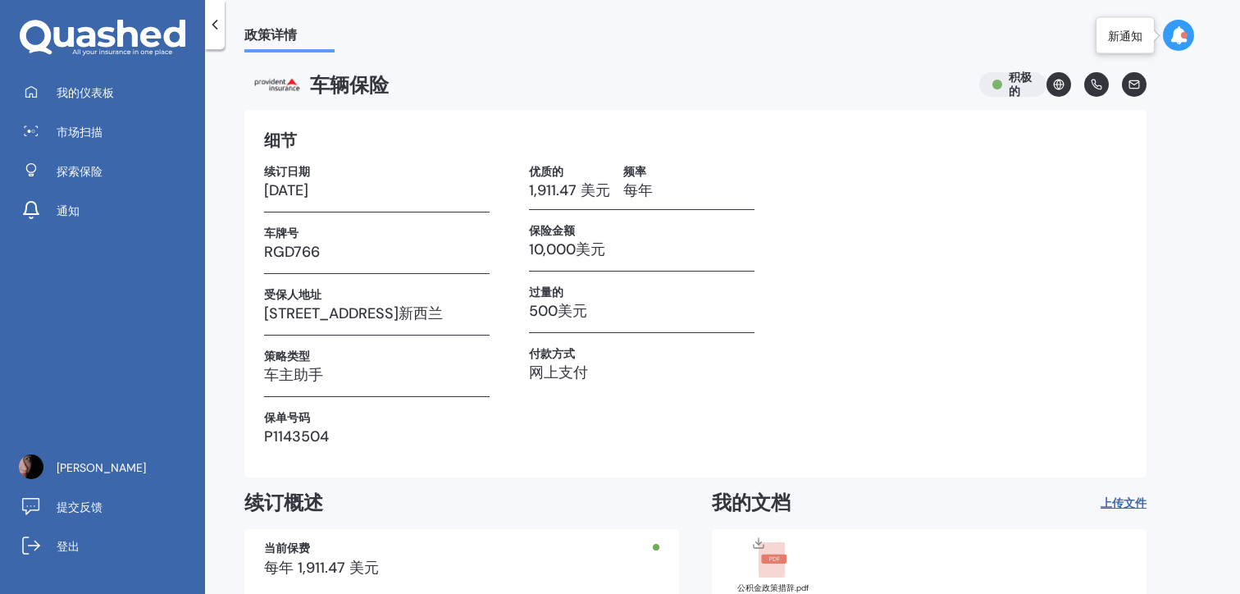
click at [981, 371] on div "续订日期 2026年8月27日 车牌号 RGD766 受保人地址 64 Lyons Avenue, Murrays Bay, Auckland 0630新西兰…" at bounding box center [695, 311] width 863 height 294
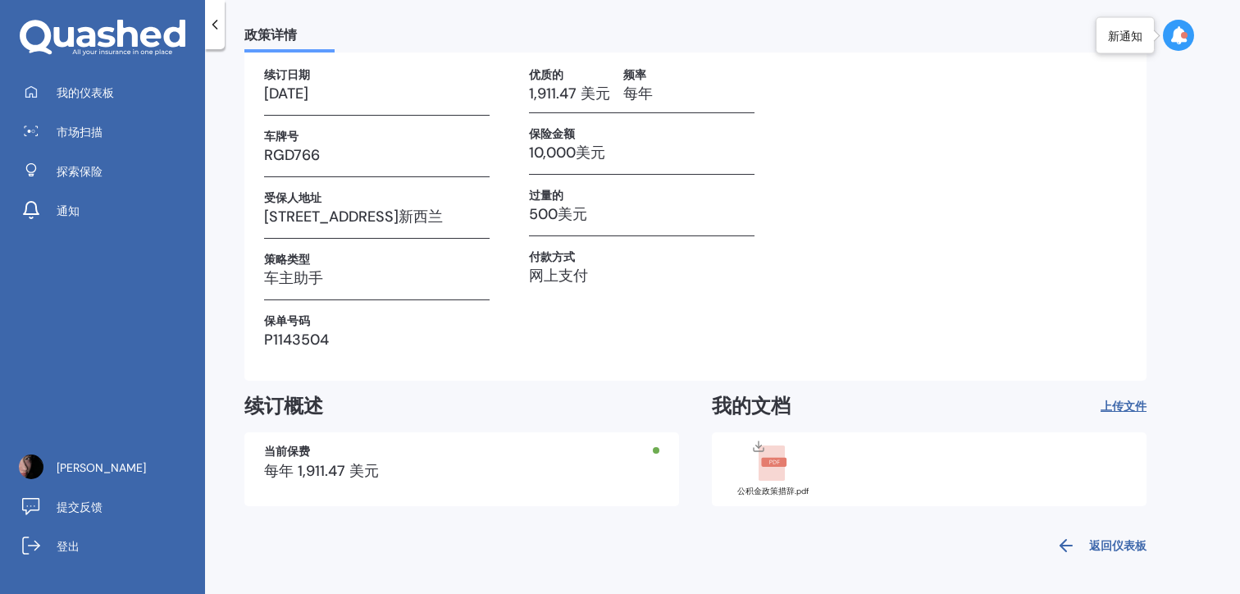
click at [1116, 532] on link "返回仪表板" at bounding box center [1096, 545] width 100 height 39
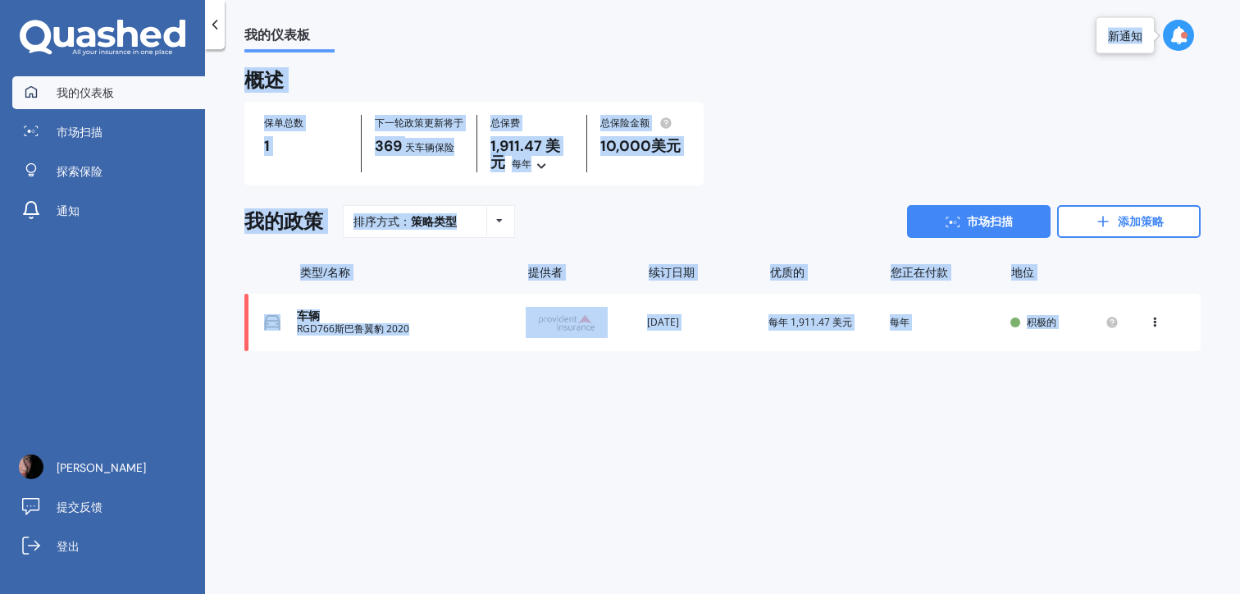
click at [1162, 54] on body "我的仪表板 市场扫描 探索保险 通知 薇拉·蔡 提交反馈 登出 我的仪表板 我的仪表板 概述 保单总数 1 下一轮政策更新将于 369 天 车辆 保险 总保费…" at bounding box center [620, 297] width 1240 height 594
click at [1176, 43] on icon at bounding box center [1178, 35] width 18 height 18
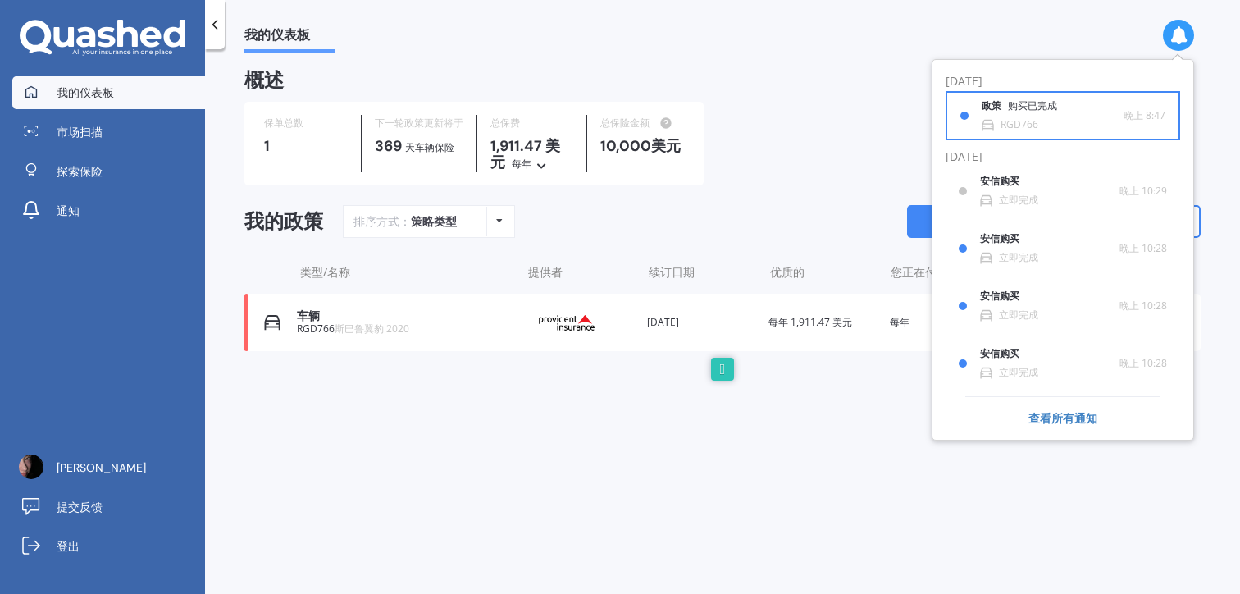
click at [1077, 103] on div "政策 购买已完成" at bounding box center [1029, 109] width 95 height 18
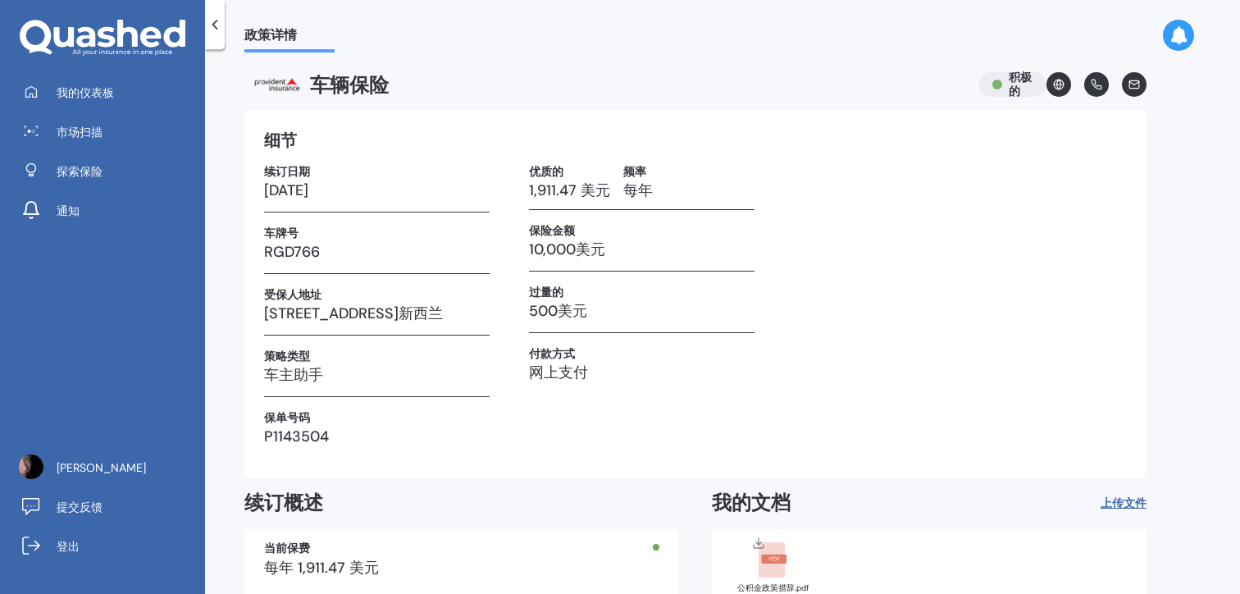
scroll to position [97, 0]
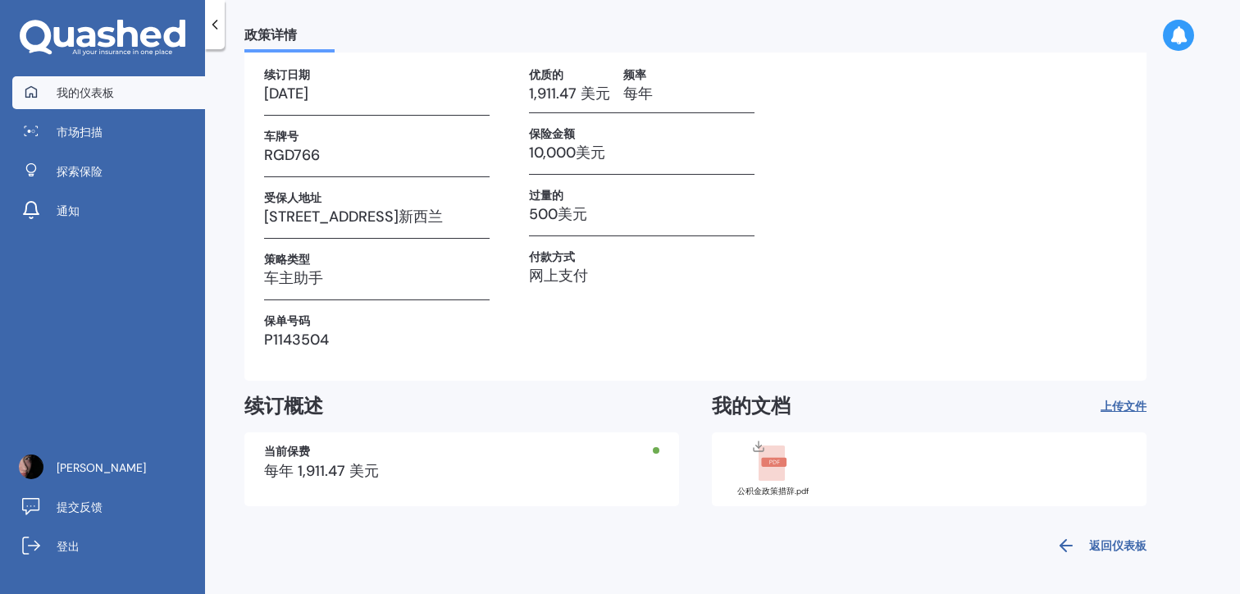
click at [166, 98] on link "我的仪表板" at bounding box center [108, 92] width 193 height 33
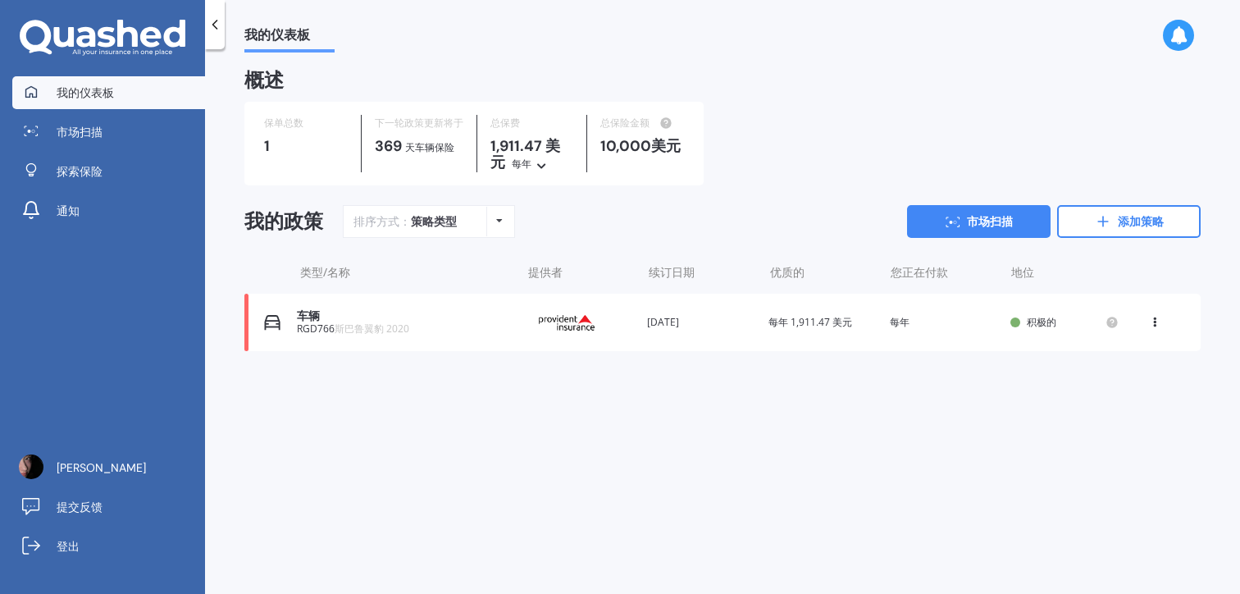
click at [438, 343] on div "车辆 RGD766 斯巴鲁翼豹 2020 提供者 续订日期 2026年8月27日 优质的 每年 1,911.47 美元 您正在付款 每年 地位 积极的 查看选…" at bounding box center [722, 322] width 956 height 57
click at [1150, 323] on icon at bounding box center [1154, 319] width 11 height 10
click at [1139, 344] on div "查看政策" at bounding box center [1118, 353] width 162 height 33
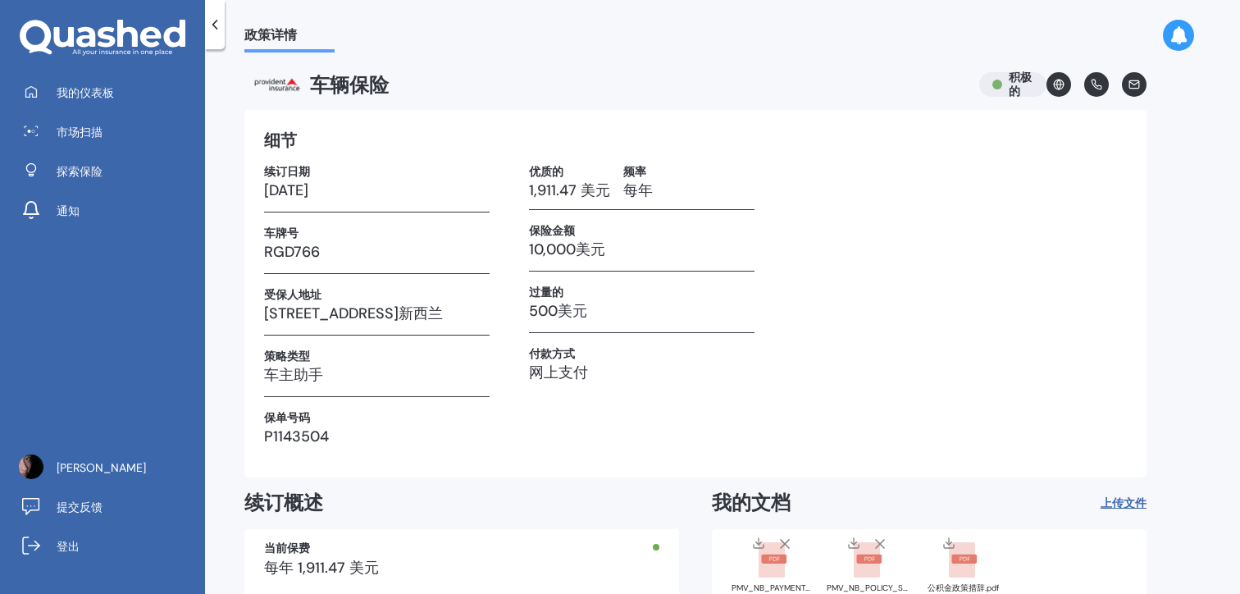
scroll to position [97, 0]
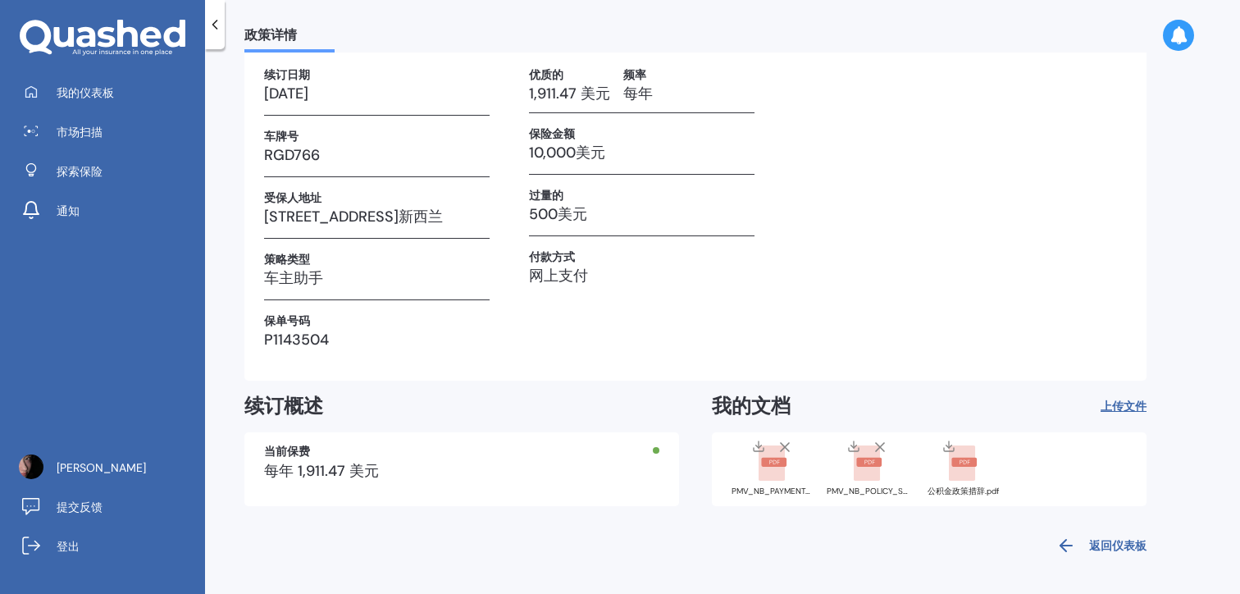
click at [871, 471] on rect at bounding box center [867, 463] width 26 height 36
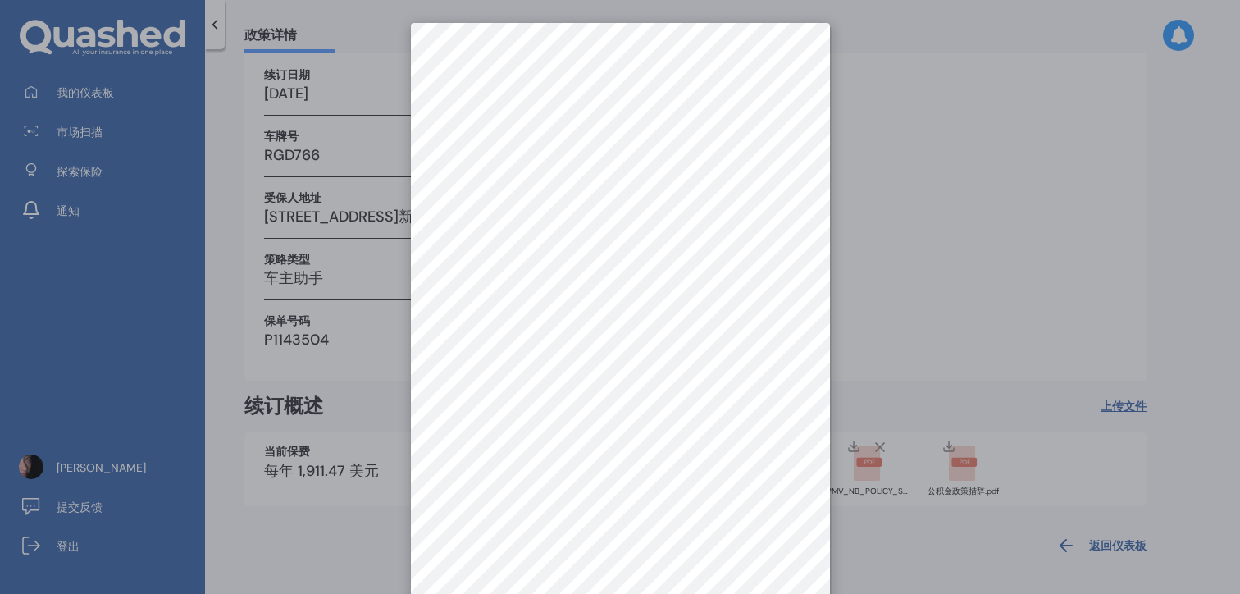
scroll to position [23, 0]
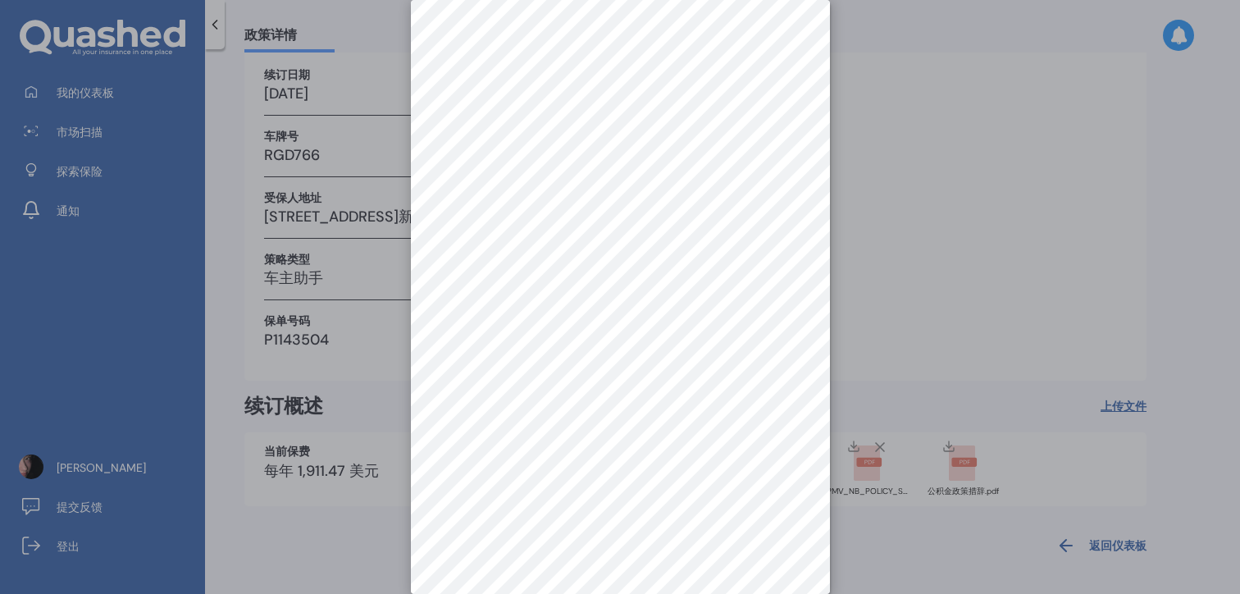
click at [1119, 232] on div at bounding box center [620, 297] width 1240 height 594
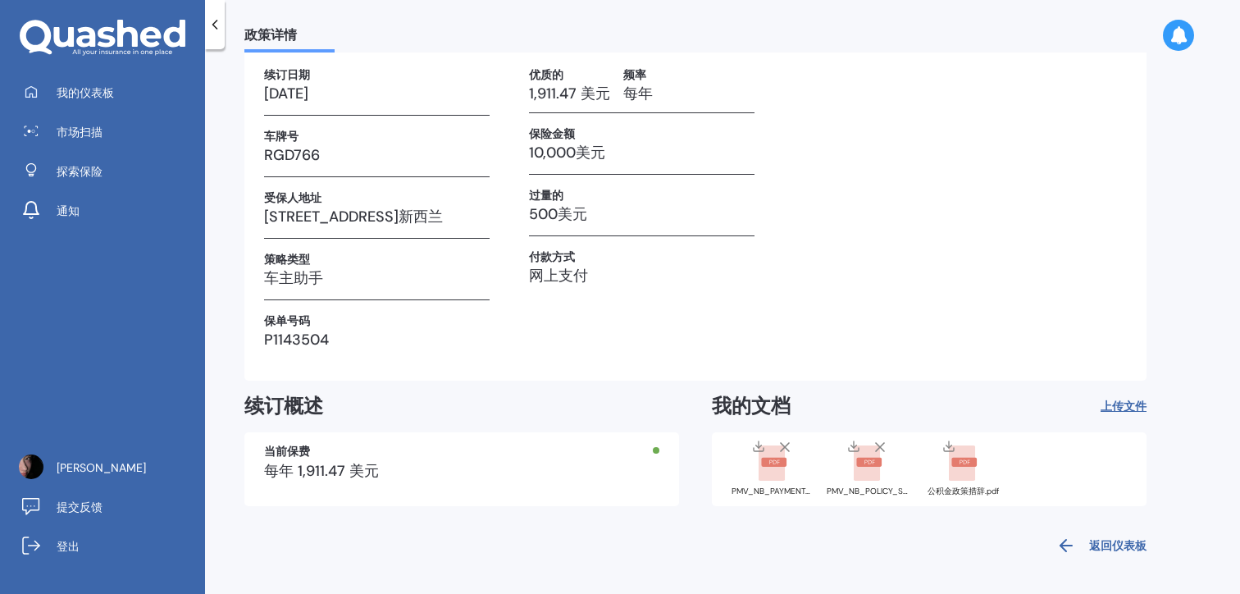
click at [851, 445] on polyline at bounding box center [854, 445] width 6 height 2
click at [761, 440] on icon at bounding box center [758, 446] width 13 height 13
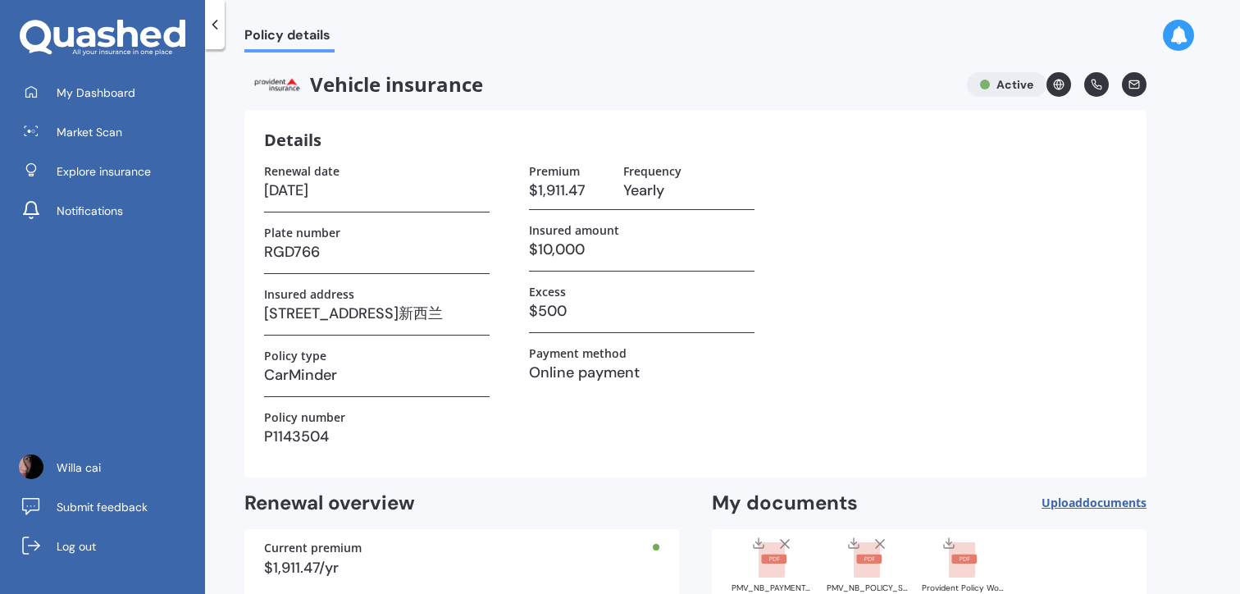
scroll to position [97, 0]
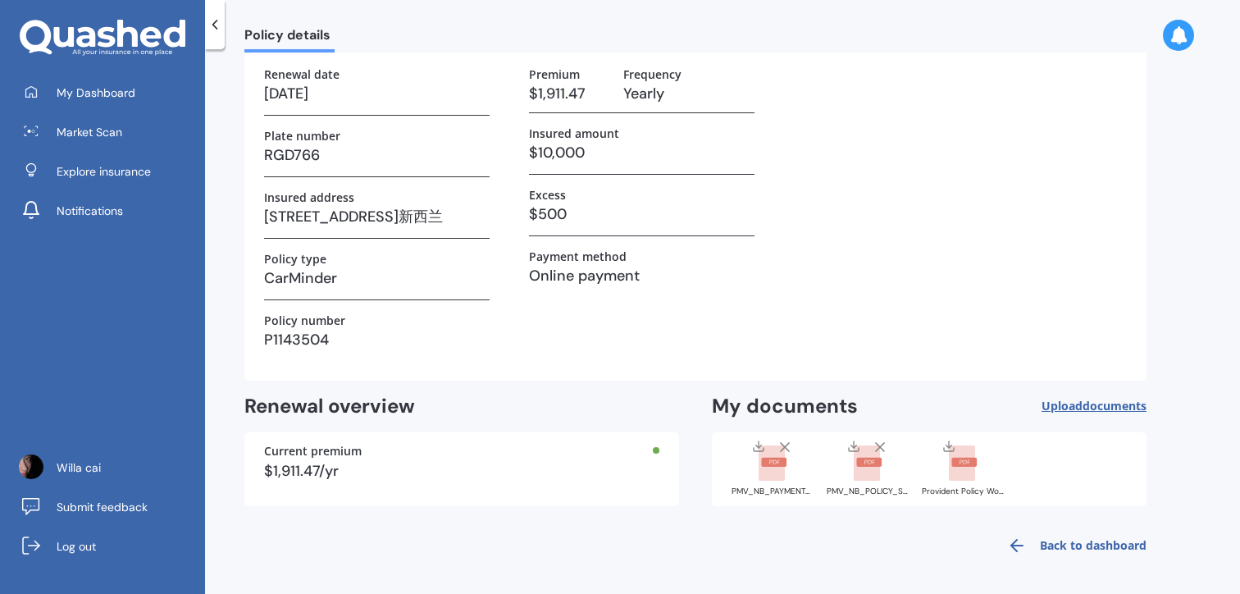
click at [1066, 537] on link "Back to dashboard" at bounding box center [1071, 545] width 149 height 39
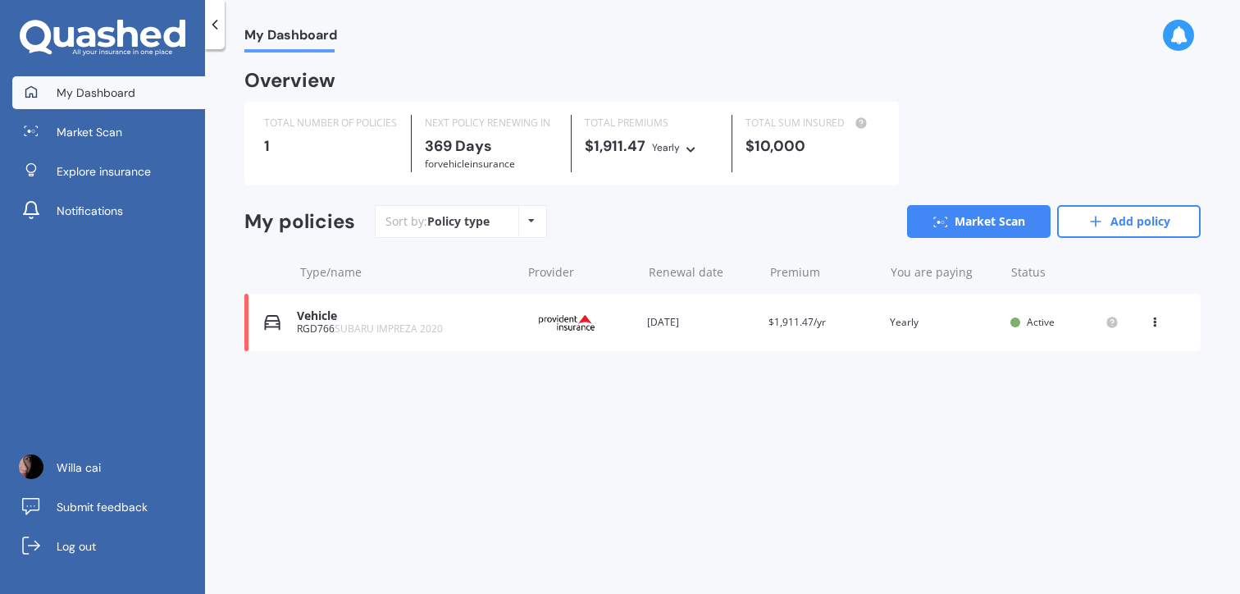
click at [524, 174] on div "TOTAL NUMBER OF POLICIES 1 NEXT POLICY RENEWING IN 369 Days for Vehicle insuran…" at bounding box center [571, 144] width 654 height 84
click at [523, 126] on div "NEXT POLICY RENEWING IN" at bounding box center [492, 123] width 134 height 16
click at [607, 327] on img at bounding box center [567, 322] width 82 height 31
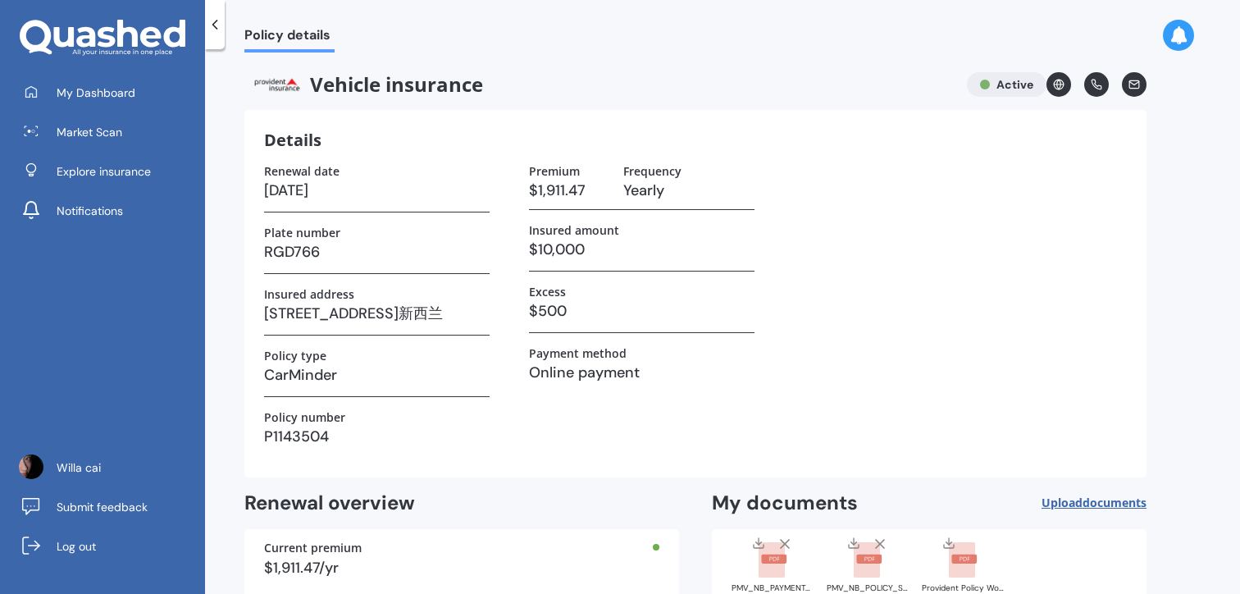
click at [1055, 85] on icon at bounding box center [1058, 84] width 11 height 11
click at [1091, 80] on icon at bounding box center [1096, 84] width 11 height 11
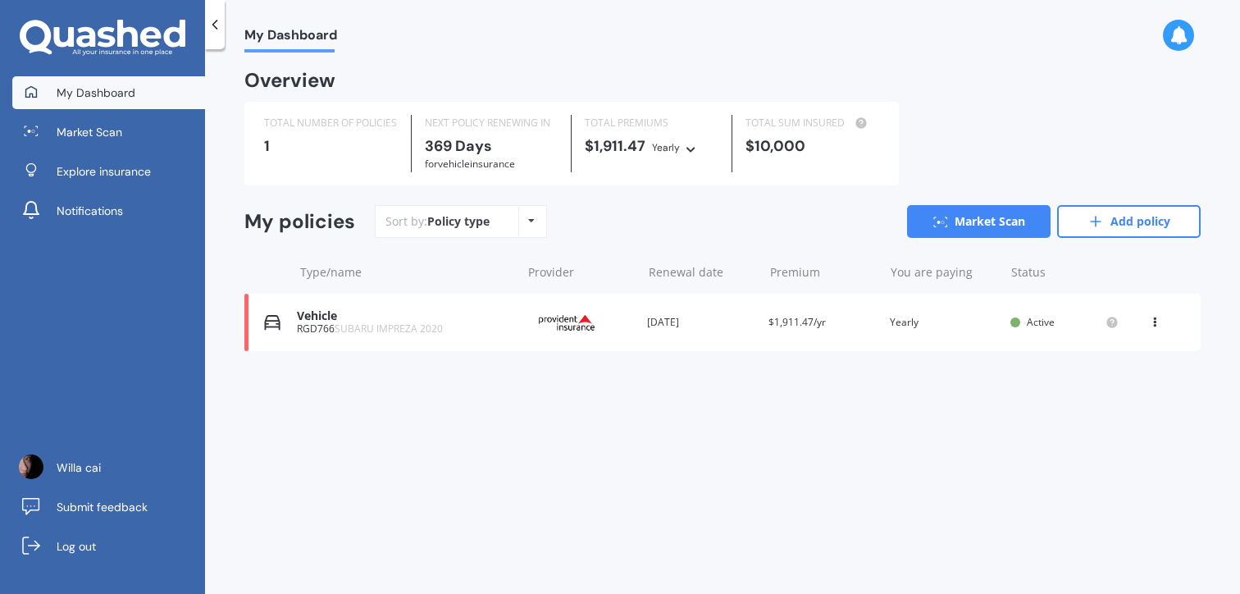
click at [699, 138] on div "Yearly Yearly Six-Monthly Quarterly Monthly Fortnightly Weekly" at bounding box center [676, 147] width 48 height 18
click at [730, 201] on span "Six-Monthly" at bounding box center [698, 204] width 64 height 15
click at [716, 151] on div "Six-Monthly" at bounding box center [688, 147] width 56 height 16
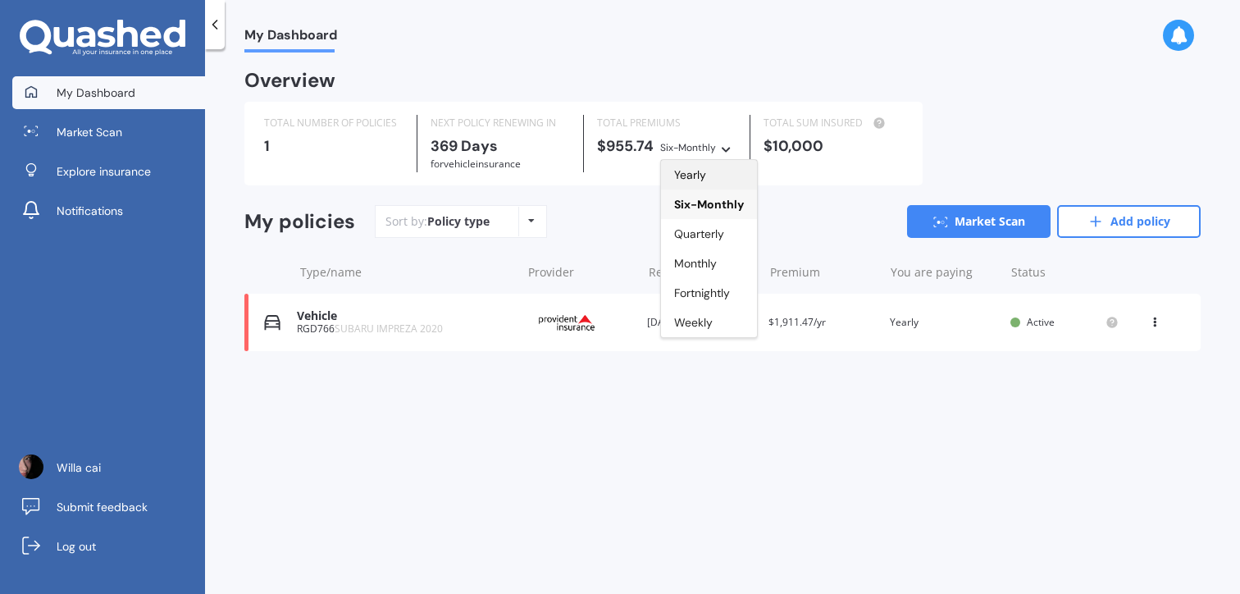
click at [706, 168] on span "Yearly" at bounding box center [690, 174] width 32 height 15
